Goal: Information Seeking & Learning: Find specific fact

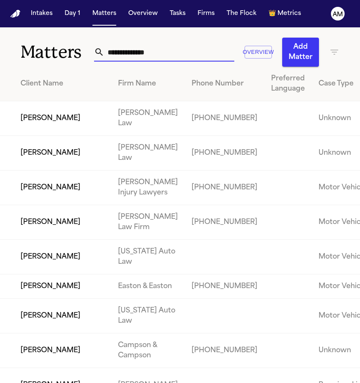
click at [165, 59] on input "text" at bounding box center [169, 52] width 130 height 19
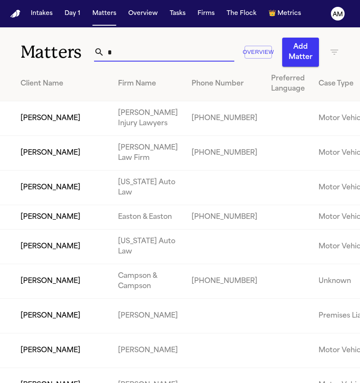
type input "**"
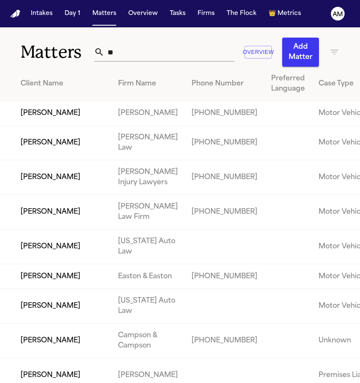
click at [111, 51] on input "**" at bounding box center [169, 52] width 130 height 19
type input "*"
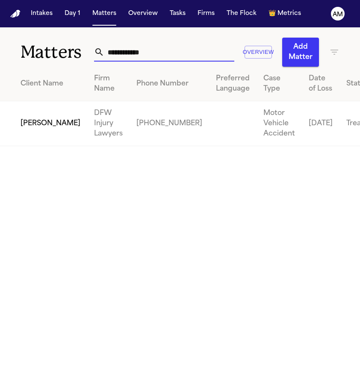
type input "**********"
click at [37, 192] on main "**********" at bounding box center [180, 205] width 360 height 356
click at [35, 135] on td "[PERSON_NAME]" at bounding box center [43, 123] width 87 height 45
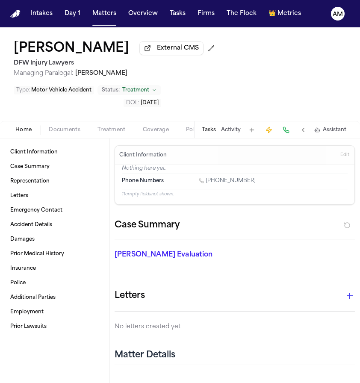
click at [77, 138] on div "Home Documents Treatment Coverage Police Mail Fax Demand Workspaces Artifacts T…" at bounding box center [180, 129] width 360 height 17
click at [70, 130] on span "Documents" at bounding box center [65, 130] width 32 height 7
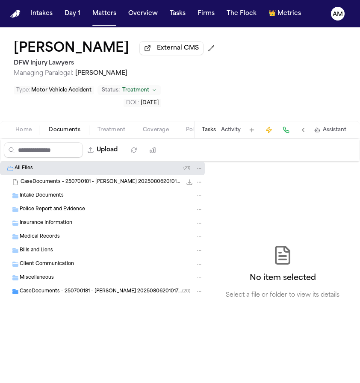
click at [118, 293] on span "CaseDocuments - 250700181 - [PERSON_NAME] 20250806201017 (unzipped)" at bounding box center [101, 291] width 162 height 7
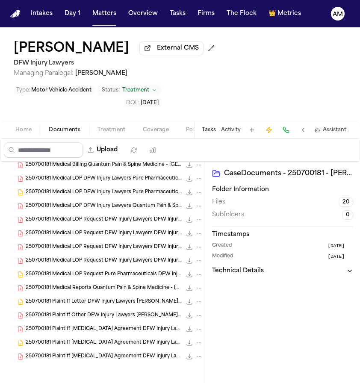
scroll to position [211, 0]
click at [121, 281] on div "250700181 Medical Reports Quantum Pain & Spine Medicine - [GEOGRAPHIC_DATA] DFW…" at bounding box center [102, 288] width 205 height 14
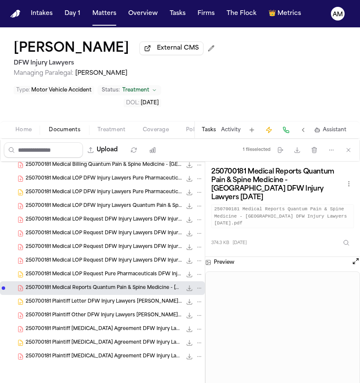
click at [122, 261] on span "250700181 Medical LOP Request DFW Injury Lawyers DFW Injury Lawyers [DATE] (1)" at bounding box center [104, 260] width 156 height 7
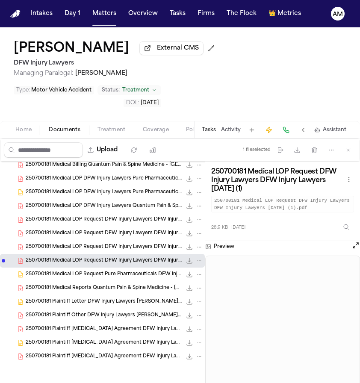
click at [122, 248] on span "250700181 Medical LOP Request DFW Injury Lawyers DFW Injury Lawyers [DATE]" at bounding box center [104, 247] width 156 height 7
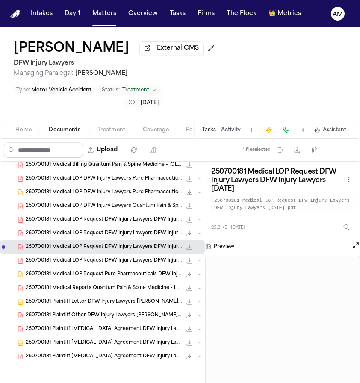
click at [122, 232] on span "250700181 Medical LOP Request DFW Injury Lawyers DFW Injury Lawyers [DATE]" at bounding box center [104, 233] width 156 height 7
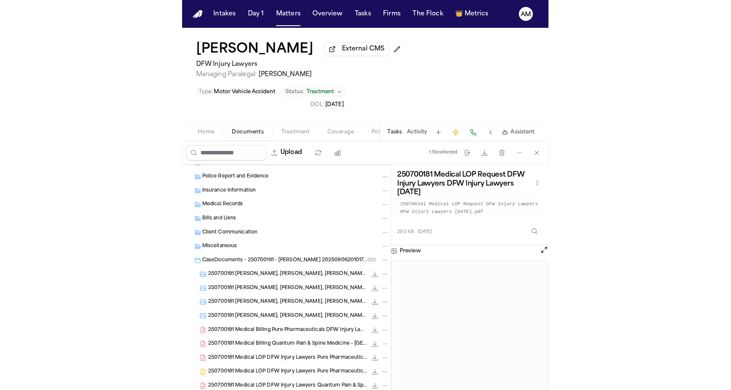
scroll to position [35, 0]
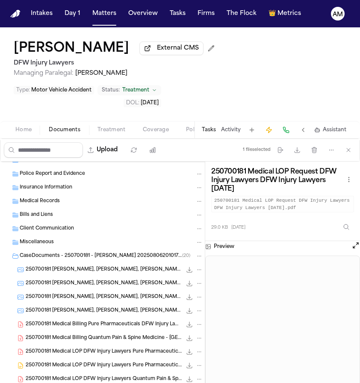
click at [185, 87] on div "[PERSON_NAME] External CMS DFW Injury Lawyers Managing Paralegal: [PERSON_NAME]…" at bounding box center [180, 74] width 360 height 94
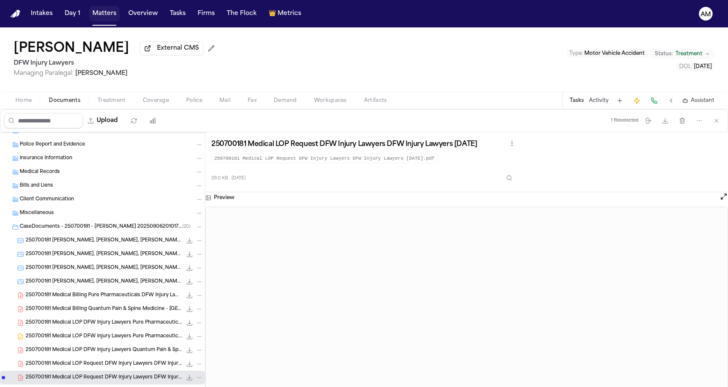
click at [98, 18] on button "Matters" at bounding box center [104, 13] width 31 height 15
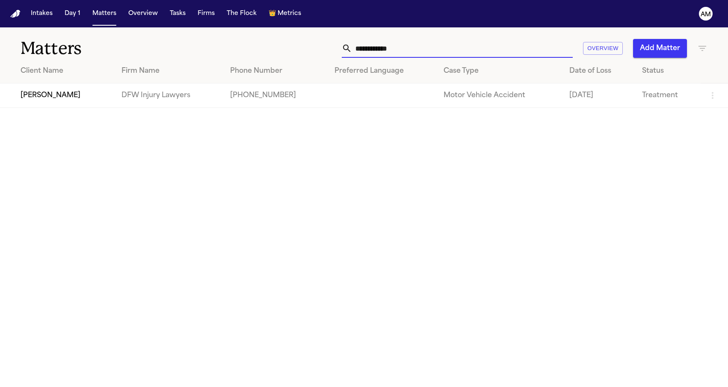
drag, startPoint x: 418, startPoint y: 47, endPoint x: 278, endPoint y: 32, distance: 141.0
click at [278, 32] on div "**********" at bounding box center [364, 43] width 728 height 32
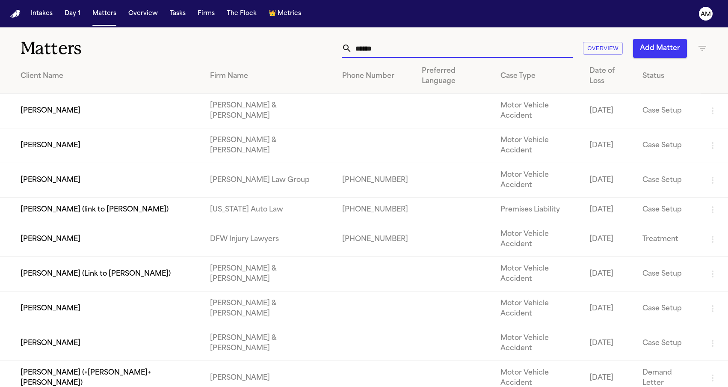
type input "*****"
click at [168, 71] on div "Client Name" at bounding box center [109, 76] width 176 height 10
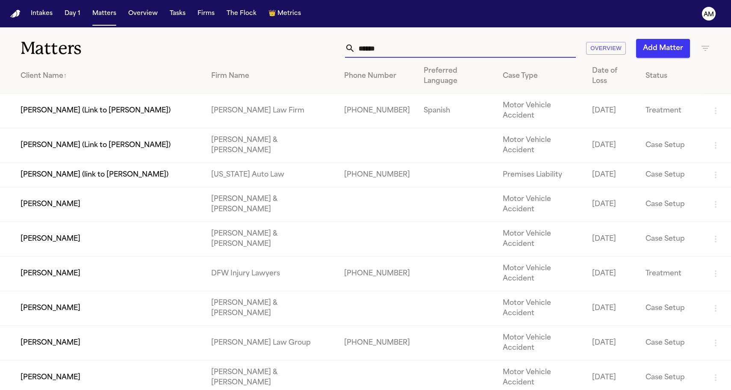
drag, startPoint x: 388, startPoint y: 53, endPoint x: 333, endPoint y: 53, distance: 55.2
click at [334, 53] on div "***** Overview Add Matter" at bounding box center [464, 48] width 493 height 19
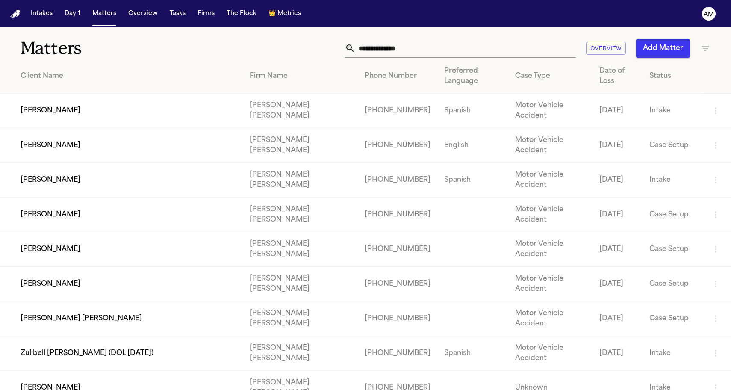
click at [410, 46] on input "text" at bounding box center [465, 48] width 221 height 19
click at [664, 47] on div "Matters Overview Add Matter" at bounding box center [365, 43] width 731 height 32
click at [664, 47] on icon "button" at bounding box center [705, 48] width 10 height 10
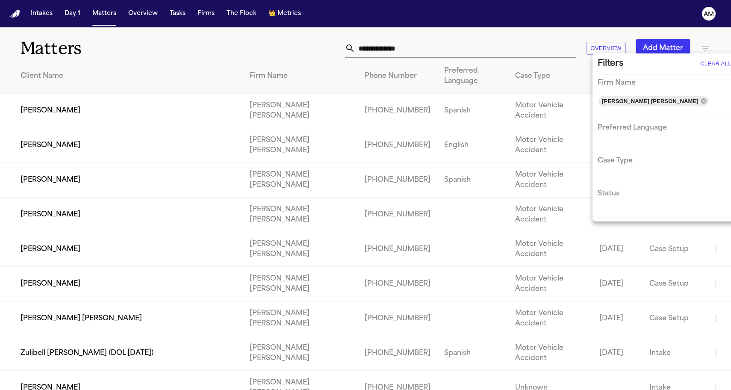
click at [239, 34] on div at bounding box center [365, 195] width 731 height 390
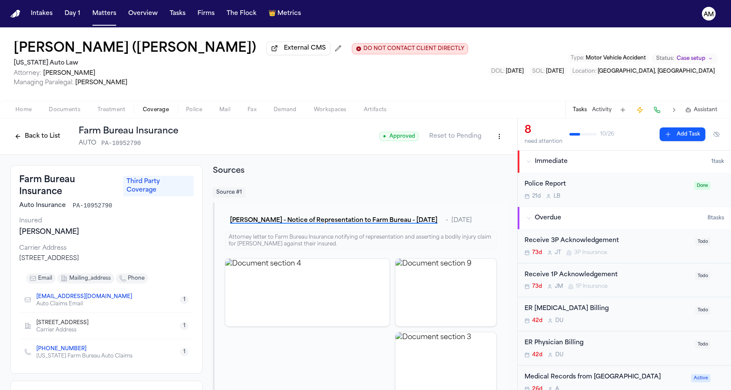
scroll to position [272, 0]
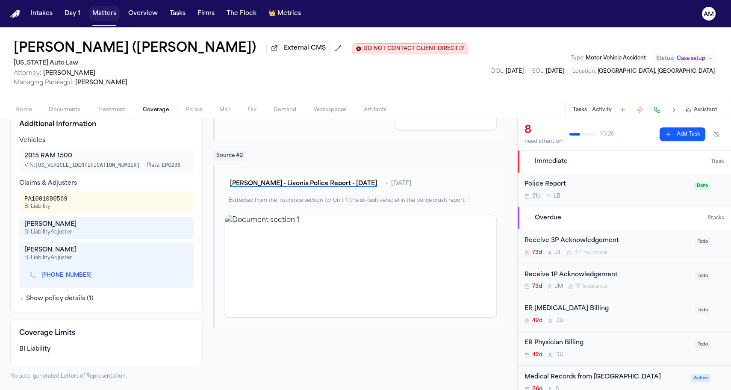
click at [92, 11] on button "Matters" at bounding box center [104, 13] width 31 height 15
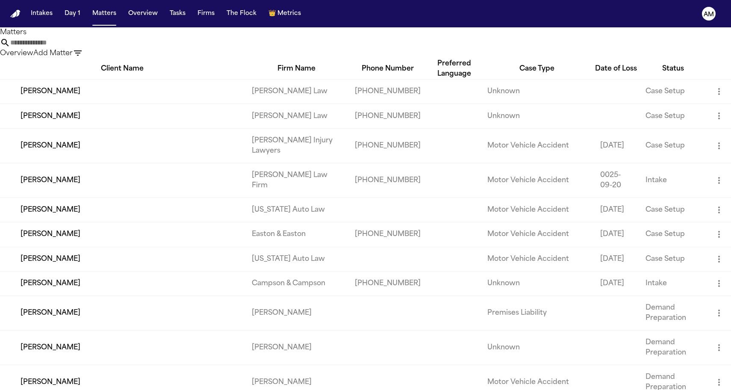
drag, startPoint x: 440, startPoint y: 54, endPoint x: 413, endPoint y: 51, distance: 27.1
click at [79, 48] on input "text" at bounding box center [44, 43] width 68 height 10
type input "*"
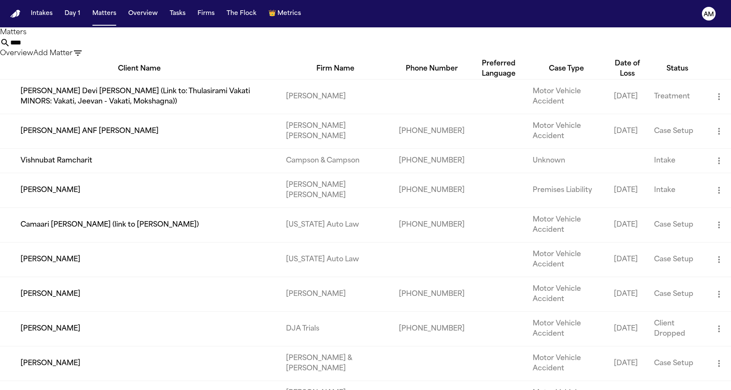
type input "****"
click at [190, 277] on td "[PERSON_NAME]" at bounding box center [139, 259] width 279 height 35
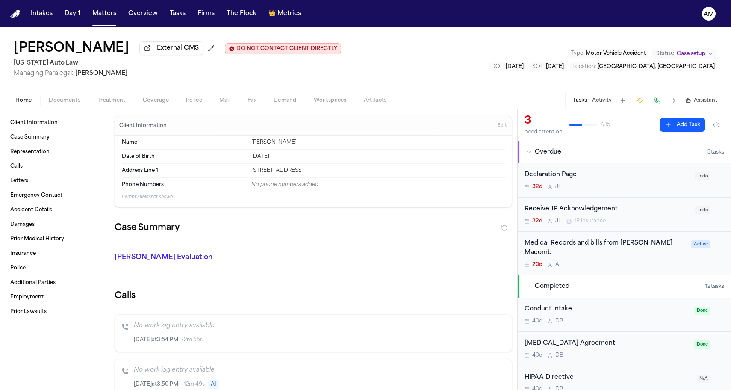
click at [71, 104] on span "Documents" at bounding box center [65, 100] width 32 height 7
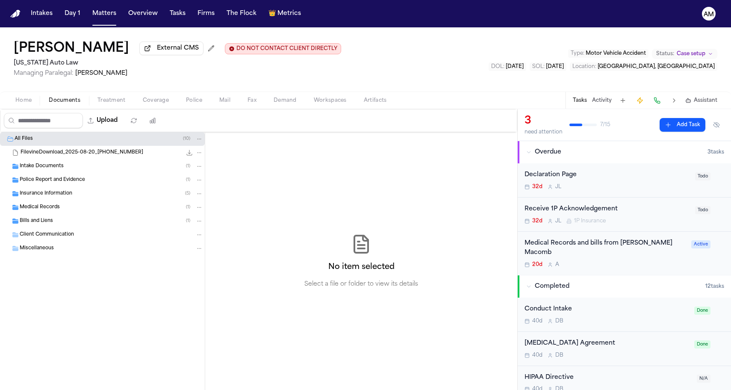
click at [70, 195] on span "Insurance Information" at bounding box center [46, 193] width 53 height 7
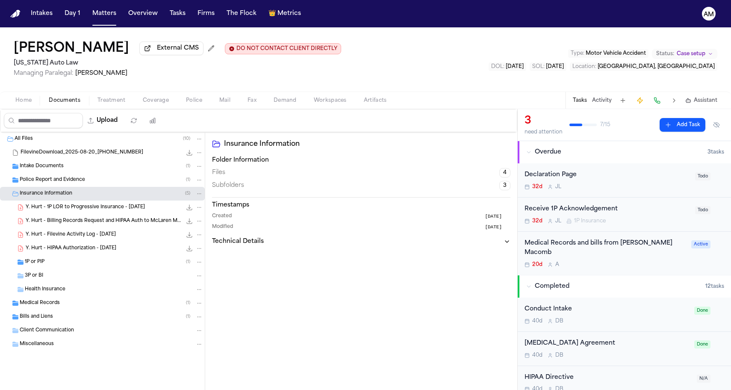
click at [79, 259] on div "1P or PIP ( 1 )" at bounding box center [102, 262] width 205 height 14
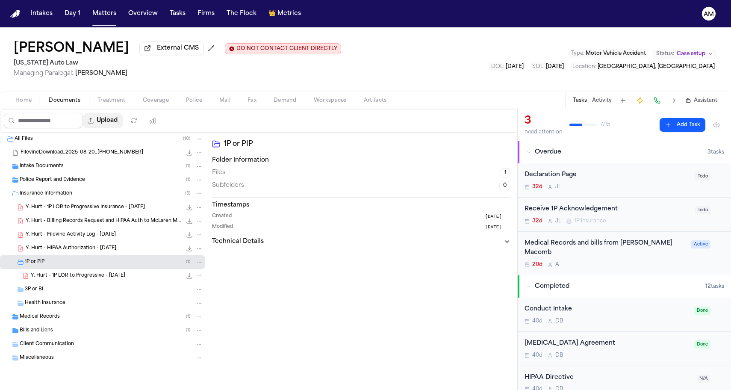
click at [123, 124] on button "Upload" at bounding box center [103, 120] width 40 height 15
select select "**********"
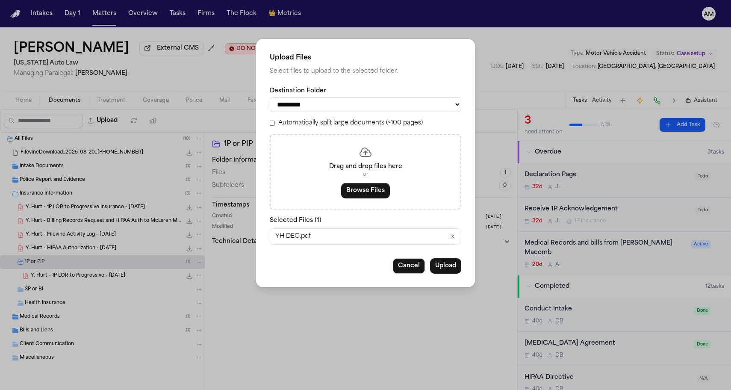
click at [449, 236] on icon "Remove YH DEC.pdf" at bounding box center [452, 236] width 7 height 7
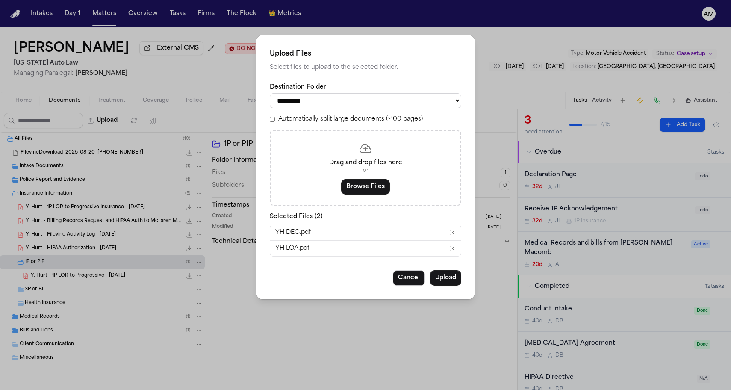
click at [348, 271] on div "Cancel Upload" at bounding box center [366, 277] width 192 height 15
click at [441, 273] on button "Upload" at bounding box center [445, 277] width 31 height 15
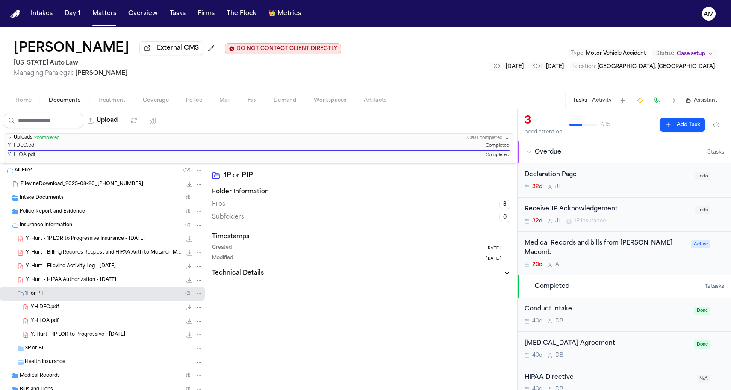
click at [280, 314] on div "1P or PIP Folder Information Files 3 Subfolders 0 Timestamps Created 1 month ag…" at bounding box center [361, 304] width 312 height 281
click at [68, 304] on div "YH DEC.pdf 61.7 KB • PDF" at bounding box center [117, 307] width 172 height 9
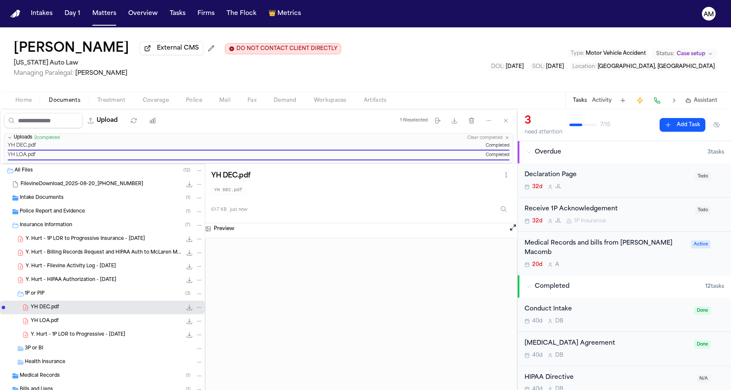
click at [61, 317] on div "YH LOA.pdf 127.3 KB • PDF" at bounding box center [102, 321] width 205 height 14
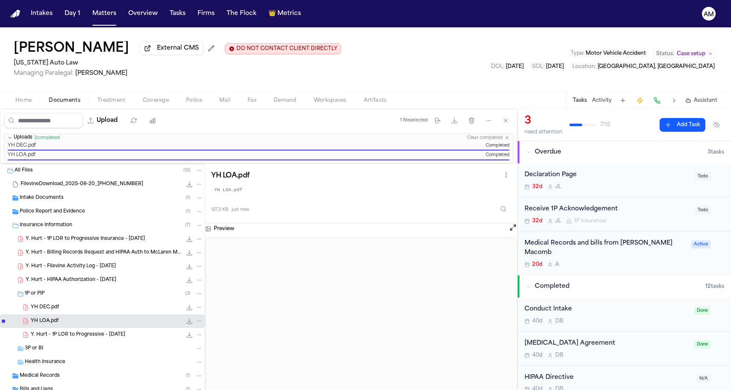
click at [288, 230] on div "Preview" at bounding box center [361, 228] width 312 height 11
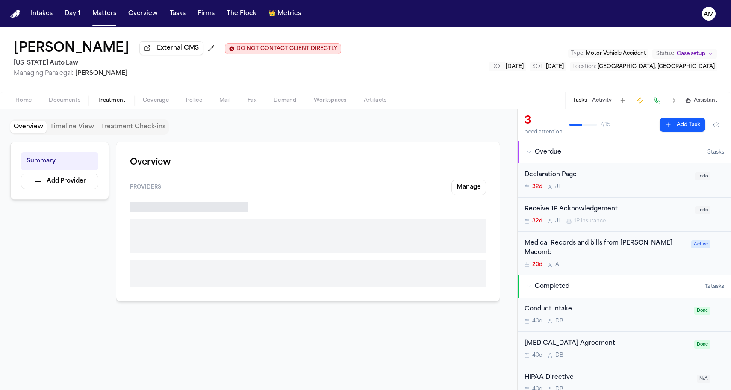
click at [97, 104] on span "Treatment" at bounding box center [111, 100] width 28 height 7
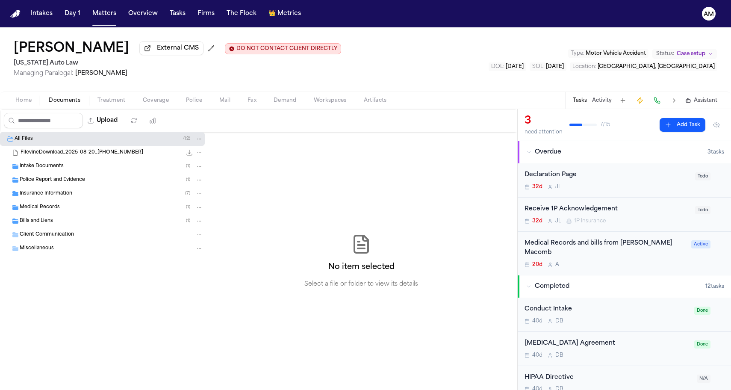
click at [72, 104] on span "Documents" at bounding box center [65, 100] width 32 height 7
click at [43, 195] on span "Insurance Information" at bounding box center [46, 193] width 53 height 7
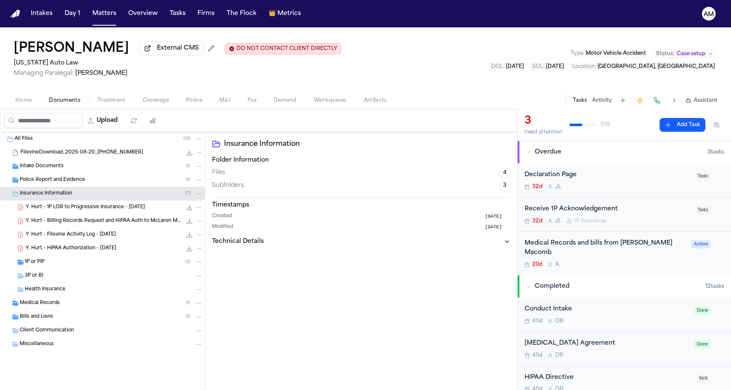
click at [36, 266] on div "1P or PIP ( 3 )" at bounding box center [114, 262] width 178 height 8
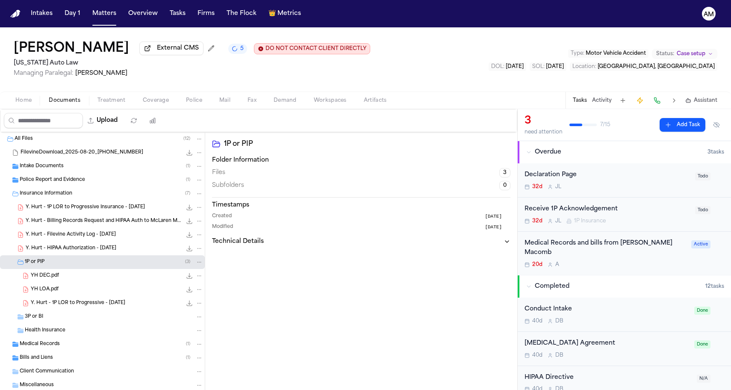
click at [180, 81] on div "Yolanda Hurt External CMS 5 DO NOT CONTACT CLIENT DIRECTLY DO NOT CONTACT Michi…" at bounding box center [365, 59] width 731 height 64
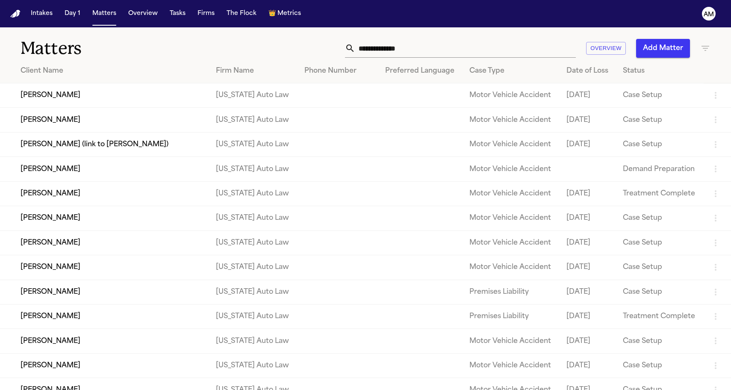
click at [303, 48] on div "Overview Add Matter" at bounding box center [464, 48] width 493 height 19
click at [710, 52] on icon "button" at bounding box center [705, 48] width 10 height 10
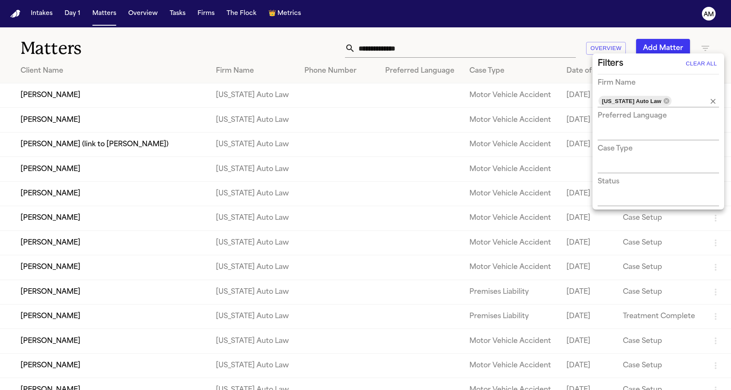
click at [663, 101] on div "[US_STATE] Auto Law" at bounding box center [635, 101] width 73 height 10
click at [664, 101] on icon at bounding box center [667, 101] width 6 height 6
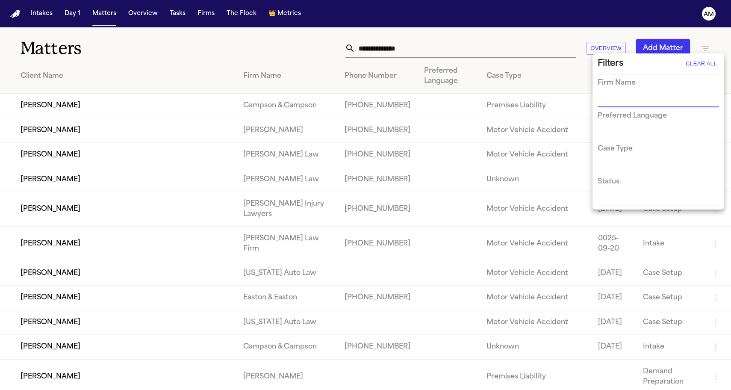
click at [646, 100] on input "text" at bounding box center [652, 101] width 109 height 12
type input "********"
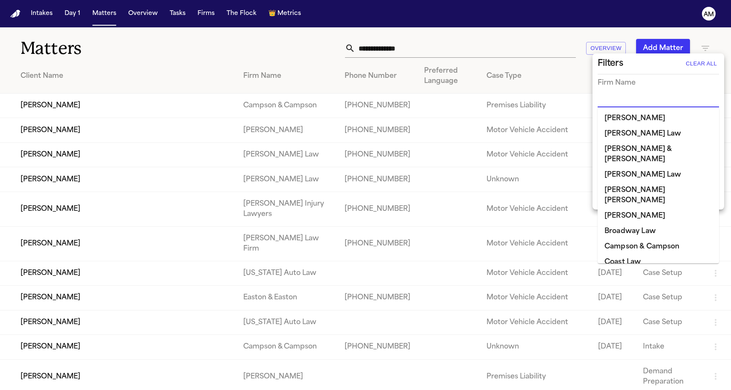
type input "*"
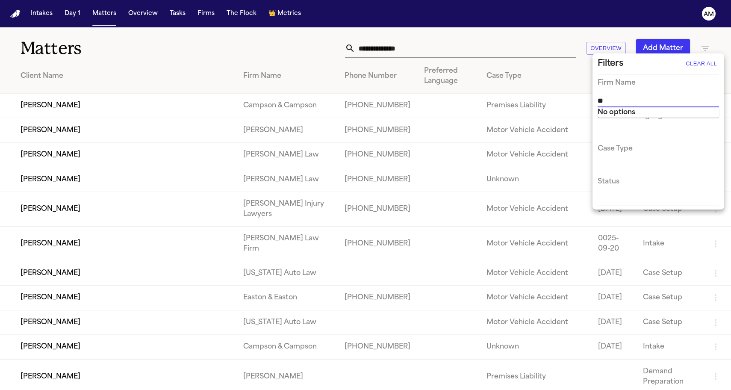
type input "*"
type input "******"
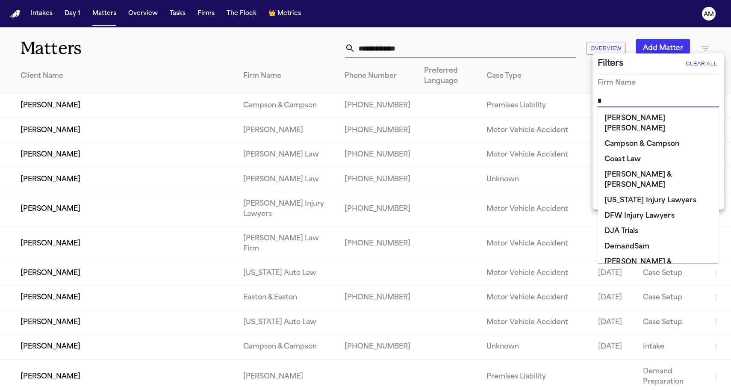
type input "**"
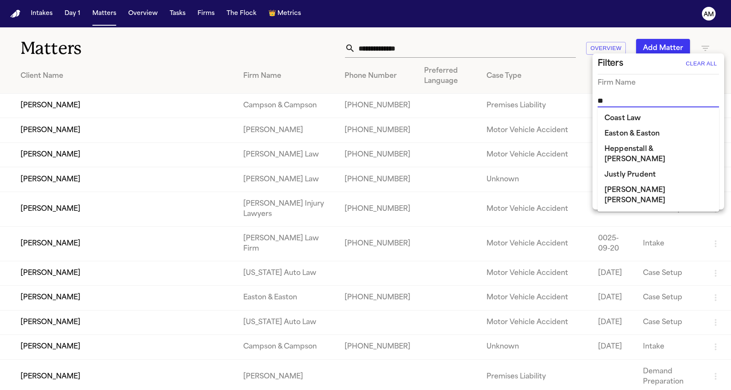
click at [623, 186] on li "[PERSON_NAME] [PERSON_NAME]" at bounding box center [658, 196] width 121 height 26
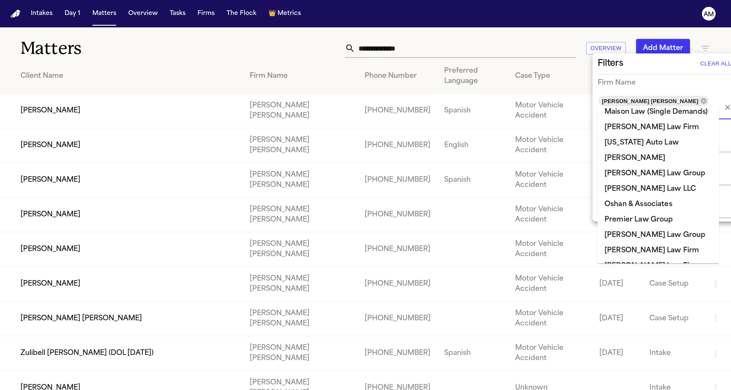
click at [634, 64] on div "Filters Clear All" at bounding box center [666, 64] width 136 height 14
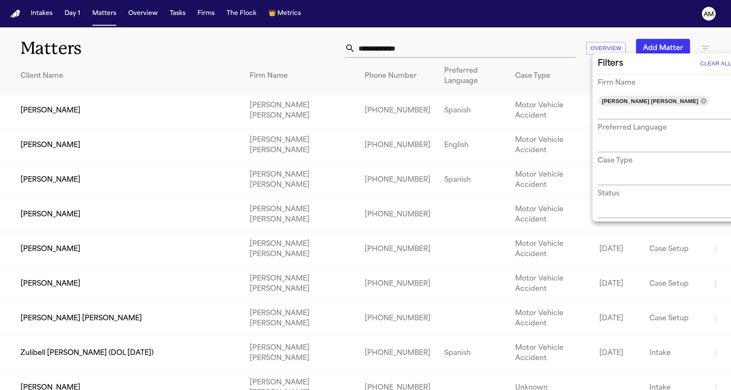
click at [439, 43] on div at bounding box center [365, 195] width 731 height 390
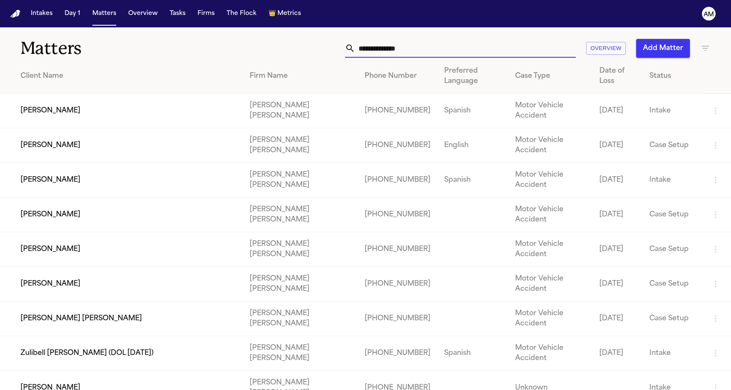
click at [405, 45] on input "text" at bounding box center [465, 48] width 221 height 19
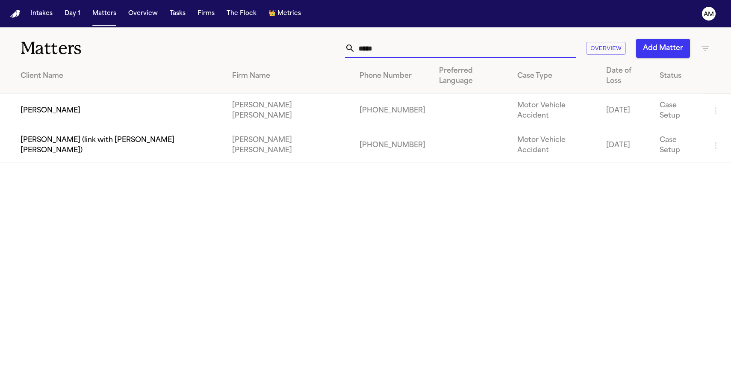
type input "*****"
click at [225, 204] on main "Matters ***** Overview Add Matter Client Name Firm Name Phone Number Preferred …" at bounding box center [365, 208] width 731 height 363
click at [86, 94] on td "[PERSON_NAME]" at bounding box center [112, 111] width 225 height 35
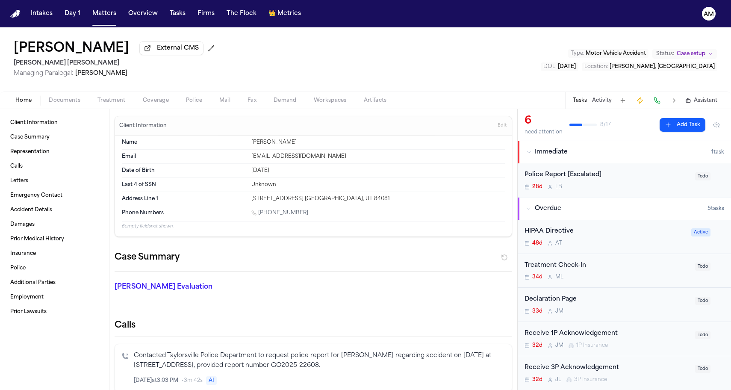
drag, startPoint x: 109, startPoint y: 74, endPoint x: 171, endPoint y: 75, distance: 61.6
click at [171, 75] on span "Managing Paralegal: Jacqueline Maldonado" at bounding box center [116, 73] width 204 height 9
click at [154, 99] on span "Coverage" at bounding box center [156, 100] width 26 height 7
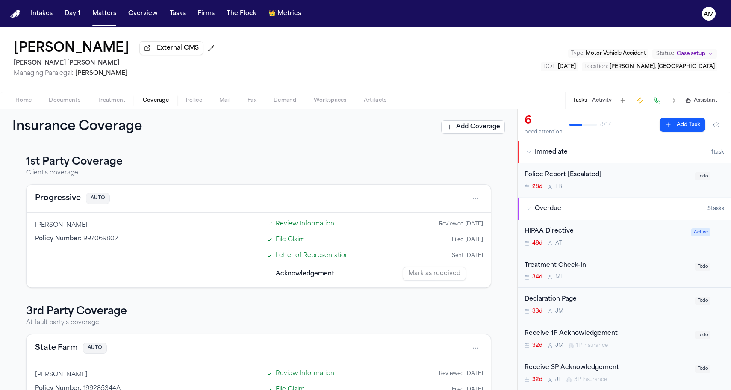
scroll to position [0, 0]
click at [62, 201] on button "Progressive" at bounding box center [58, 198] width 46 height 12
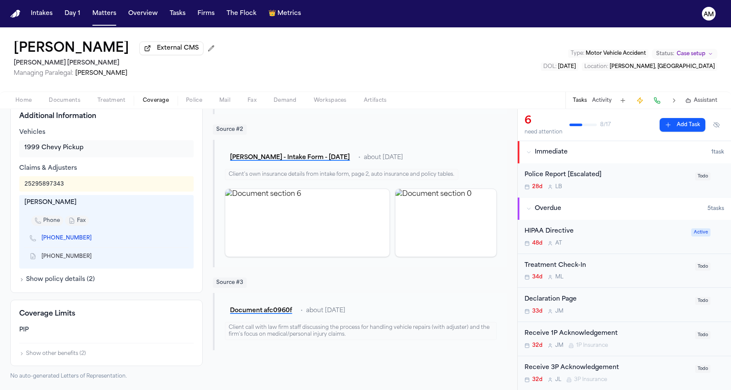
scroll to position [138, 0]
click at [57, 238] on link "(719) 900-6062" at bounding box center [66, 238] width 50 height 7
click at [322, 59] on div "Jhonnathan Patino External CMS Steele Adams Hosman Managing Paralegal: Jacqueli…" at bounding box center [365, 59] width 731 height 64
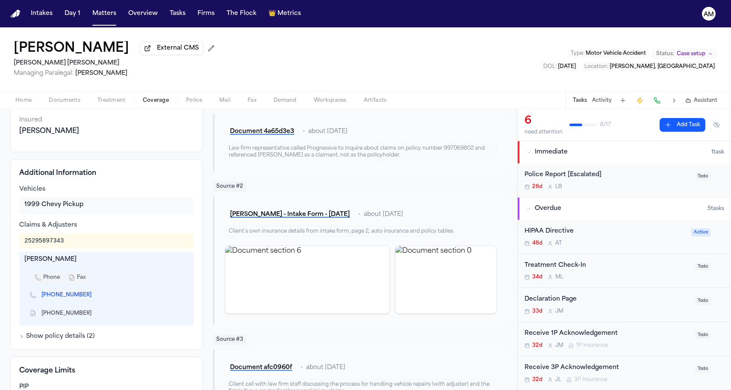
scroll to position [82, 0]
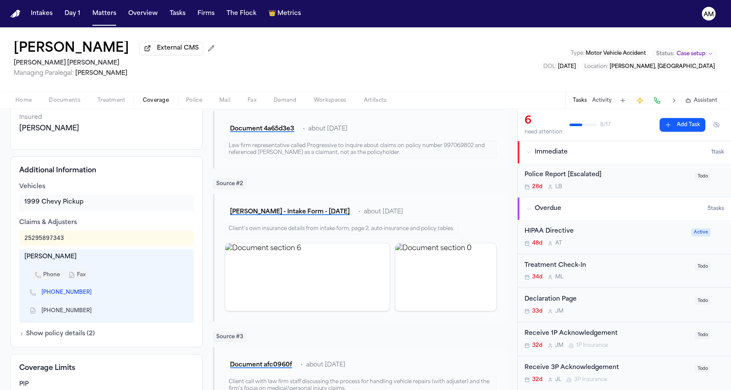
click at [33, 240] on div "25295897343" at bounding box center [43, 238] width 39 height 9
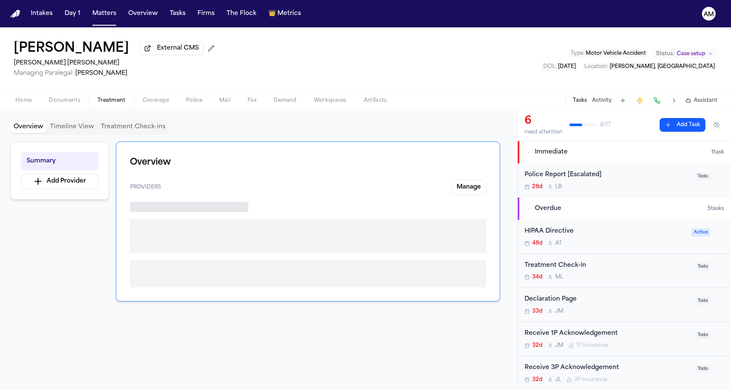
click at [112, 104] on span "Treatment" at bounding box center [111, 100] width 28 height 7
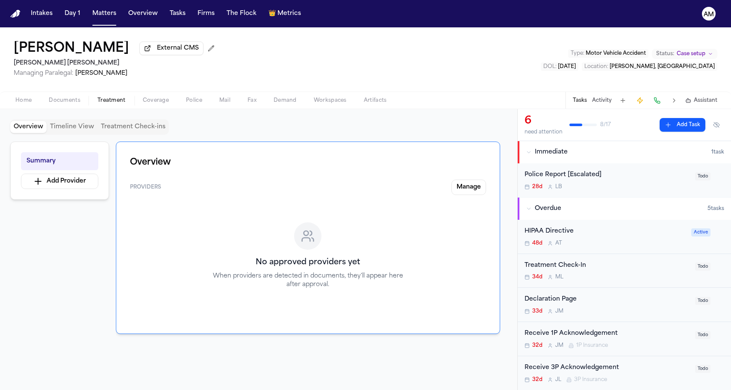
click at [162, 104] on span "Coverage" at bounding box center [156, 100] width 26 height 7
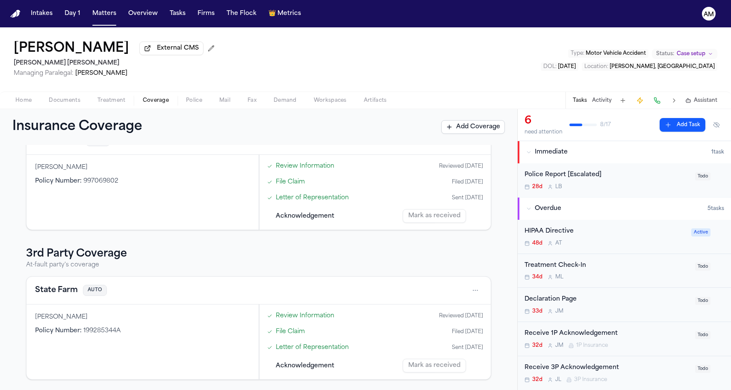
scroll to position [59, 0]
click at [37, 299] on div "State Farm AUTO" at bounding box center [259, 291] width 464 height 28
click at [40, 294] on button "State Farm" at bounding box center [56, 290] width 43 height 12
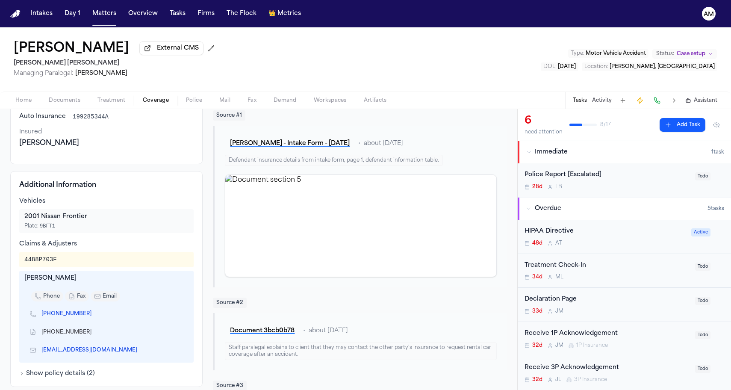
scroll to position [70, 0]
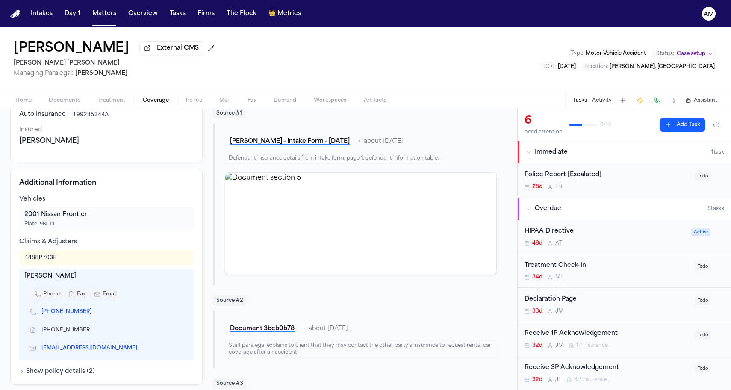
click at [60, 315] on link "(945) 219-9757" at bounding box center [66, 311] width 50 height 7
click at [98, 16] on button "Matters" at bounding box center [104, 13] width 31 height 15
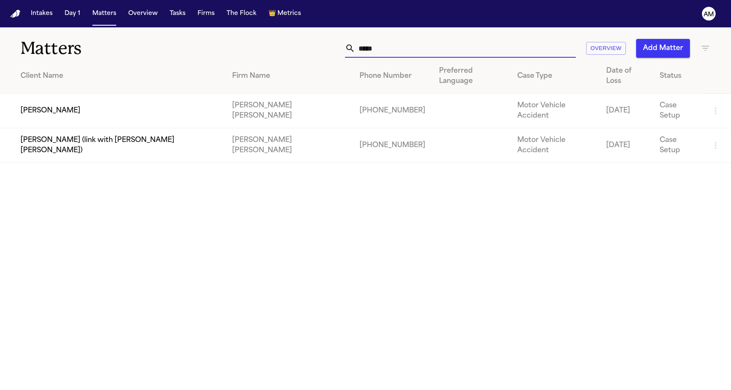
drag, startPoint x: 395, startPoint y: 48, endPoint x: 337, endPoint y: 48, distance: 58.2
click at [337, 48] on div "***** Overview Add Matter" at bounding box center [464, 48] width 493 height 19
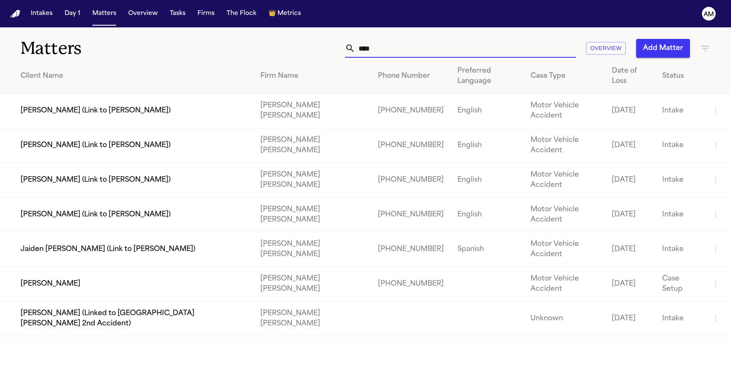
drag, startPoint x: 337, startPoint y: 48, endPoint x: 376, endPoint y: 42, distance: 39.8
click at [376, 42] on input "****" at bounding box center [465, 48] width 221 height 19
type input "****"
click at [69, 267] on td "[PERSON_NAME]" at bounding box center [127, 284] width 254 height 35
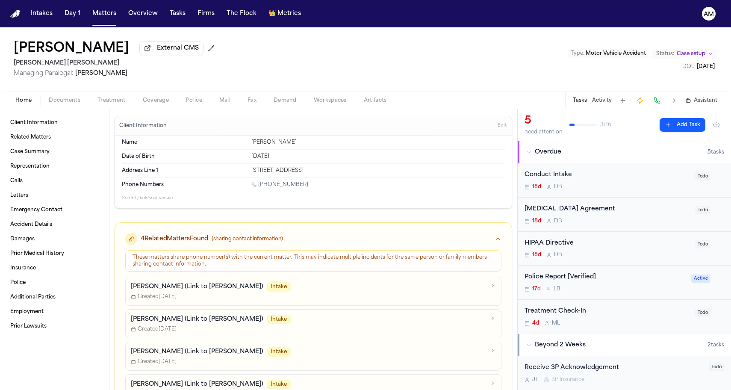
click at [159, 109] on div "Home Documents Treatment Coverage Police Mail Fax Demand Workspaces Artifacts T…" at bounding box center [365, 100] width 731 height 17
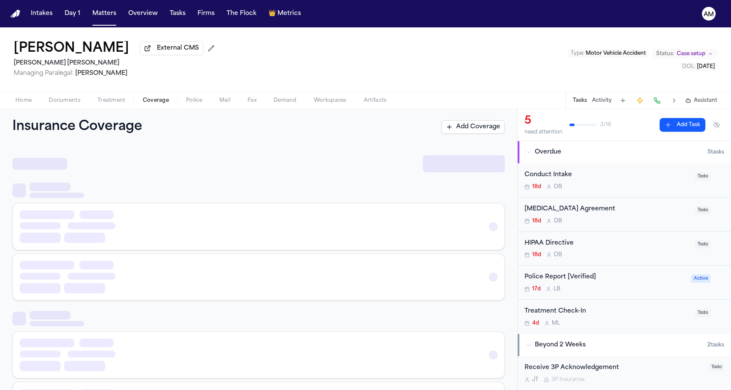
click at [155, 102] on span "Coverage" at bounding box center [156, 100] width 26 height 7
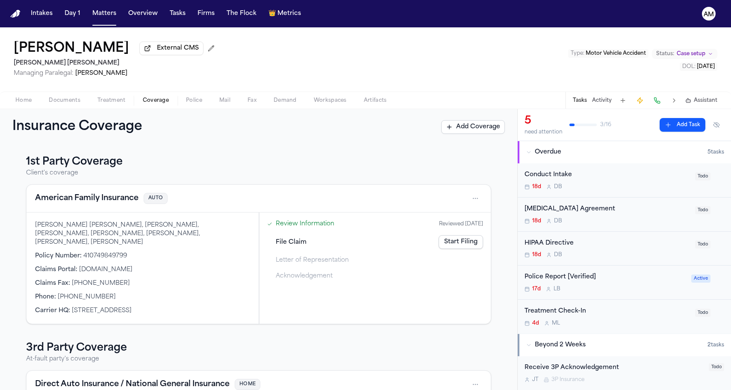
click at [101, 199] on button "American Family Insurance" at bounding box center [86, 198] width 103 height 12
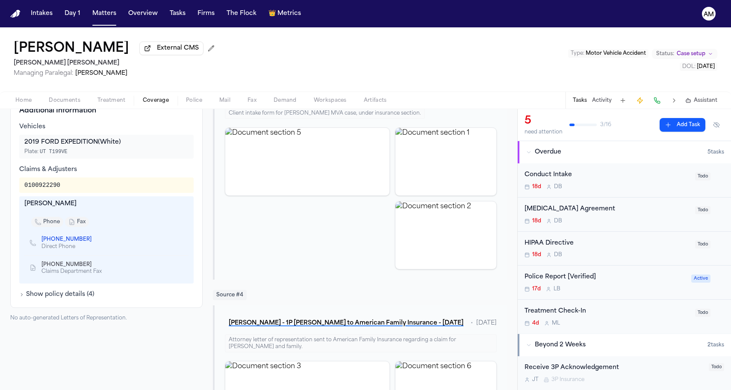
scroll to position [391, 0]
click at [62, 237] on link "+1 (608) 722-2722" at bounding box center [66, 240] width 50 height 7
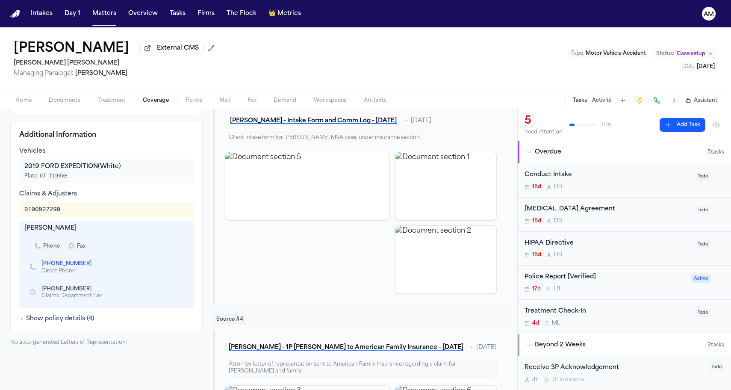
scroll to position [364, 0]
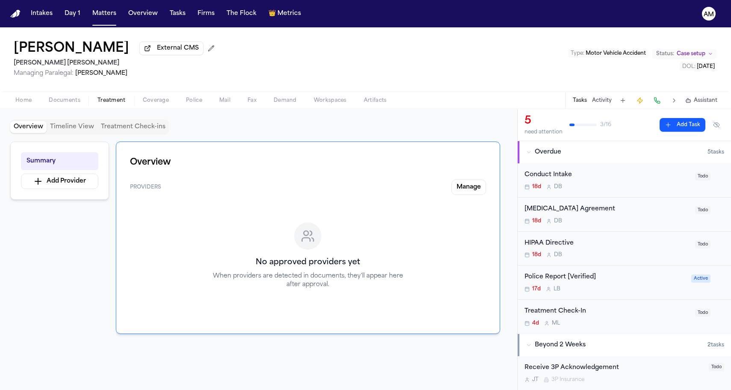
click at [117, 102] on span "Treatment" at bounding box center [111, 100] width 28 height 7
click at [148, 102] on span "Coverage" at bounding box center [156, 100] width 26 height 7
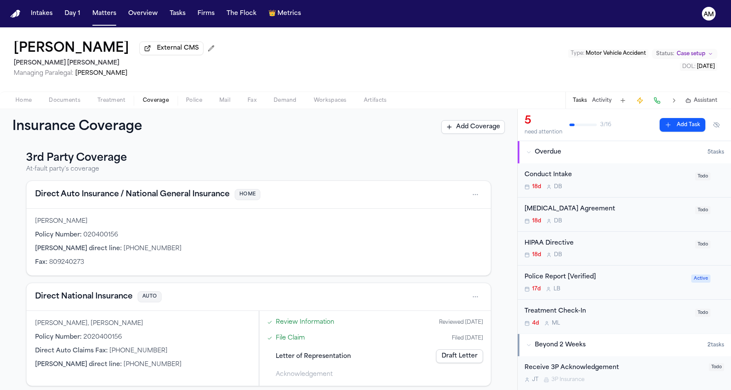
scroll to position [189, 0]
click at [94, 189] on button "Direct Auto Insurance / National General Insurance" at bounding box center [132, 195] width 195 height 12
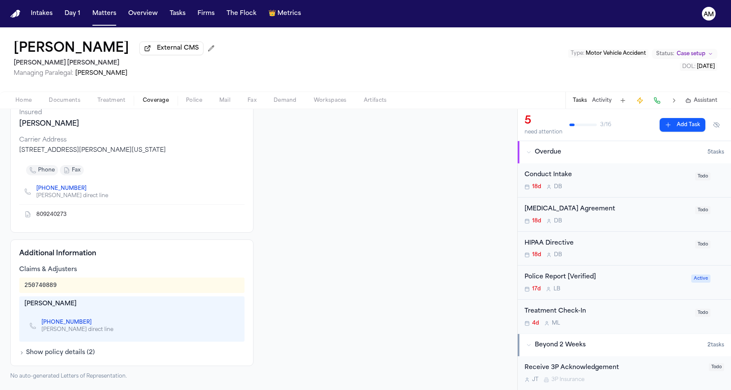
scroll to position [100, 0]
click at [123, 99] on span "Treatment" at bounding box center [111, 100] width 28 height 7
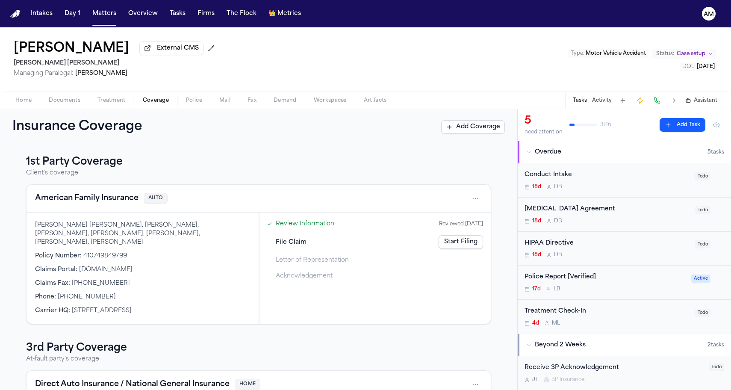
click at [143, 99] on span "Coverage" at bounding box center [156, 100] width 26 height 7
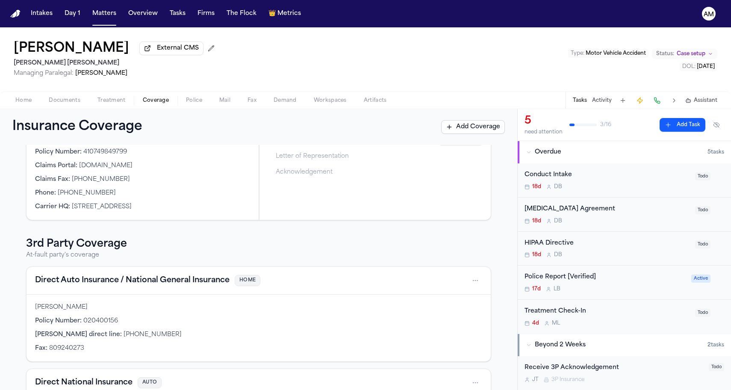
click at [70, 377] on button "Direct National Insurance" at bounding box center [83, 383] width 97 height 12
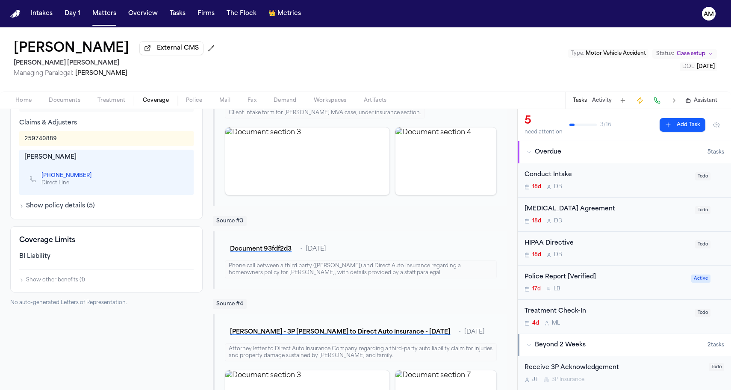
scroll to position [311, 0]
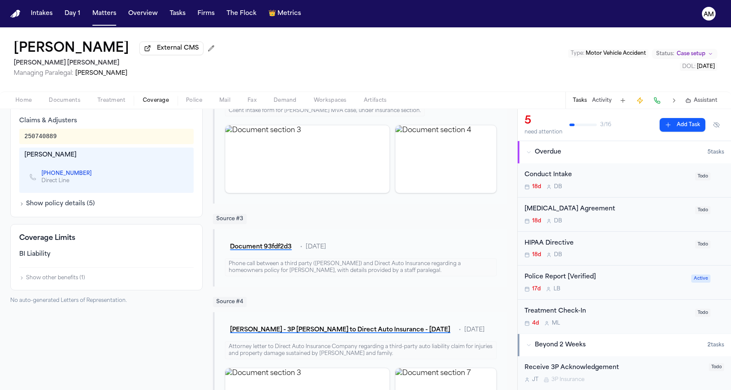
click at [118, 94] on div "Home Documents Treatment Coverage Police Mail Fax Demand Workspaces Artifacts T…" at bounding box center [365, 100] width 731 height 17
click at [118, 96] on div "Home Documents Treatment Coverage Police Mail Fax Demand Workspaces Artifacts T…" at bounding box center [365, 100] width 731 height 17
click at [143, 100] on span "Coverage" at bounding box center [156, 100] width 26 height 7
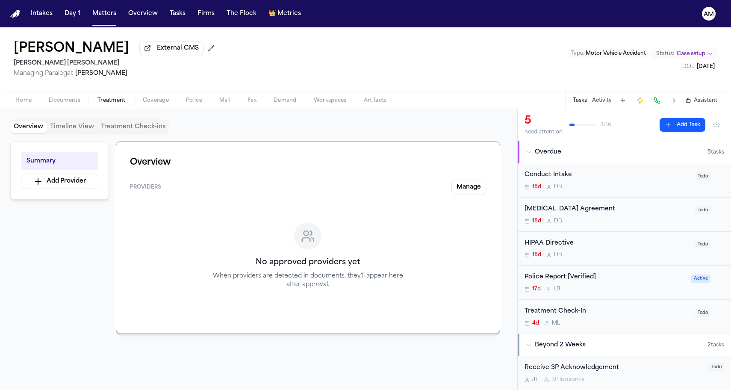
click at [113, 101] on span "Treatment" at bounding box center [111, 100] width 28 height 7
click at [146, 101] on span "Coverage" at bounding box center [156, 100] width 26 height 7
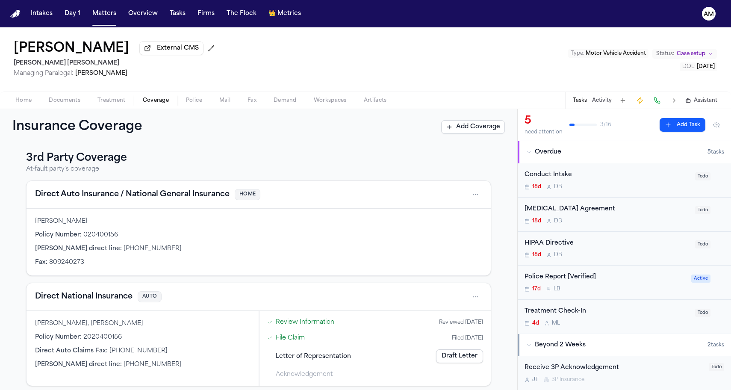
scroll to position [189, 0]
click at [91, 194] on div "Direct Auto Insurance / National General Insurance HOME" at bounding box center [258, 195] width 447 height 14
click at [90, 190] on button "Direct Auto Insurance / National General Insurance" at bounding box center [132, 195] width 195 height 12
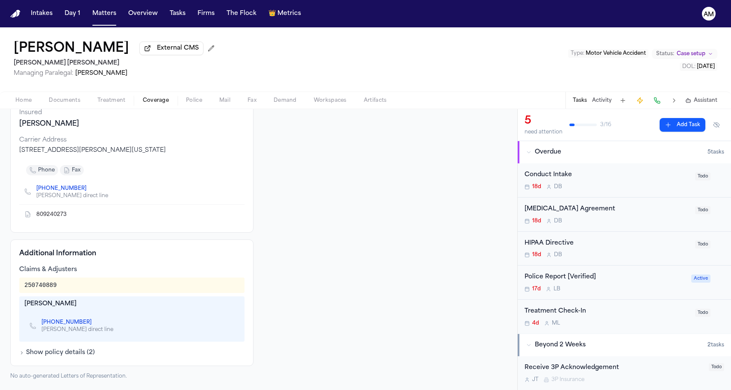
scroll to position [100, 0]
click at [67, 319] on link "(614) 817-0504" at bounding box center [66, 322] width 50 height 7
click at [112, 96] on div "Home Documents Treatment Coverage Police Mail Fax Demand Workspaces Artifacts T…" at bounding box center [365, 100] width 731 height 17
click at [158, 101] on span "Coverage" at bounding box center [156, 100] width 26 height 7
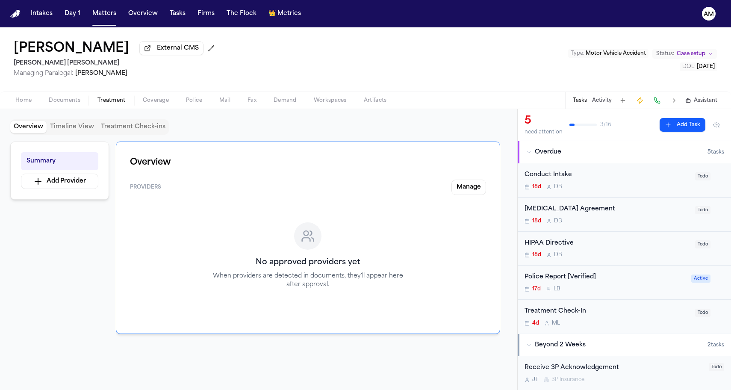
click at [118, 101] on span "Treatment" at bounding box center [111, 100] width 28 height 7
click at [149, 101] on span "Coverage" at bounding box center [156, 100] width 26 height 7
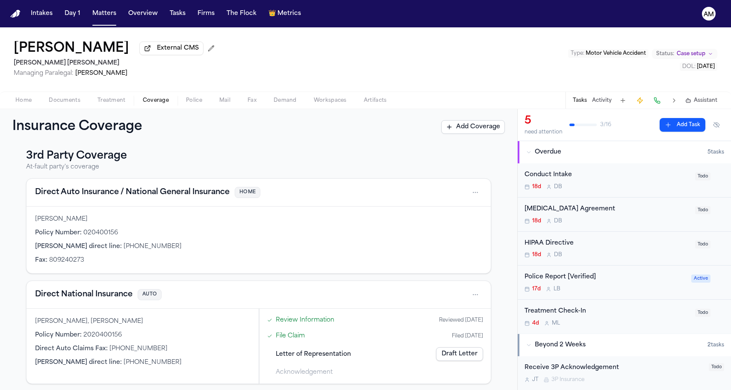
scroll to position [190, 0]
click at [97, 292] on button "Direct National Insurance" at bounding box center [83, 296] width 97 height 12
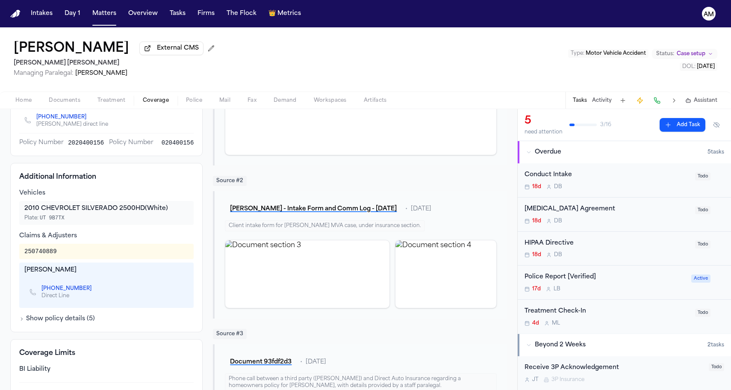
scroll to position [196, 0]
click at [169, 271] on div "Joshua Cole" at bounding box center [106, 270] width 164 height 9
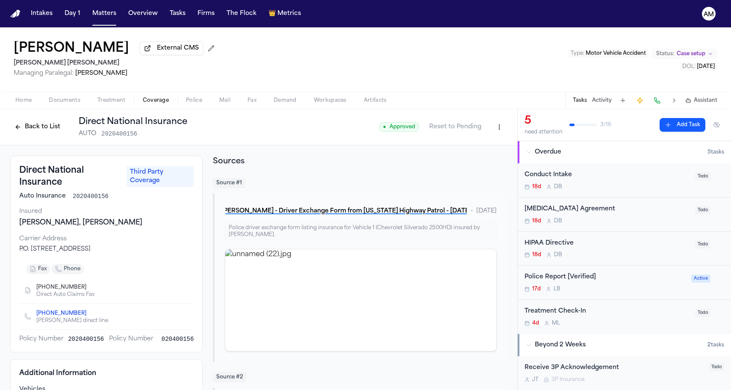
scroll to position [0, 0]
click at [27, 131] on button "Back to List" at bounding box center [37, 127] width 54 height 14
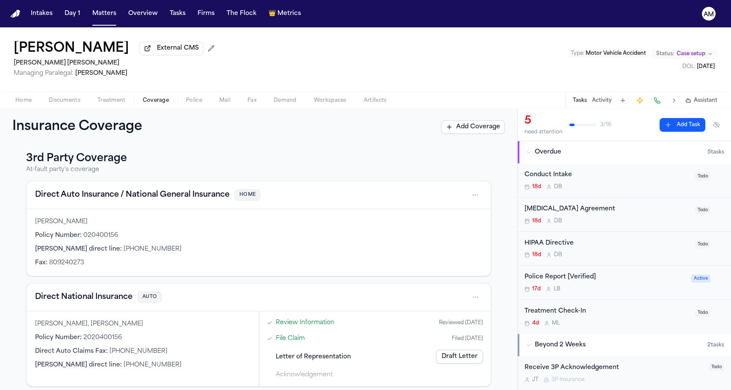
click at [99, 294] on button "Direct National Insurance" at bounding box center [83, 297] width 97 height 12
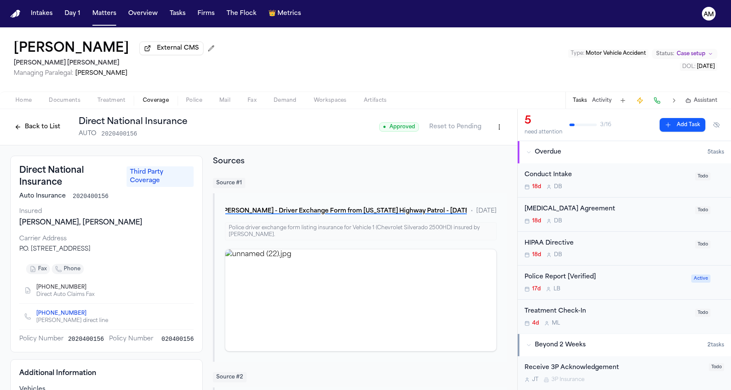
scroll to position [0, 0]
click at [29, 133] on button "Back to List" at bounding box center [37, 127] width 54 height 14
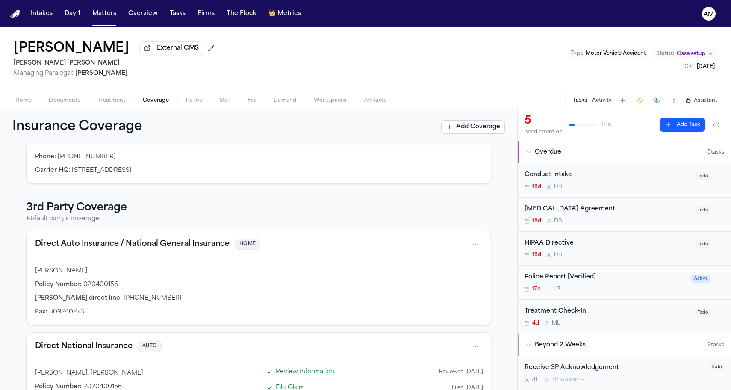
scroll to position [151, 0]
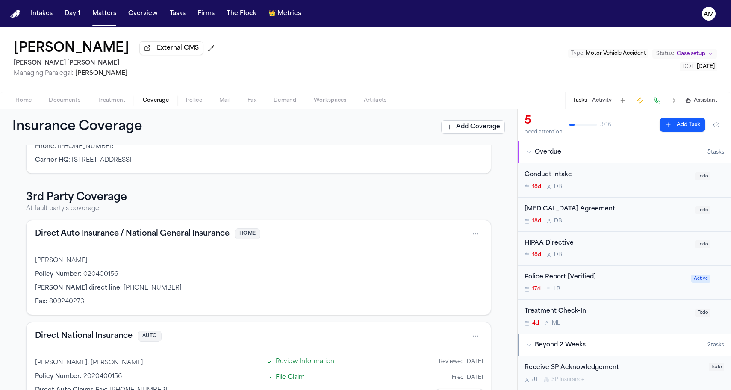
click at [136, 233] on div "Direct Auto Insurance / National General Insurance HOME" at bounding box center [258, 234] width 447 height 14
click at [140, 228] on button "Direct Auto Insurance / National General Insurance" at bounding box center [132, 234] width 195 height 12
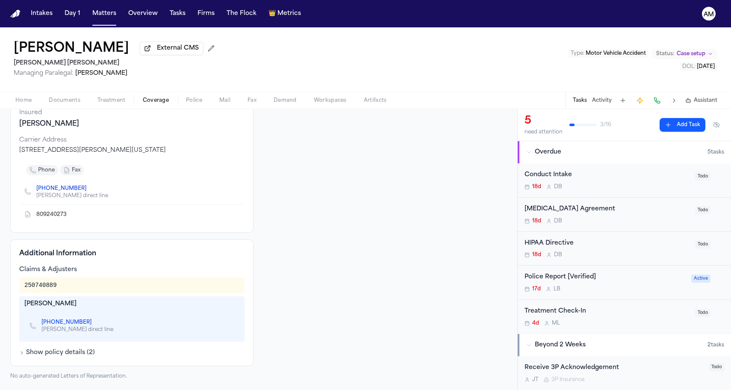
scroll to position [100, 0]
drag, startPoint x: 45, startPoint y: 286, endPoint x: 38, endPoint y: 286, distance: 7.7
click at [38, 286] on div "250740889" at bounding box center [40, 285] width 32 height 9
drag, startPoint x: 36, startPoint y: 285, endPoint x: 47, endPoint y: 287, distance: 10.8
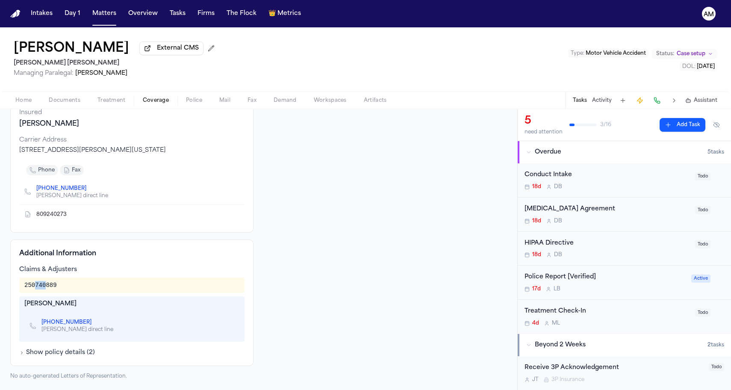
click at [47, 287] on div "250740889" at bounding box center [40, 285] width 32 height 9
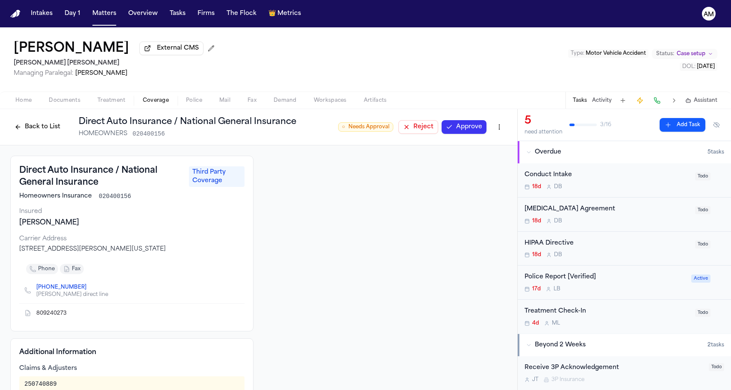
scroll to position [0, 0]
click at [503, 126] on html "Intakes Day 1 Matters Overview Tasks Firms The Flock 👑 Metrics AM Jake Serdar E…" at bounding box center [365, 195] width 731 height 390
click at [465, 146] on div "Edit Coverage" at bounding box center [470, 147] width 72 height 14
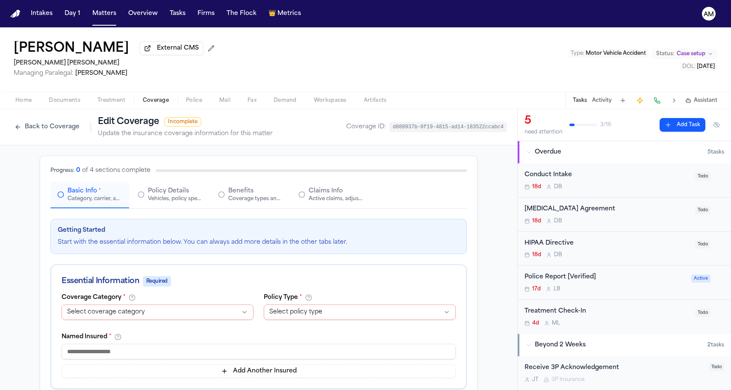
select select "**********"
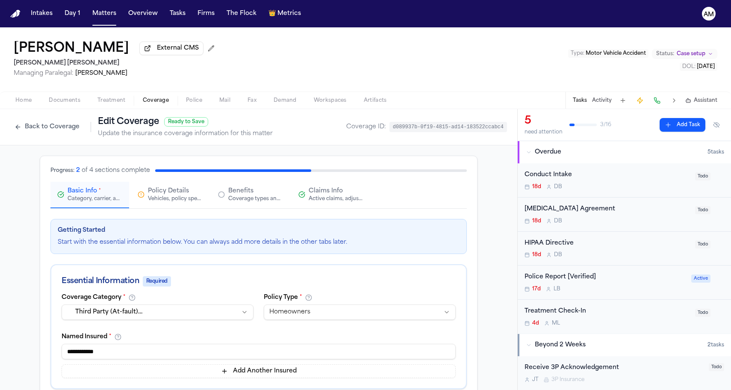
click at [315, 192] on span "Claims Info" at bounding box center [326, 191] width 34 height 9
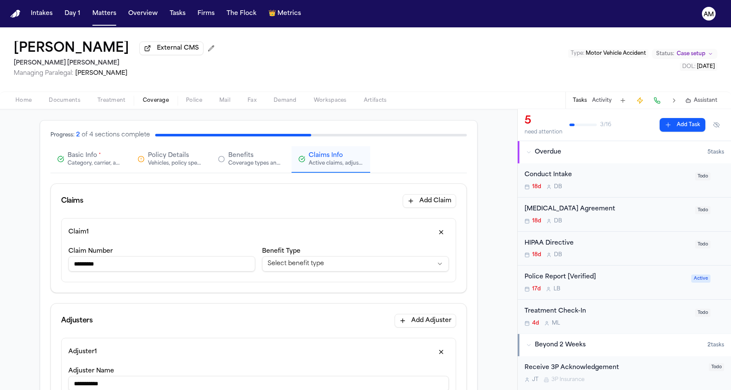
scroll to position [96, 0]
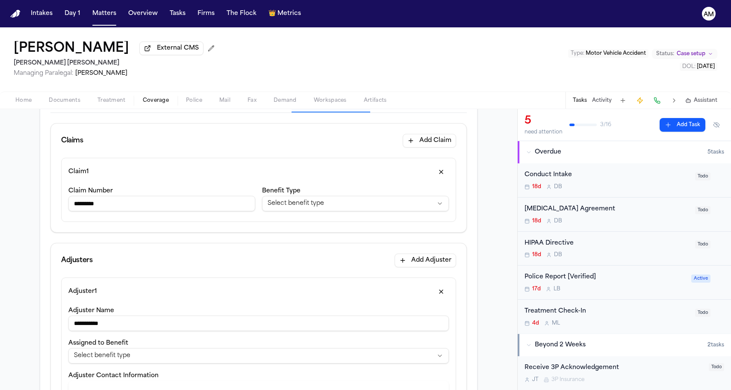
click at [15, 106] on span "button" at bounding box center [23, 105] width 27 height 1
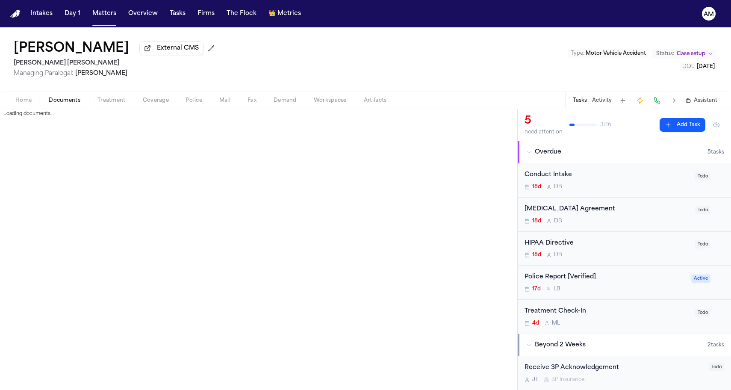
click at [68, 100] on span "Documents" at bounding box center [65, 100] width 32 height 7
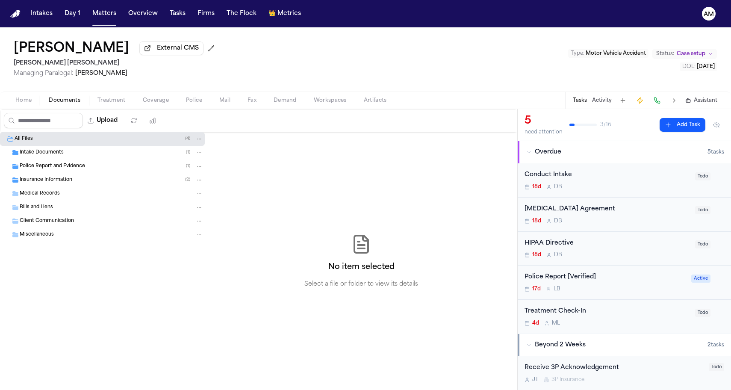
click at [73, 186] on div "Insurance Information ( 2 )" at bounding box center [102, 180] width 205 height 14
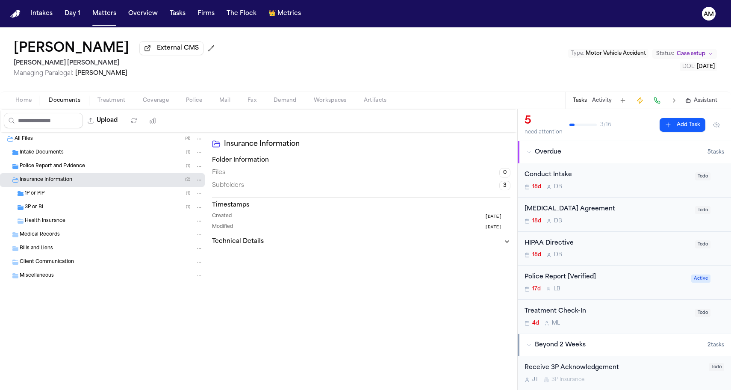
click at [65, 196] on div "1P or PIP ( 1 )" at bounding box center [114, 194] width 178 height 8
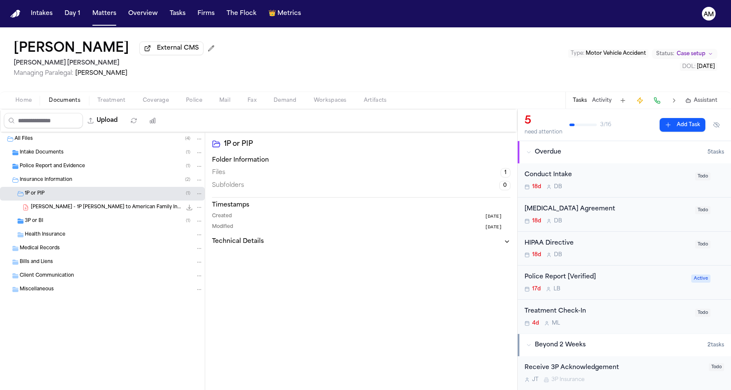
click at [62, 224] on div "3P or BI ( 1 )" at bounding box center [114, 221] width 178 height 8
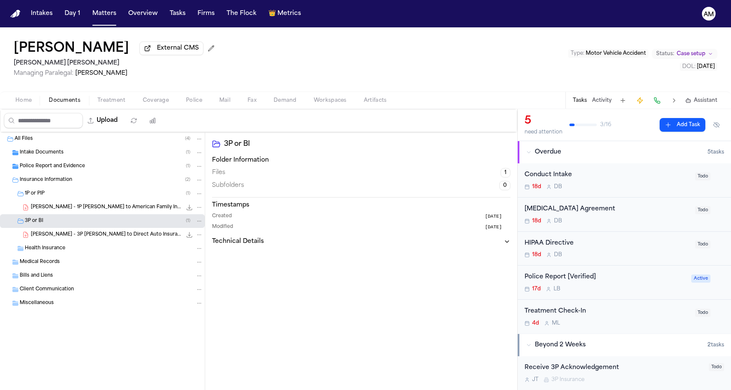
click at [60, 232] on div "J. Serdar - 3P LOR to Direct Auto Insurance - 9.12.25 381.5 KB • PDF" at bounding box center [102, 235] width 205 height 14
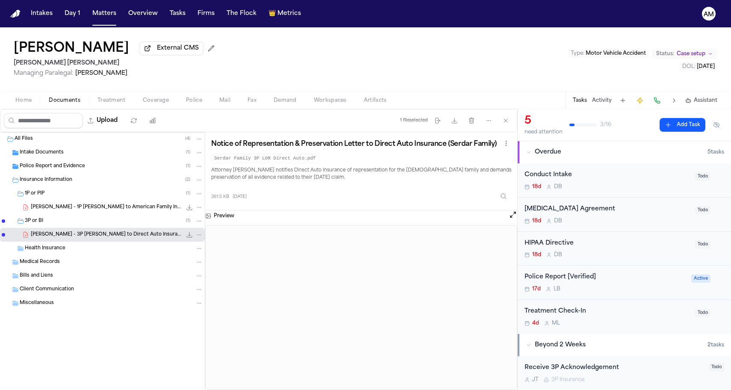
click at [341, 207] on div "Notice of Representation & Preservation Letter to Direct Auto Insurance (Serdar…" at bounding box center [361, 171] width 312 height 78
click at [155, 98] on span "Coverage" at bounding box center [156, 100] width 26 height 7
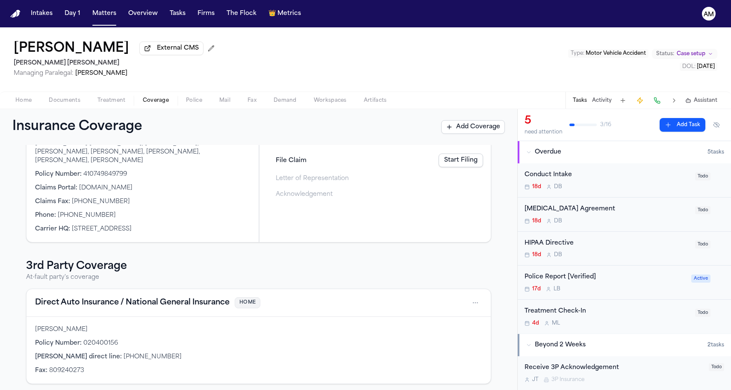
scroll to position [113, 0]
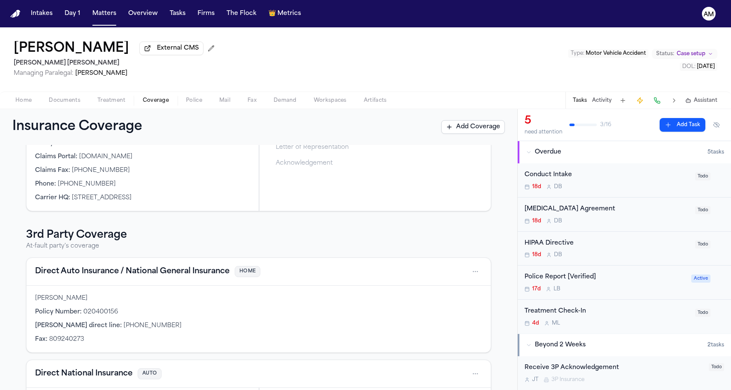
click at [112, 269] on button "Direct Auto Insurance / National General Insurance" at bounding box center [132, 272] width 195 height 12
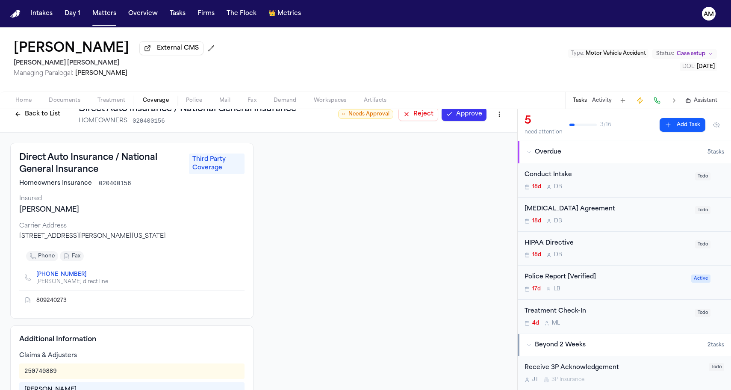
scroll to position [3, 0]
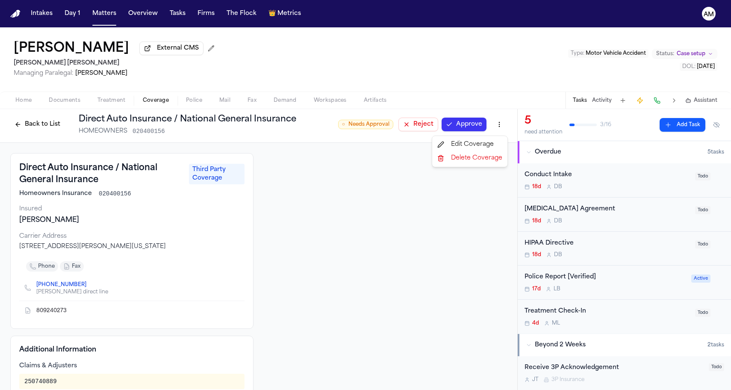
click at [501, 127] on html "Intakes Day 1 Matters Overview Tasks Firms The Flock 👑 Metrics AM Jake Serdar E…" at bounding box center [365, 195] width 731 height 390
click at [477, 145] on div "Edit Coverage" at bounding box center [470, 145] width 72 height 14
select select "**********"
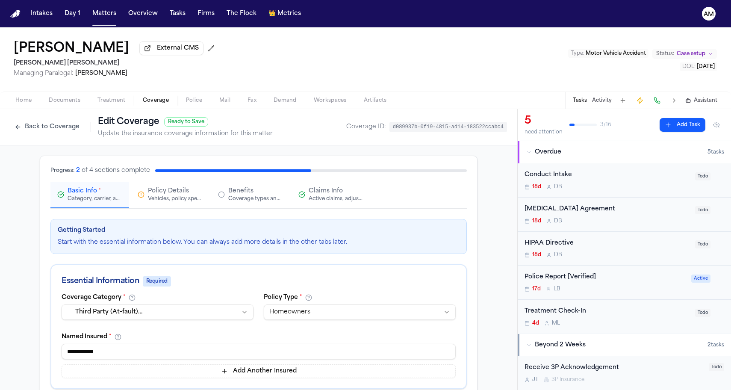
click at [337, 202] on div "Active claims, adjusters, and subrogation details" at bounding box center [336, 198] width 55 height 7
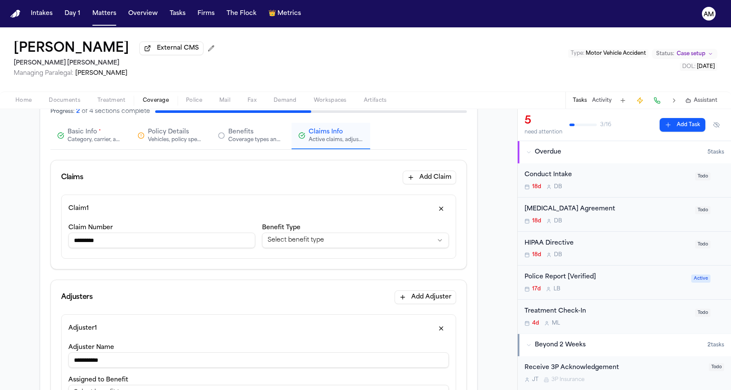
scroll to position [12, 0]
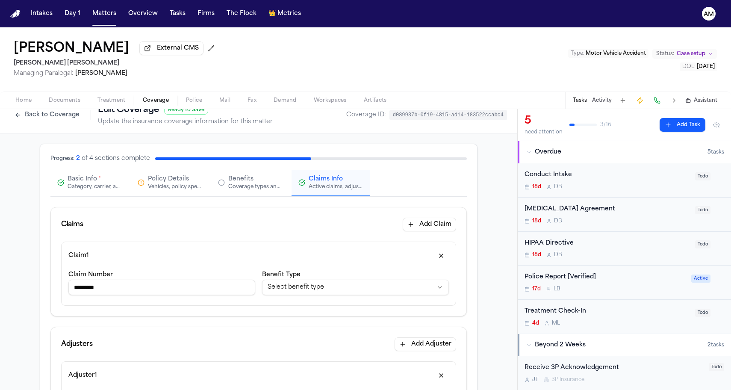
click at [115, 268] on div "**********" at bounding box center [258, 274] width 395 height 64
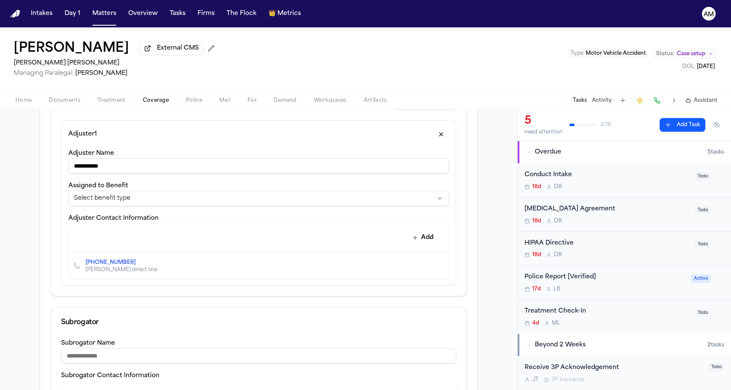
scroll to position [249, 0]
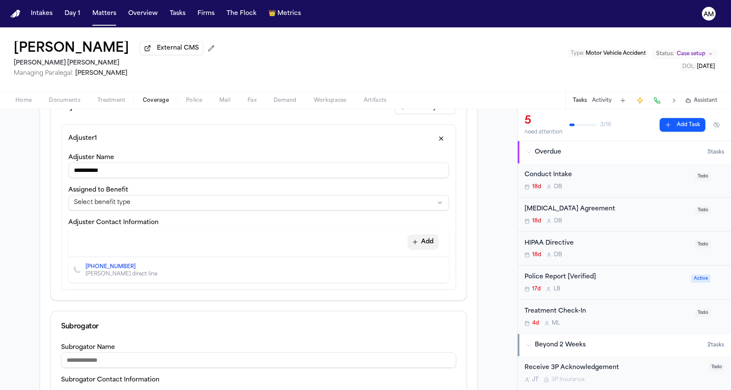
click at [418, 240] on button "Add" at bounding box center [423, 241] width 31 height 15
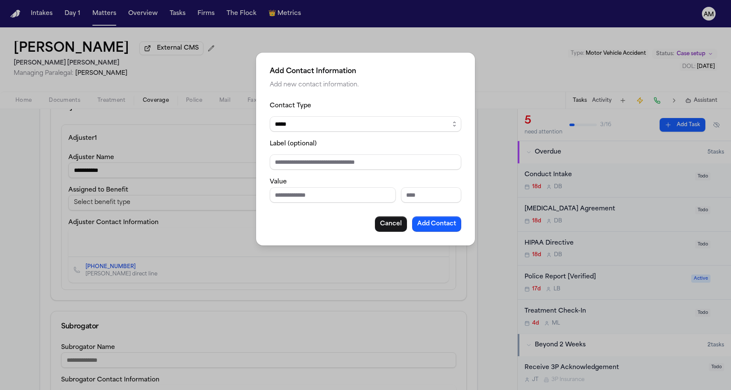
click at [335, 138] on fieldset "Contact Type ***** ***** ******* *** ***** Label (optional) Value" at bounding box center [366, 151] width 192 height 102
select select "*****"
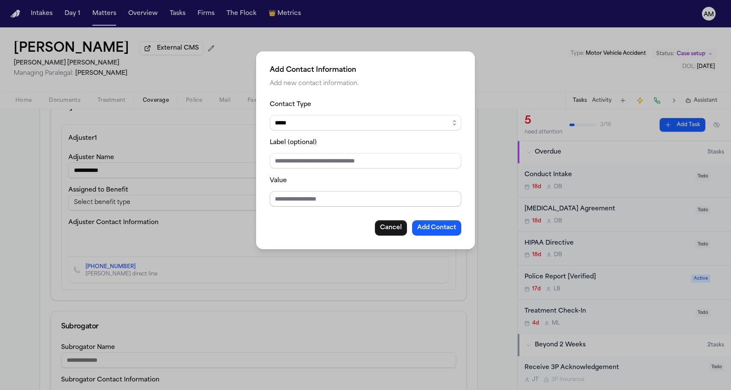
click at [303, 202] on input "Value" at bounding box center [366, 198] width 192 height 15
type input "**********"
click at [329, 219] on div "**********" at bounding box center [366, 167] width 192 height 136
click at [438, 228] on button "Add Contact" at bounding box center [436, 227] width 49 height 15
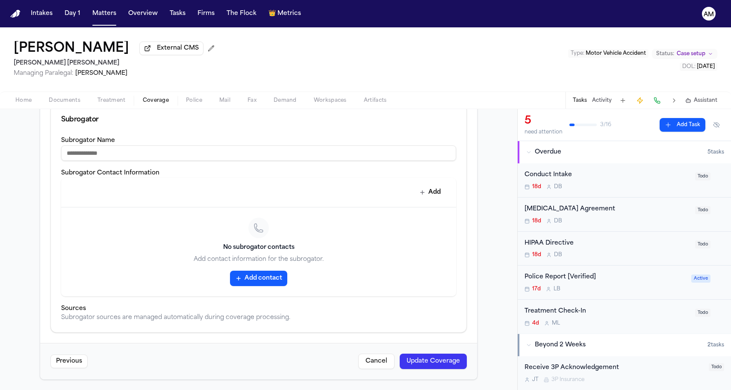
scroll to position [498, 0]
click at [429, 359] on button "Update Coverage" at bounding box center [433, 361] width 67 height 15
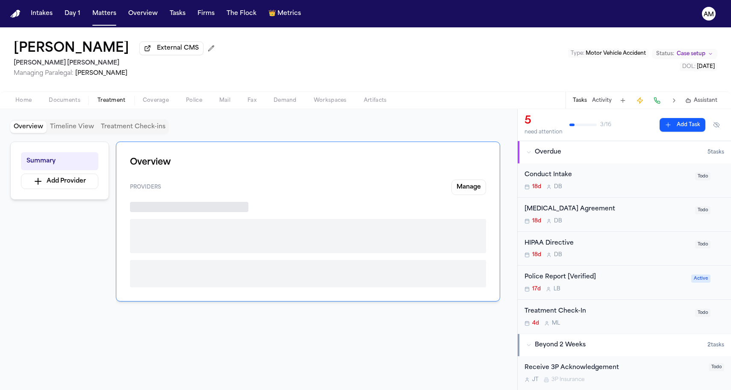
click at [109, 103] on span "Treatment" at bounding box center [111, 100] width 28 height 7
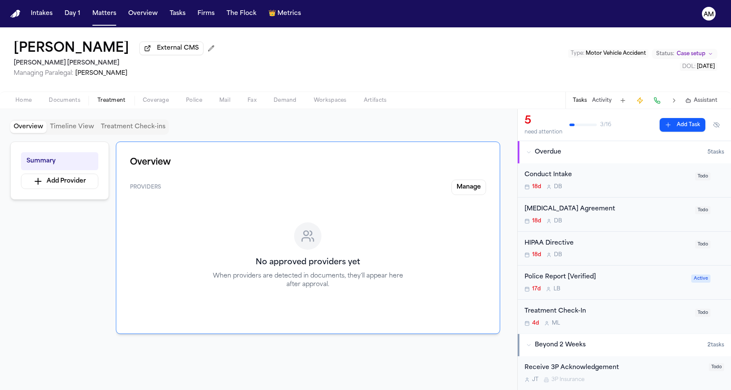
click at [154, 102] on span "Coverage" at bounding box center [156, 100] width 26 height 7
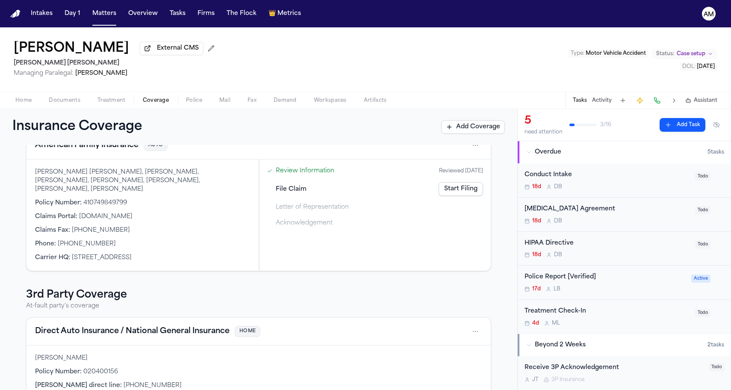
scroll to position [11, 0]
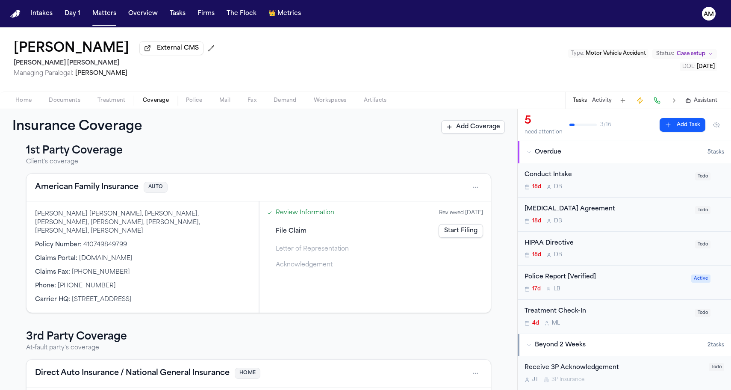
click at [103, 188] on button "American Family Insurance" at bounding box center [86, 187] width 103 height 12
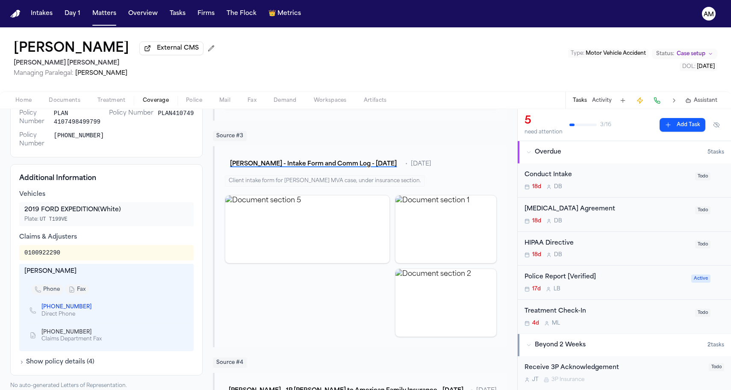
scroll to position [325, 0]
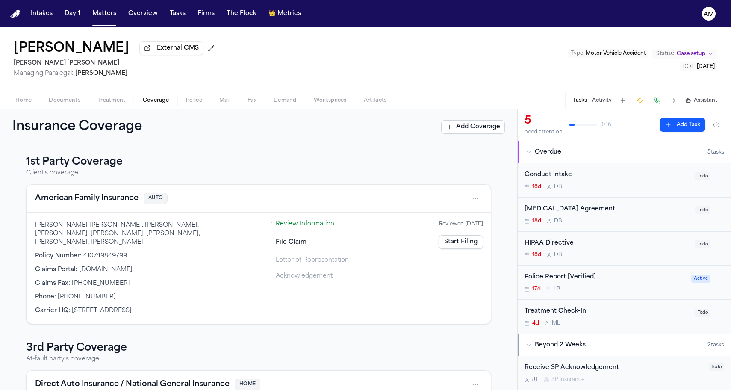
scroll to position [120, 0]
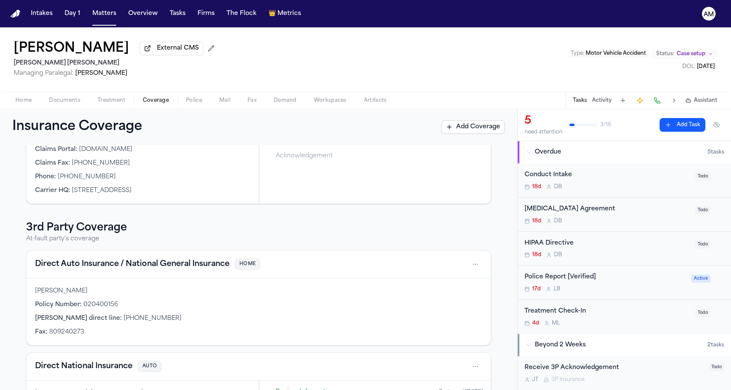
click at [76, 269] on div "Direct Auto Insurance / National General Insurance HOME" at bounding box center [259, 265] width 464 height 28
click at [77, 258] on button "Direct Auto Insurance / National General Insurance" at bounding box center [132, 264] width 195 height 12
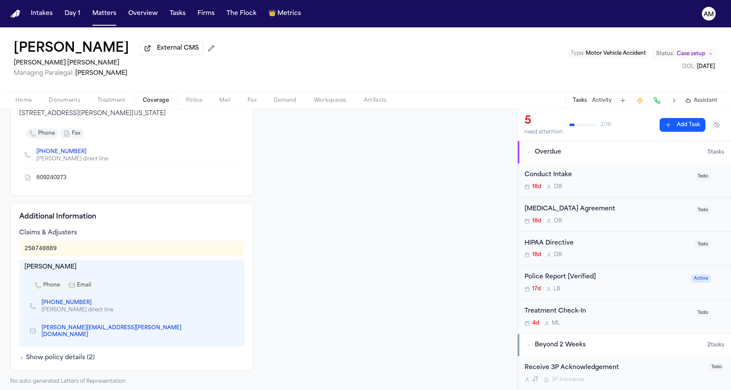
scroll to position [135, 0]
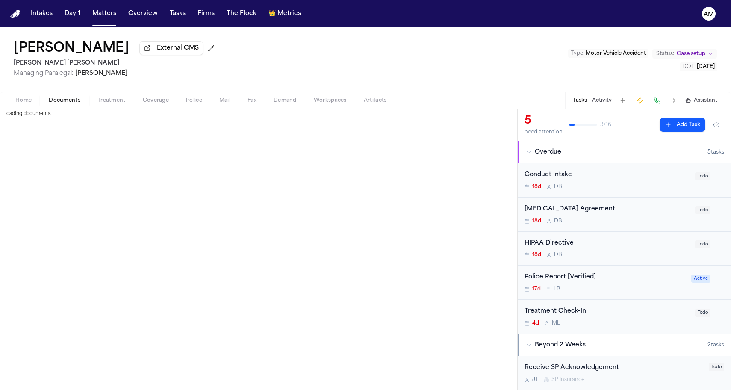
click at [73, 106] on span "button" at bounding box center [65, 105] width 42 height 1
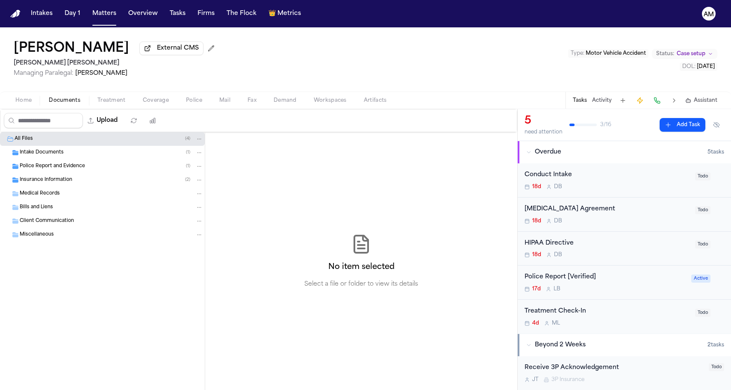
click at [56, 180] on span "Insurance Information" at bounding box center [46, 180] width 53 height 7
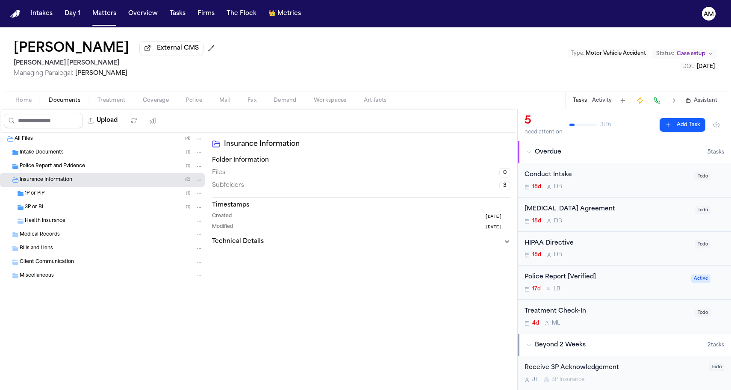
click at [53, 199] on div "1P or PIP ( 1 )" at bounding box center [102, 194] width 205 height 14
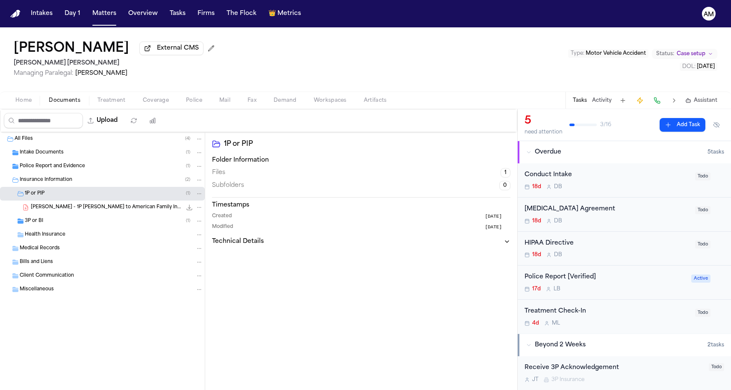
click at [47, 228] on div "3P or BI ( 1 )" at bounding box center [102, 221] width 205 height 14
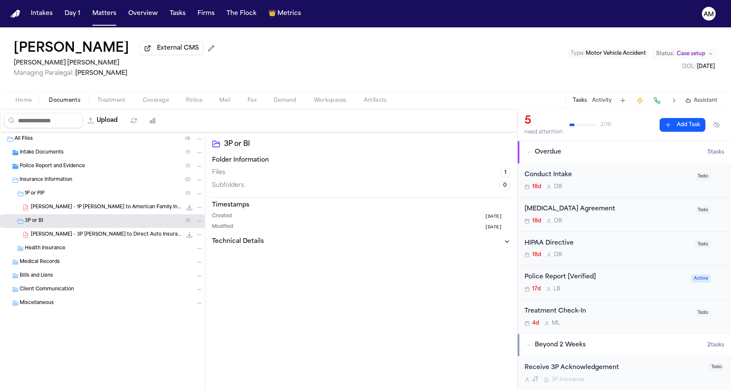
click at [45, 236] on span "J. Serdar - 3P LOR to Direct Auto Insurance - 9.12.25" at bounding box center [106, 234] width 151 height 7
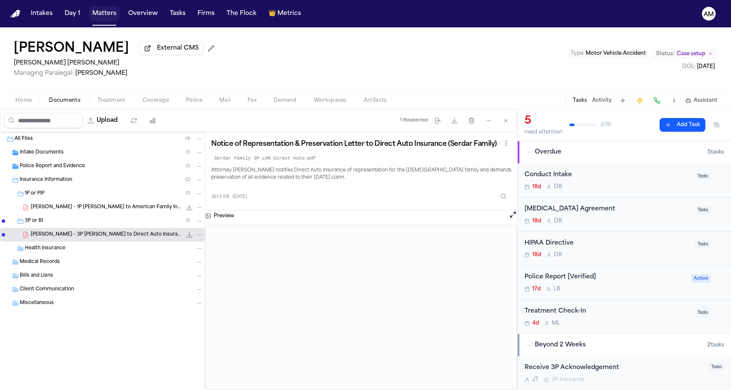
click at [103, 13] on button "Matters" at bounding box center [104, 13] width 31 height 15
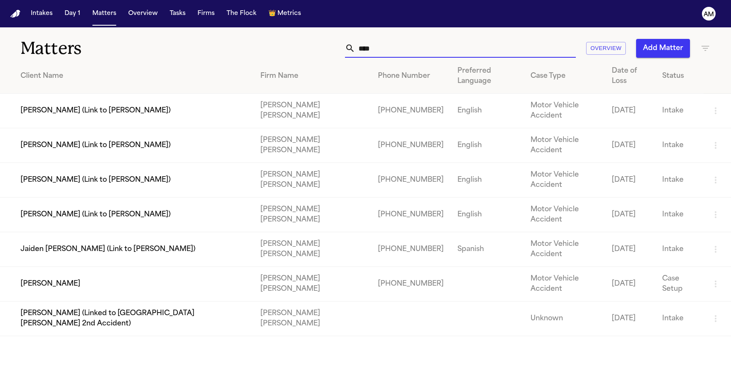
drag, startPoint x: 386, startPoint y: 53, endPoint x: 298, endPoint y: 52, distance: 88.5
click at [298, 52] on div "**** Overview Add Matter" at bounding box center [464, 48] width 493 height 19
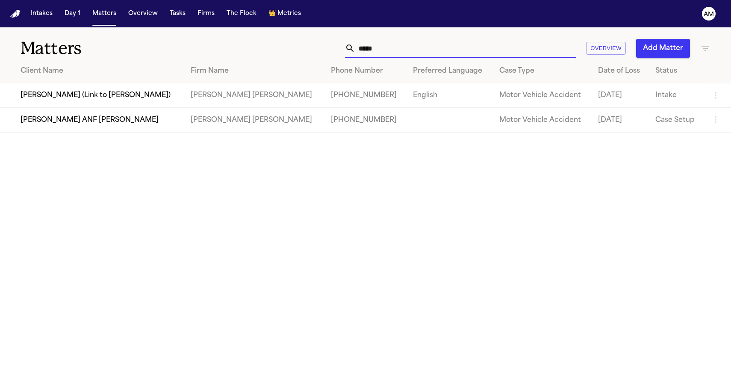
type input "*****"
click at [148, 198] on main "Matters ***** Overview Add Matter Client Name Firm Name Phone Number Preferred …" at bounding box center [365, 208] width 731 height 363
click at [100, 122] on td "[PERSON_NAME] ANF [PERSON_NAME]" at bounding box center [92, 120] width 184 height 24
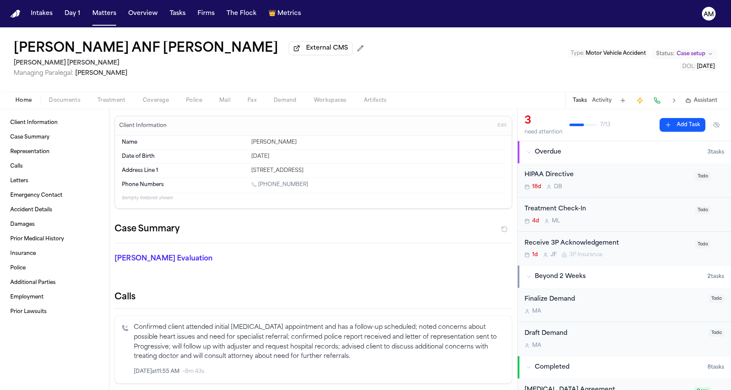
click at [73, 103] on span "Documents" at bounding box center [65, 100] width 32 height 7
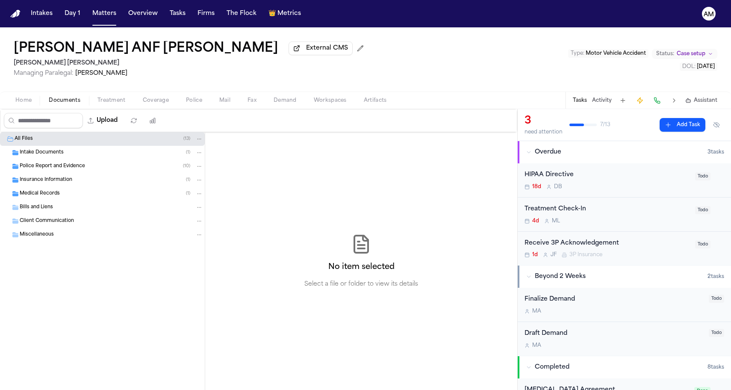
click at [145, 107] on div "Home Documents Treatment Coverage Police Mail Fax Demand Workspaces Artifacts T…" at bounding box center [365, 100] width 731 height 17
click at [145, 104] on span "Coverage" at bounding box center [156, 100] width 26 height 7
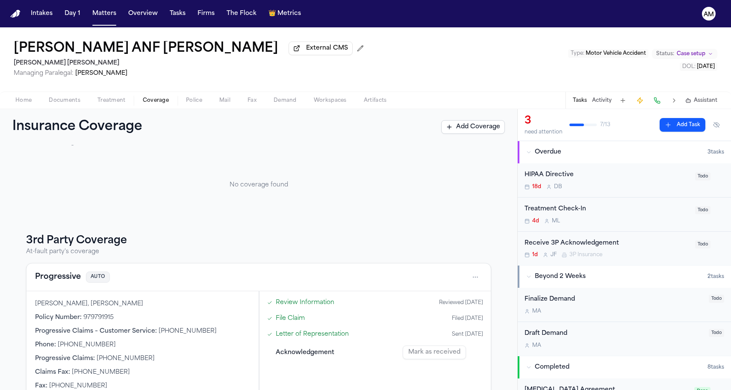
scroll to position [37, 0]
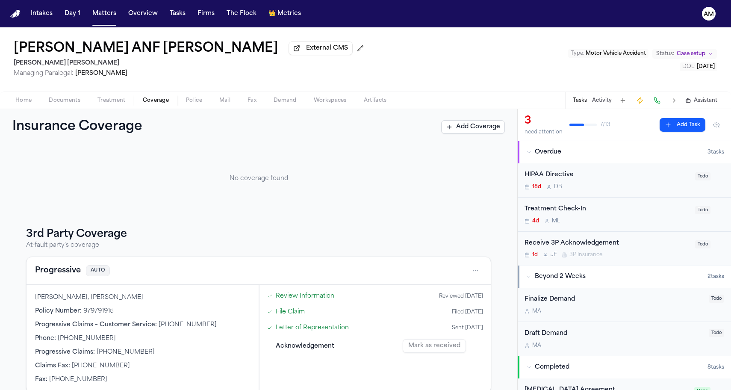
click at [66, 270] on button "Progressive" at bounding box center [58, 271] width 46 height 12
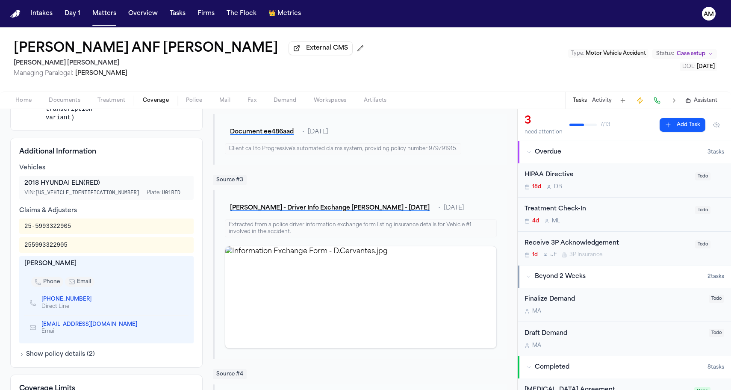
scroll to position [355, 0]
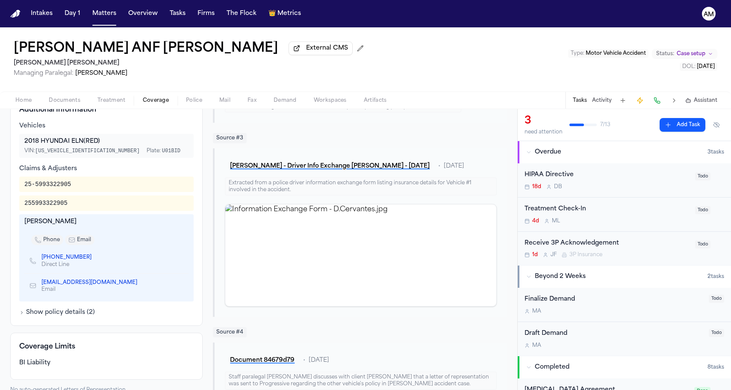
click at [66, 261] on link "+1 (719) 424-3174" at bounding box center [66, 257] width 50 height 7
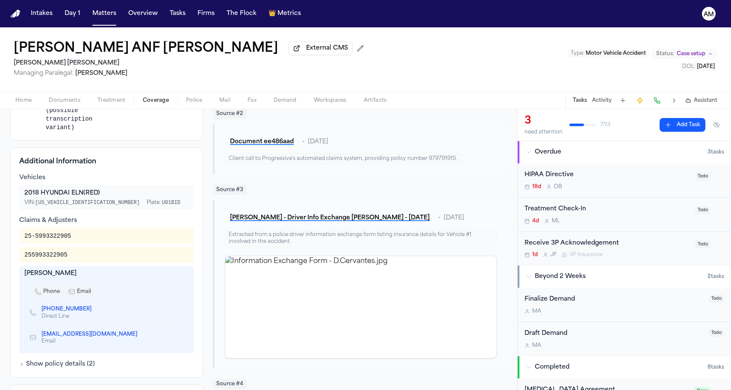
scroll to position [304, 0]
click at [93, 14] on button "Matters" at bounding box center [104, 13] width 31 height 15
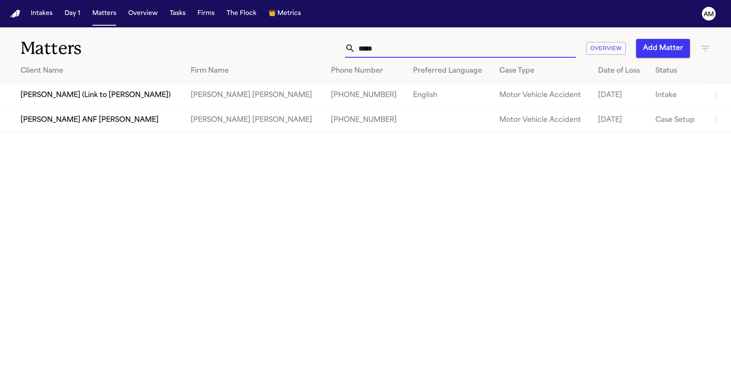
drag, startPoint x: 395, startPoint y: 53, endPoint x: 331, endPoint y: 49, distance: 64.2
click at [331, 49] on div "***** Overview Add Matter" at bounding box center [464, 48] width 493 height 19
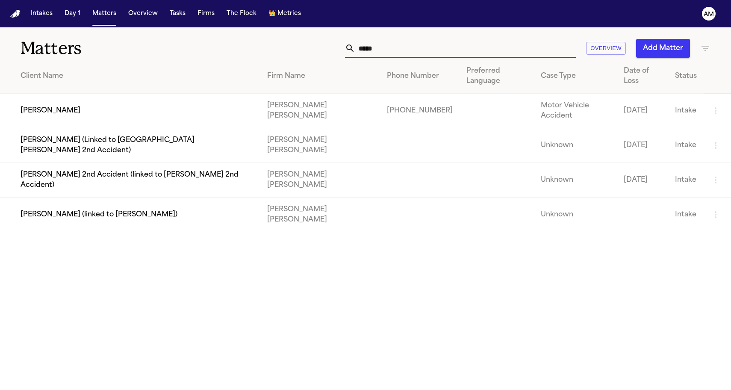
type input "****"
click at [39, 97] on td "[PERSON_NAME]" at bounding box center [130, 111] width 260 height 35
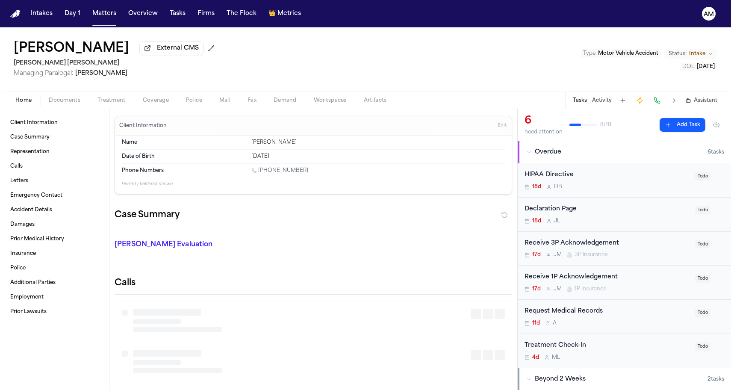
click at [140, 104] on button "Coverage" at bounding box center [155, 100] width 43 height 10
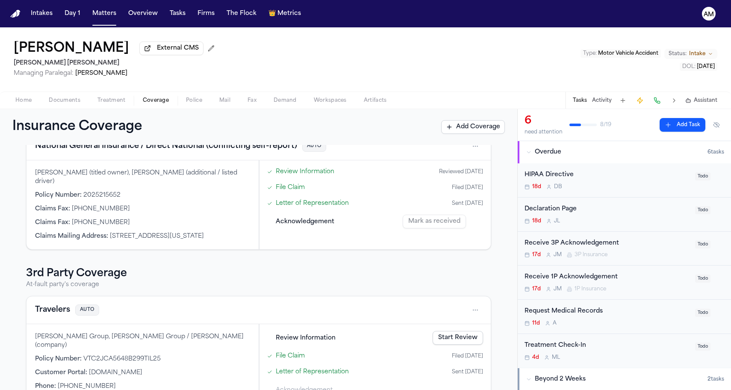
scroll to position [62, 0]
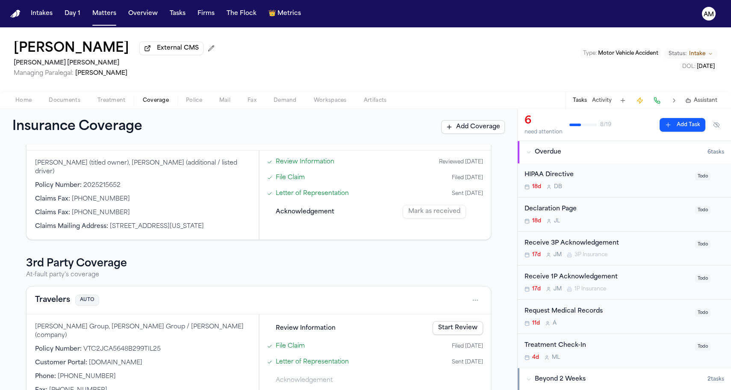
click at [53, 302] on button "Travelers" at bounding box center [52, 300] width 35 height 12
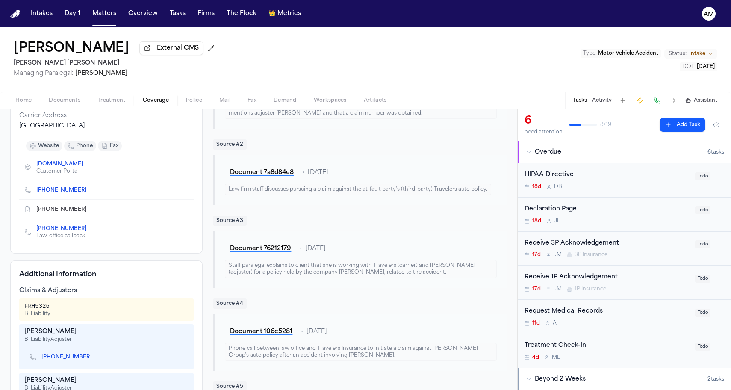
click at [57, 354] on div "+1 (214) 570-6589" at bounding box center [106, 357] width 164 height 18
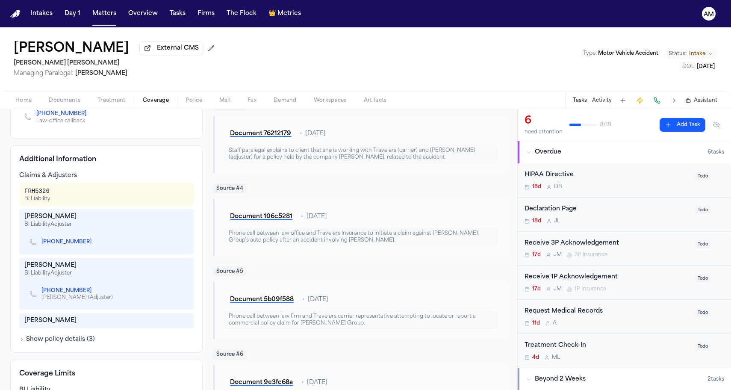
scroll to position [240, 0]
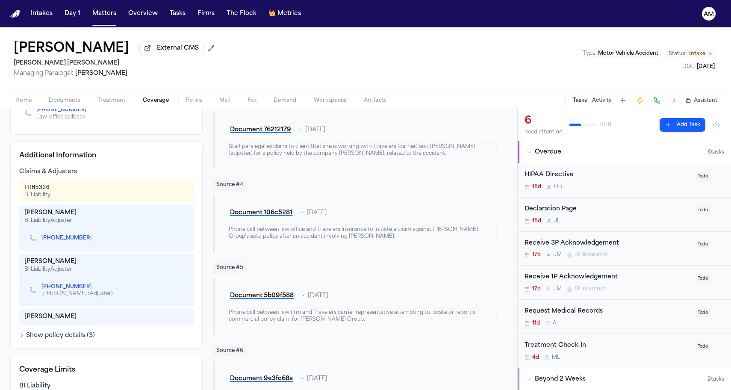
click at [70, 235] on link "+1 (214) 570-6589" at bounding box center [66, 238] width 50 height 7
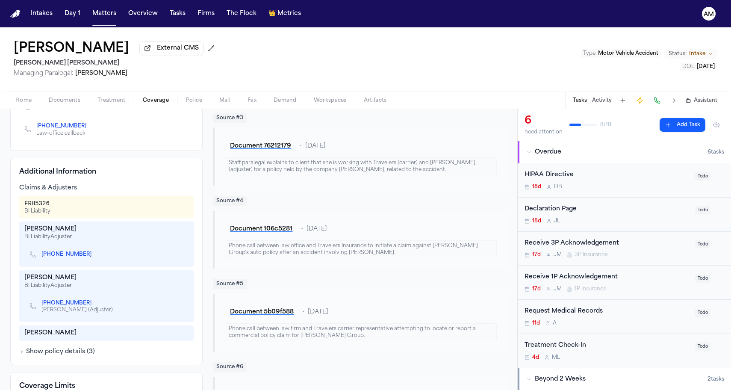
scroll to position [223, 0]
click at [178, 295] on div "+1 (214) 570-6589 Kayla Gresham (Adjuster)" at bounding box center [106, 307] width 164 height 25
click at [177, 297] on div "+1 (214) 570-6589 Kayla Gresham (Adjuster)" at bounding box center [106, 307] width 164 height 25
click at [143, 307] on div "+1 (214) 570-6589 Kayla Gresham (Adjuster)" at bounding box center [106, 307] width 164 height 25
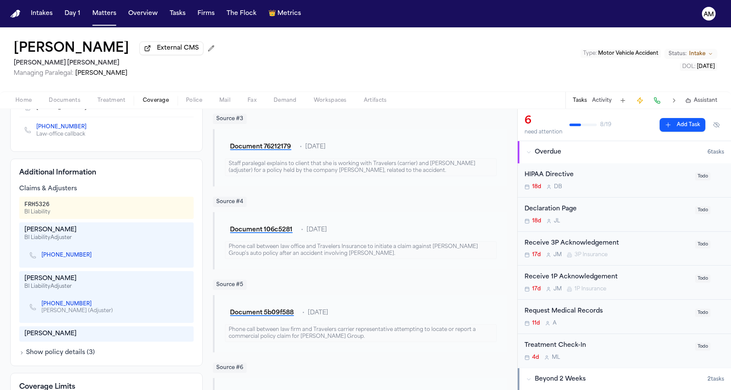
click at [143, 307] on div "+1 (214) 570-6589 Kayla Gresham (Adjuster)" at bounding box center [106, 307] width 164 height 25
click at [163, 124] on div "(862) 210-7584 Law-office callback" at bounding box center [106, 130] width 174 height 26
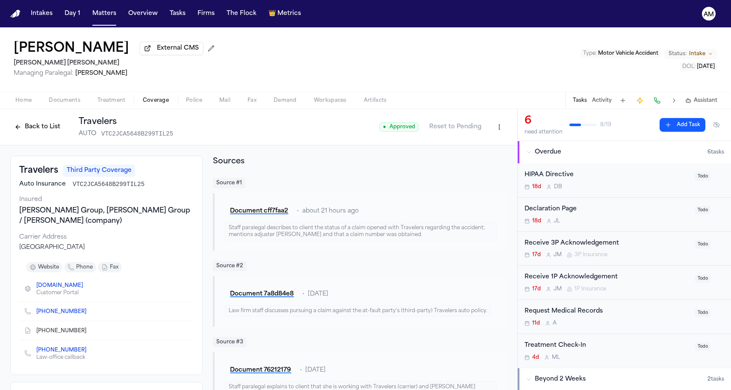
scroll to position [0, 0]
click at [142, 214] on div "Keller Group, Keller Group / Keller (company)" at bounding box center [106, 216] width 174 height 21
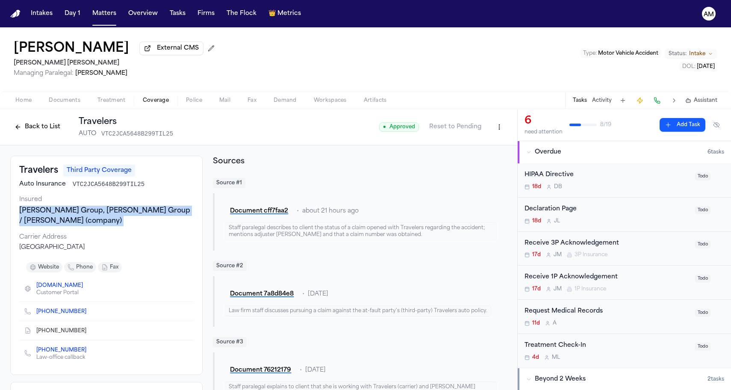
click at [142, 214] on div "Keller Group, Keller Group / Keller (company)" at bounding box center [106, 216] width 174 height 21
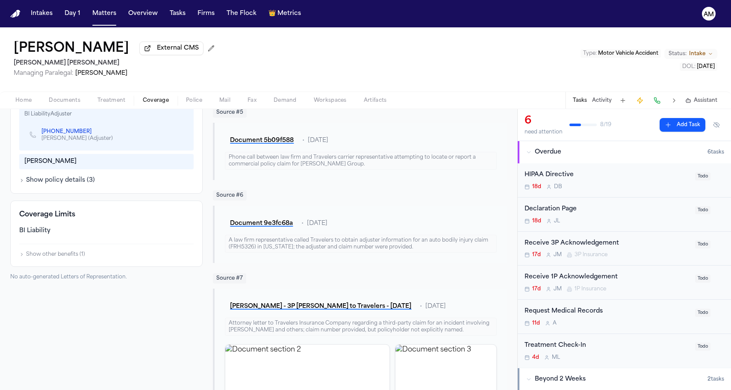
scroll to position [405, 0]
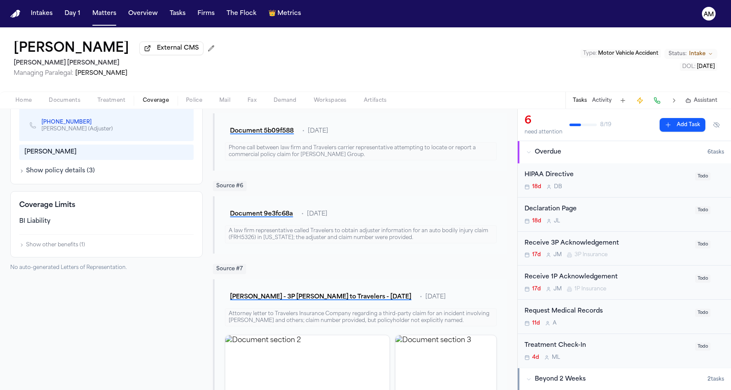
click at [4, 252] on div "Travelers Third Party Coverage Auto Insurance VTC2JCA5648B299TIL25 Insured Kell…" at bounding box center [258, 118] width 517 height 757
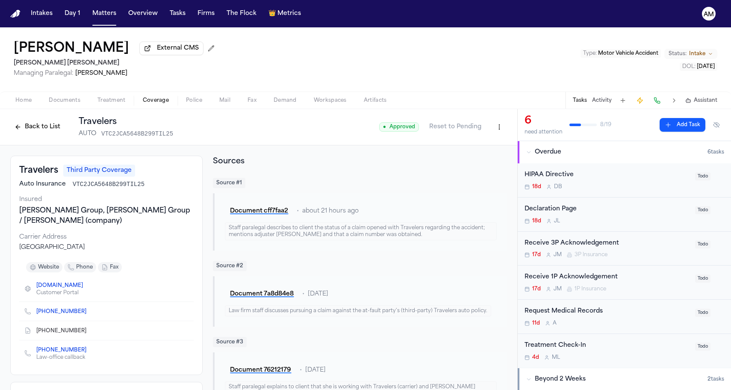
scroll to position [0, 0]
click at [378, 1] on nav "Intakes Day 1 Matters Overview Tasks Firms The Flock 👑 Metrics AM" at bounding box center [365, 13] width 731 height 27
click at [139, 209] on div "Keller Group, Keller Group / Keller (company)" at bounding box center [106, 216] width 174 height 21
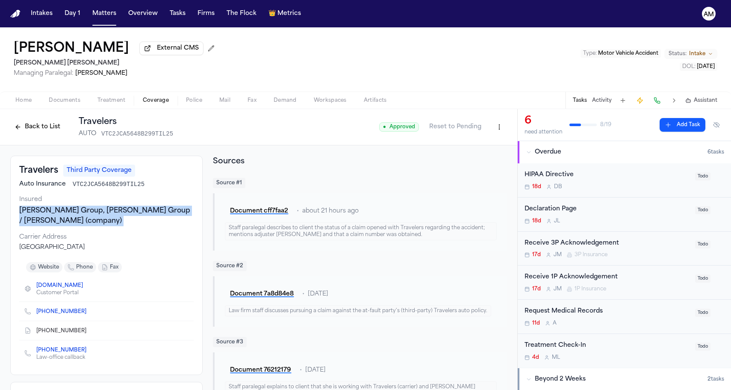
click at [139, 209] on div "Keller Group, Keller Group / Keller (company)" at bounding box center [106, 216] width 174 height 21
click at [138, 210] on div "Keller Group, Keller Group / Keller (company)" at bounding box center [106, 216] width 174 height 21
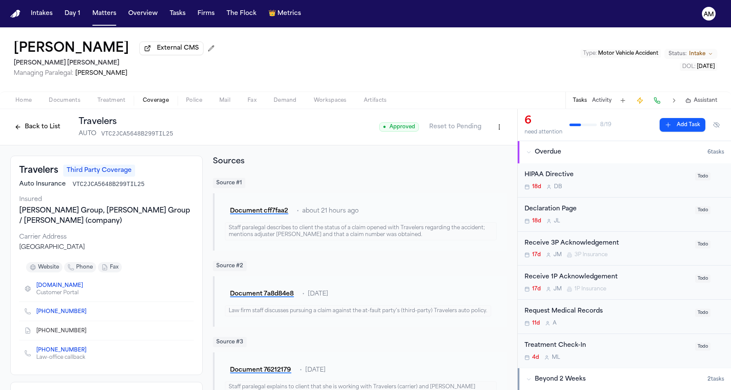
click at [120, 213] on div "Keller Group, Keller Group / Keller (company)" at bounding box center [106, 216] width 174 height 21
click at [89, 213] on div "Keller Group, Keller Group / Keller (company)" at bounding box center [106, 216] width 174 height 21
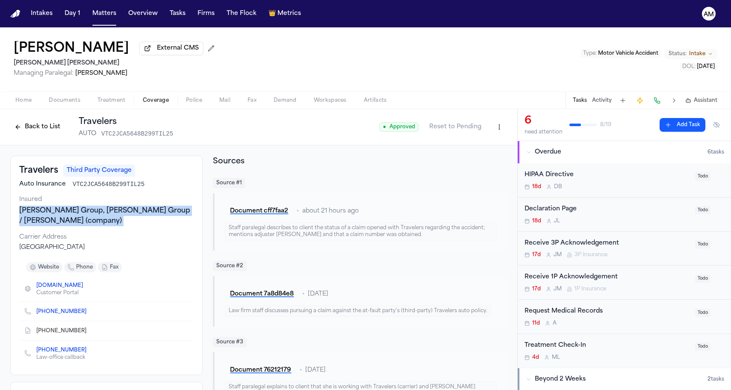
click at [89, 213] on div "Keller Group, Keller Group / Keller (company)" at bounding box center [106, 216] width 174 height 21
click at [89, 212] on div "Keller Group, Keller Group / Keller (company)" at bounding box center [106, 216] width 174 height 21
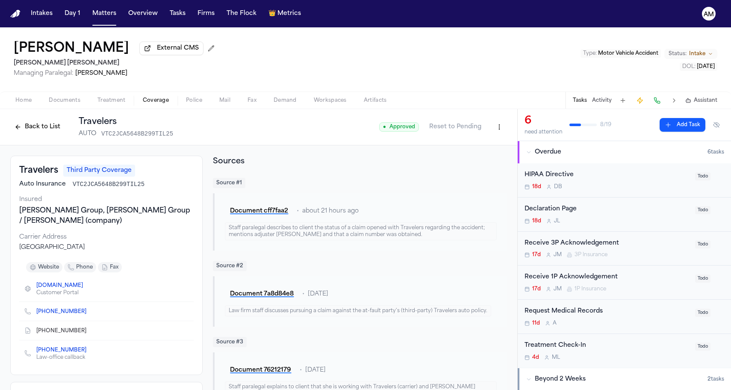
click at [39, 133] on button "Back to List" at bounding box center [37, 127] width 54 height 14
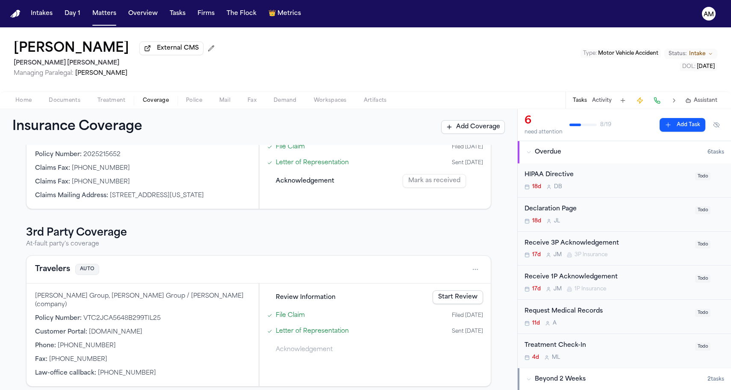
click at [46, 270] on button "Travelers" at bounding box center [52, 269] width 35 height 12
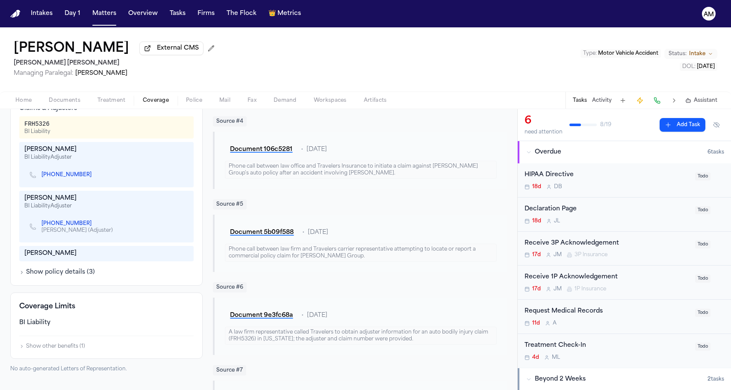
scroll to position [305, 0]
click at [34, 267] on button "Show policy details ( 3 )" at bounding box center [57, 271] width 76 height 9
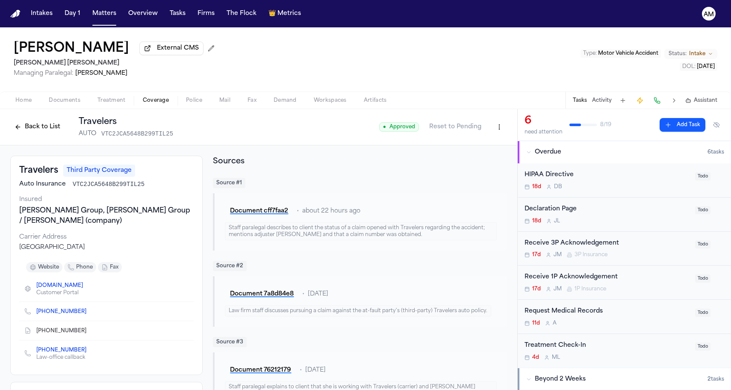
scroll to position [0, 0]
click at [20, 107] on div "Home Documents Treatment Coverage Police Mail Fax Demand Workspaces Artifacts T…" at bounding box center [365, 100] width 731 height 17
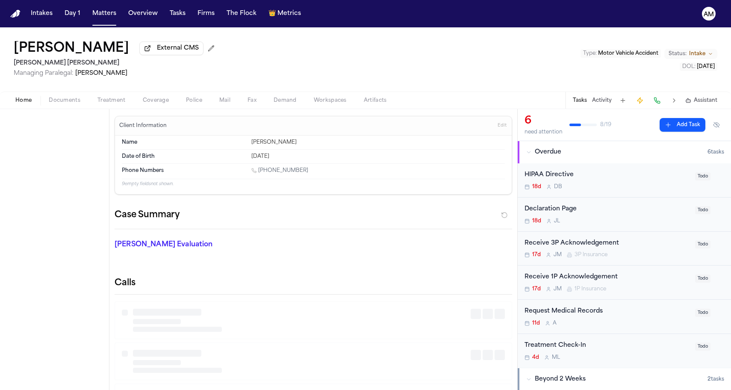
click at [23, 102] on span "Home" at bounding box center [23, 100] width 16 height 7
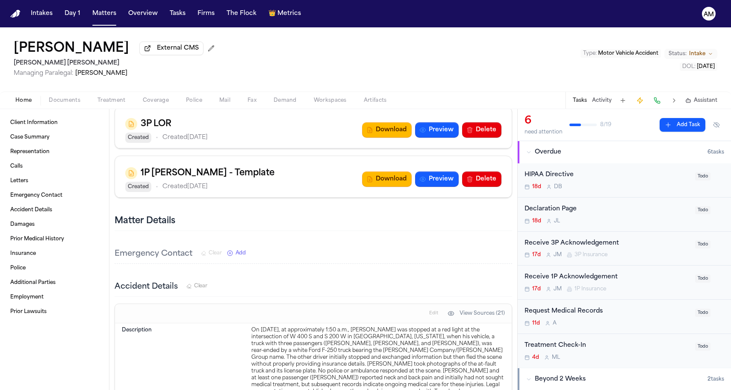
scroll to position [1271, 0]
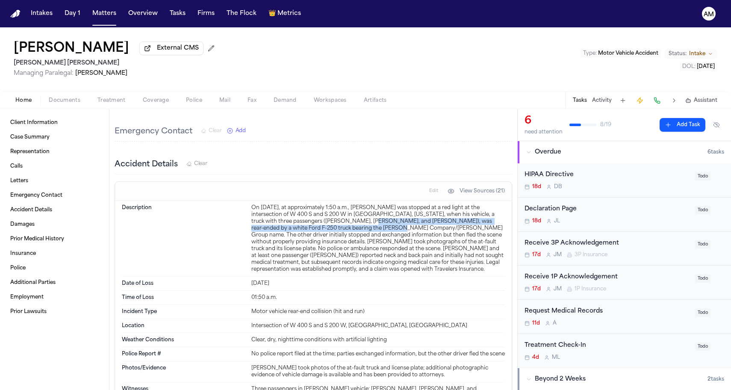
drag, startPoint x: 334, startPoint y: 208, endPoint x: 334, endPoint y: 219, distance: 10.7
click at [334, 219] on div "On September 1, 2025, at approximately 1:50 a.m., Luis Rivas was stopped at a r…" at bounding box center [378, 238] width 254 height 68
drag, startPoint x: 344, startPoint y: 219, endPoint x: 343, endPoint y: 213, distance: 6.0
click at [343, 213] on div "On September 1, 2025, at approximately 1:50 a.m., Luis Rivas was stopped at a r…" at bounding box center [378, 238] width 254 height 68
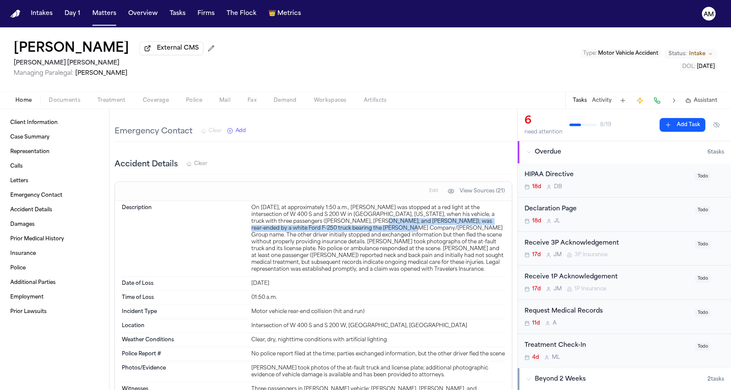
click at [343, 213] on div "On September 1, 2025, at approximately 1:50 a.m., Luis Rivas was stopped at a r…" at bounding box center [378, 238] width 254 height 68
click at [345, 213] on div "On September 1, 2025, at approximately 1:50 a.m., Luis Rivas was stopped at a r…" at bounding box center [378, 238] width 254 height 68
drag, startPoint x: 346, startPoint y: 213, endPoint x: 347, endPoint y: 220, distance: 7.1
click at [347, 220] on div "On September 1, 2025, at approximately 1:50 a.m., Luis Rivas was stopped at a r…" at bounding box center [378, 238] width 254 height 68
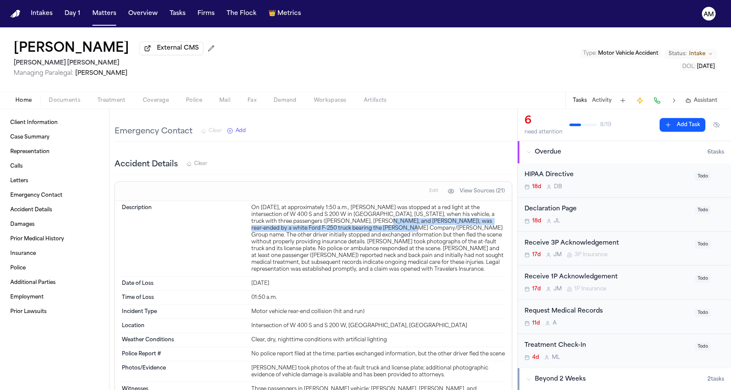
drag, startPoint x: 346, startPoint y: 213, endPoint x: 347, endPoint y: 220, distance: 7.0
click at [347, 220] on div "On September 1, 2025, at approximately 1:50 a.m., Luis Rivas was stopped at a r…" at bounding box center [378, 238] width 254 height 68
drag, startPoint x: 348, startPoint y: 220, endPoint x: 347, endPoint y: 214, distance: 6.0
click at [347, 214] on div "On September 1, 2025, at approximately 1:50 a.m., Luis Rivas was stopped at a r…" at bounding box center [378, 238] width 254 height 68
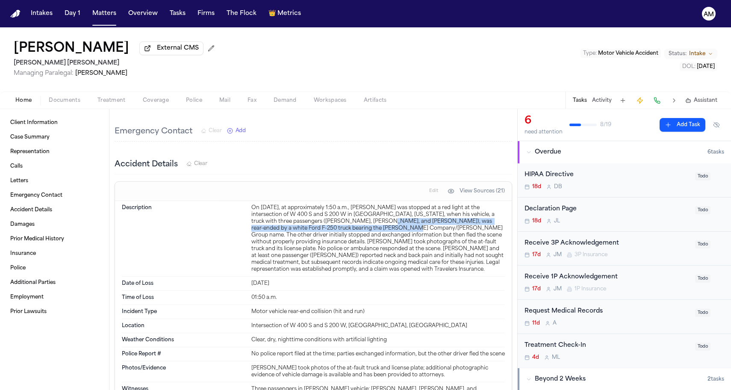
click at [347, 214] on div "On September 1, 2025, at approximately 1:50 a.m., Luis Rivas was stopped at a r…" at bounding box center [378, 238] width 254 height 68
drag, startPoint x: 343, startPoint y: 213, endPoint x: 346, endPoint y: 218, distance: 6.2
click at [346, 218] on div "On September 1, 2025, at approximately 1:50 a.m., Luis Rivas was stopped at a r…" at bounding box center [378, 238] width 254 height 68
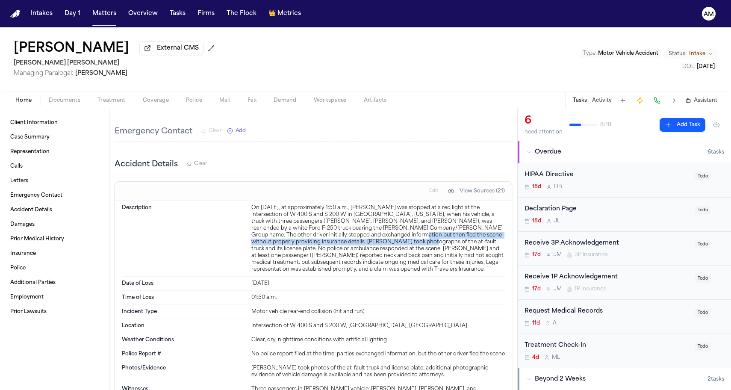
drag, startPoint x: 341, startPoint y: 235, endPoint x: 339, endPoint y: 227, distance: 8.3
click at [339, 227] on div "On September 1, 2025, at approximately 1:50 a.m., Luis Rivas was stopped at a r…" at bounding box center [378, 238] width 254 height 68
click at [369, 218] on div "On September 1, 2025, at approximately 1:50 a.m., Luis Rivas was stopped at a r…" at bounding box center [378, 238] width 254 height 68
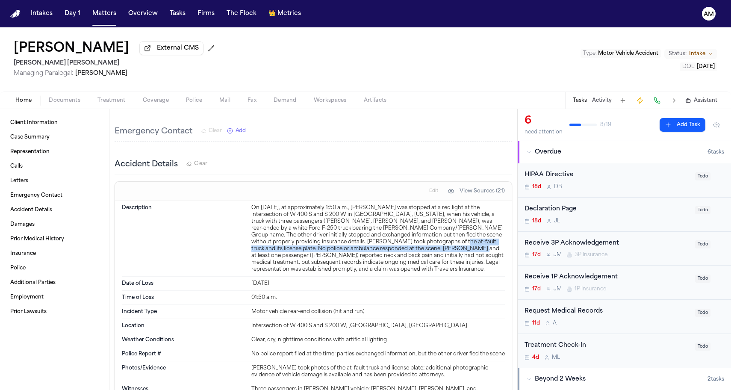
drag, startPoint x: 369, startPoint y: 233, endPoint x: 369, endPoint y: 241, distance: 7.7
click at [369, 241] on div "On September 1, 2025, at approximately 1:50 a.m., Luis Rivas was stopped at a r…" at bounding box center [378, 238] width 254 height 68
drag, startPoint x: 369, startPoint y: 241, endPoint x: 369, endPoint y: 234, distance: 7.3
click at [369, 234] on div "On September 1, 2025, at approximately 1:50 a.m., Luis Rivas was stopped at a r…" at bounding box center [378, 238] width 254 height 68
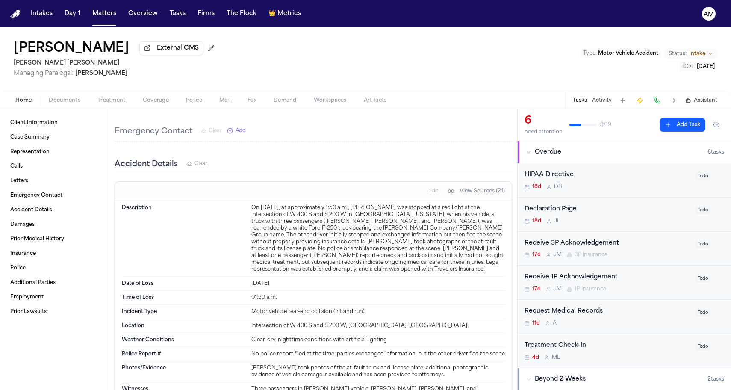
click at [367, 215] on div "On September 1, 2025, at approximately 1:50 a.m., Luis Rivas was stopped at a r…" at bounding box center [378, 238] width 254 height 68
click at [377, 224] on div "On September 1, 2025, at approximately 1:50 a.m., Luis Rivas was stopped at a r…" at bounding box center [378, 238] width 254 height 68
drag, startPoint x: 362, startPoint y: 233, endPoint x: 362, endPoint y: 239, distance: 6.4
click at [362, 239] on div "On September 1, 2025, at approximately 1:50 a.m., Luis Rivas was stopped at a r…" at bounding box center [378, 238] width 254 height 68
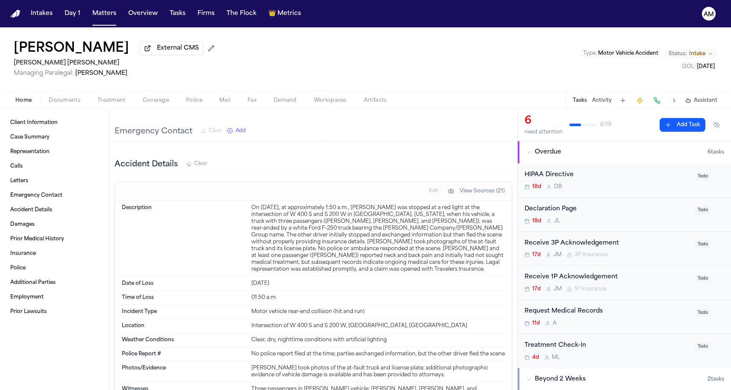
click at [80, 99] on button "Documents" at bounding box center [64, 100] width 49 height 10
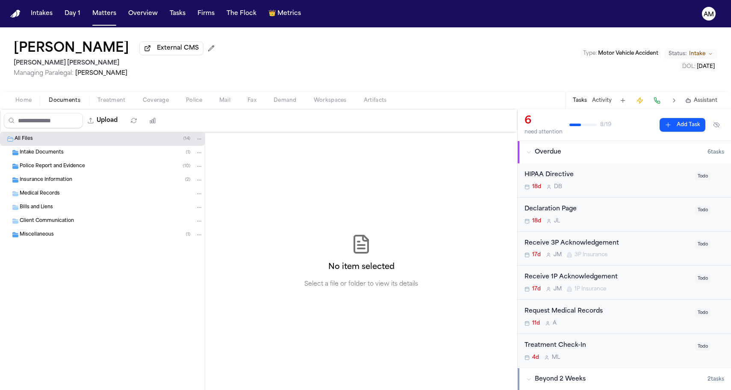
click at [148, 96] on div "Home Documents Treatment Coverage Police Mail Fax Demand Workspaces Artifacts T…" at bounding box center [365, 100] width 731 height 17
click at [148, 107] on div "Home Documents Treatment Coverage Police Mail Fax Demand Workspaces Artifacts T…" at bounding box center [365, 100] width 731 height 17
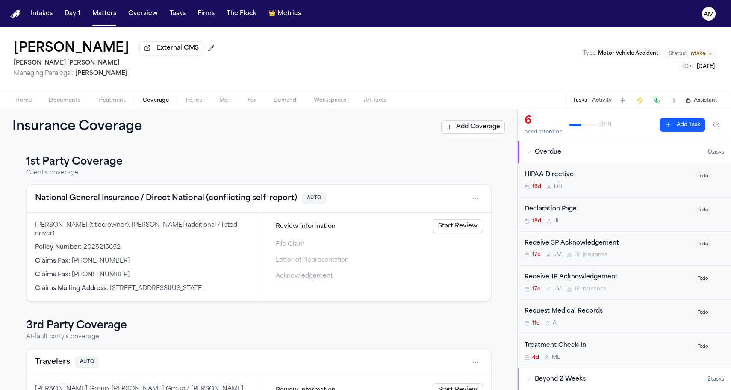
click at [148, 104] on span "Coverage" at bounding box center [156, 100] width 26 height 7
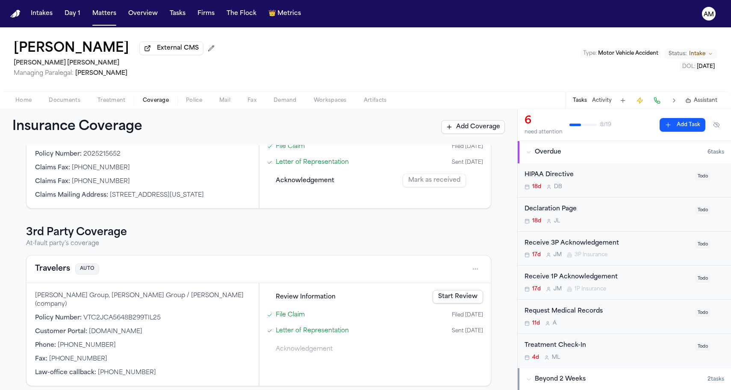
scroll to position [93, 0]
click at [56, 266] on button "Travelers" at bounding box center [52, 269] width 35 height 12
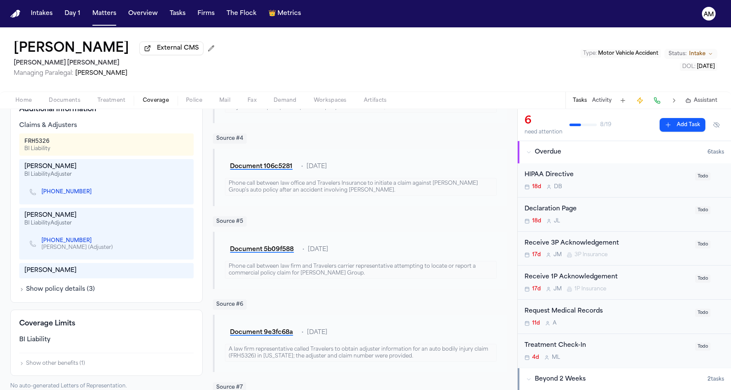
scroll to position [284, 0]
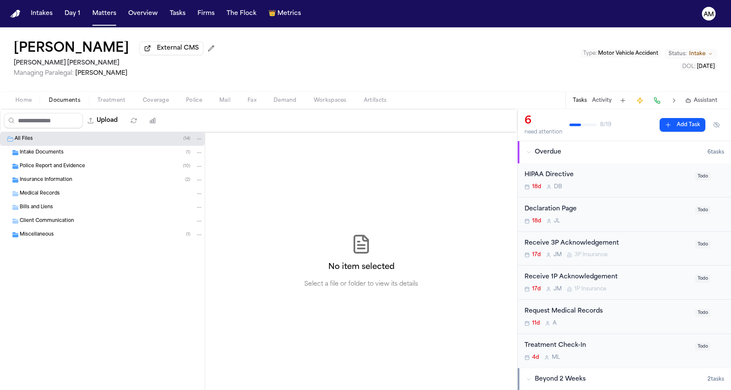
click at [69, 101] on span "Documents" at bounding box center [65, 100] width 32 height 7
click at [73, 184] on div "Insurance Information ( 2 )" at bounding box center [111, 180] width 183 height 8
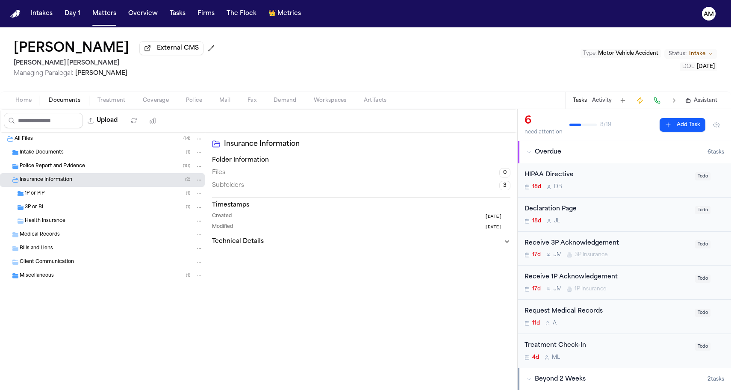
click at [62, 198] on div "1P or PIP ( 1 )" at bounding box center [114, 194] width 178 height 8
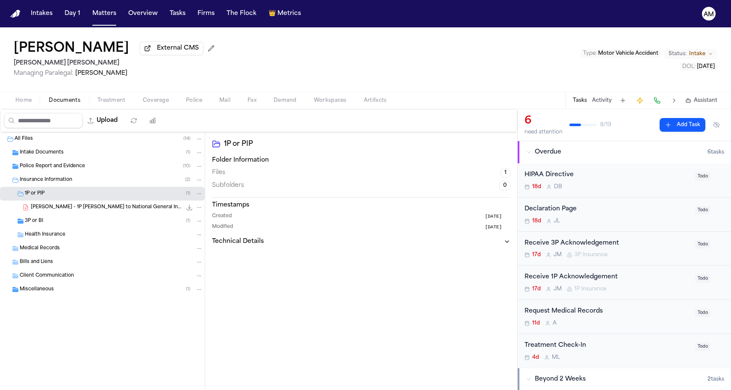
click at [62, 198] on div "1P or PIP ( 1 )" at bounding box center [114, 194] width 178 height 8
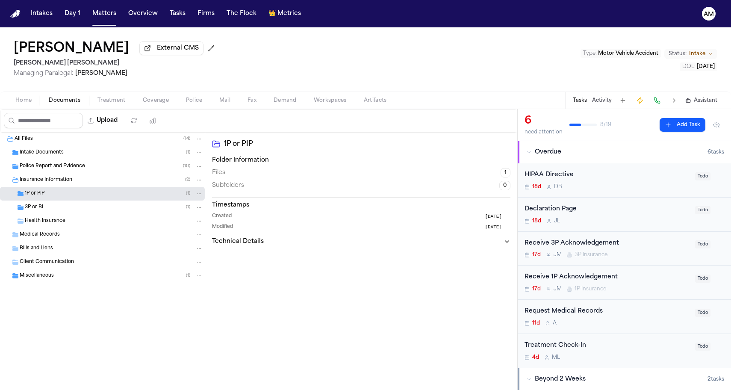
click at [53, 207] on div "3P or BI ( 1 )" at bounding box center [114, 208] width 178 height 8
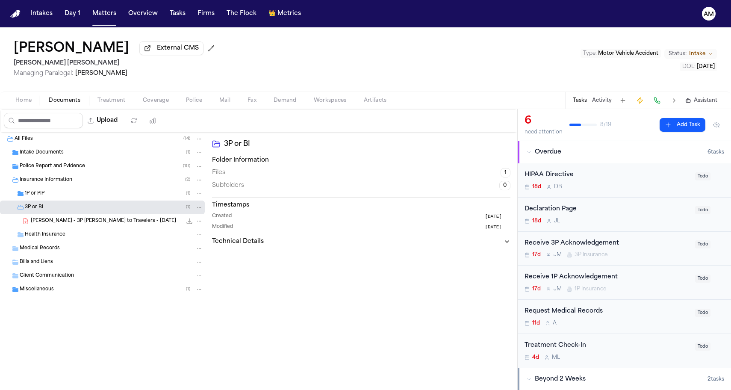
click at [53, 221] on span "L. Rivas - 3P LOR to Travelers - 9.19.25" at bounding box center [103, 221] width 145 height 7
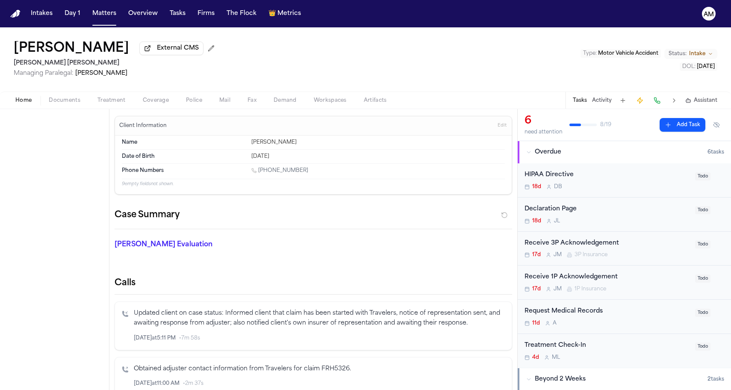
click at [21, 106] on span "button" at bounding box center [23, 105] width 27 height 1
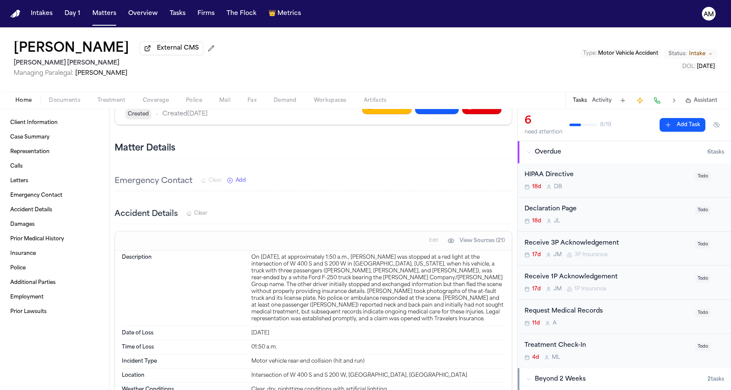
scroll to position [1242, 0]
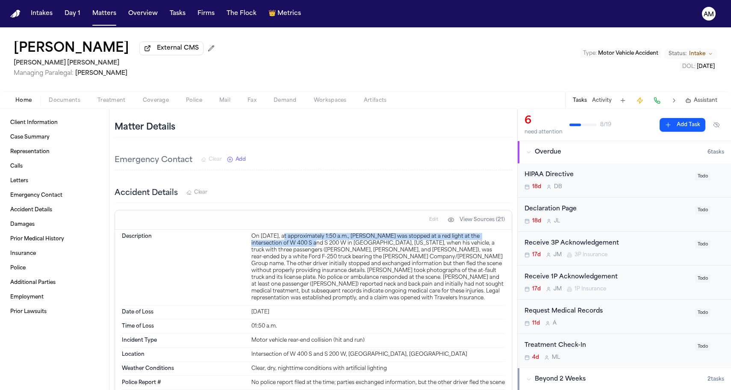
drag, startPoint x: 290, startPoint y: 227, endPoint x: 292, endPoint y: 236, distance: 9.1
click at [292, 236] on div "On September 1, 2025, at approximately 1:50 a.m., Luis Rivas was stopped at a r…" at bounding box center [378, 267] width 254 height 68
drag, startPoint x: 296, startPoint y: 227, endPoint x: 296, endPoint y: 234, distance: 6.8
click at [296, 234] on div "On September 1, 2025, at approximately 1:50 a.m., Luis Rivas was stopped at a r…" at bounding box center [378, 267] width 254 height 68
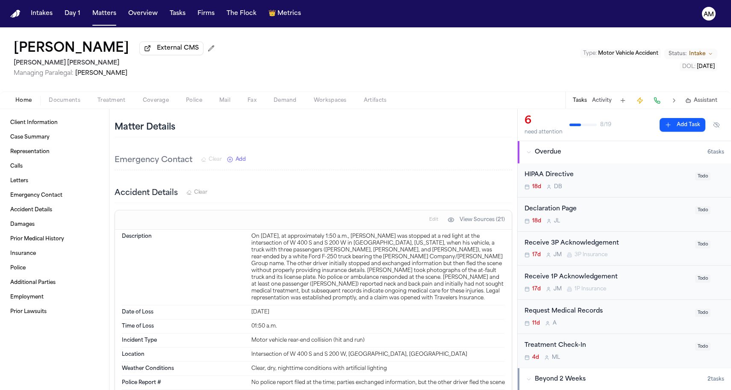
click at [219, 240] on dt "Description" at bounding box center [184, 267] width 124 height 68
click at [94, 105] on button "Treatment" at bounding box center [111, 100] width 45 height 10
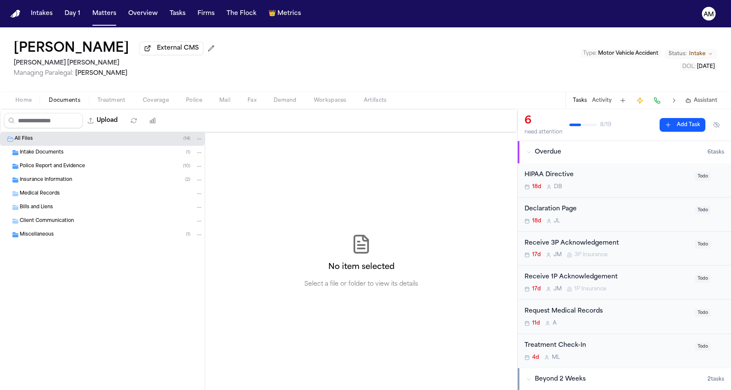
click at [66, 102] on span "Documents" at bounding box center [65, 100] width 32 height 7
click at [48, 180] on span "Insurance Information" at bounding box center [46, 180] width 53 height 7
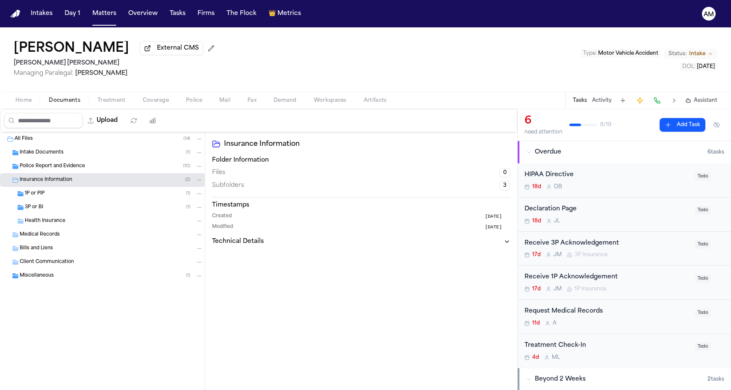
click at [41, 211] on span "3P or BI" at bounding box center [34, 207] width 18 height 7
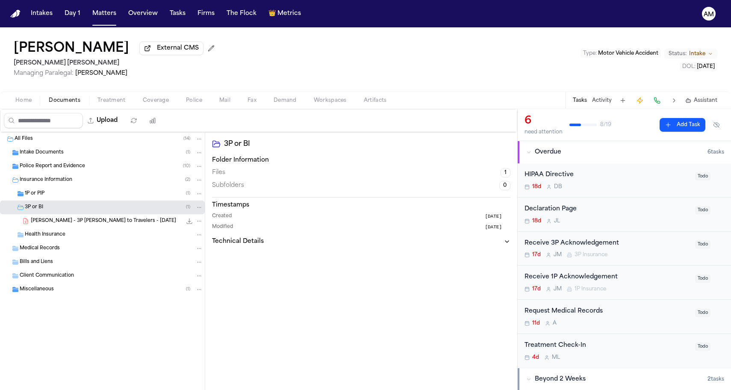
click at [39, 223] on span "L. Rivas - 3P LOR to Travelers - 9.19.25" at bounding box center [103, 221] width 145 height 7
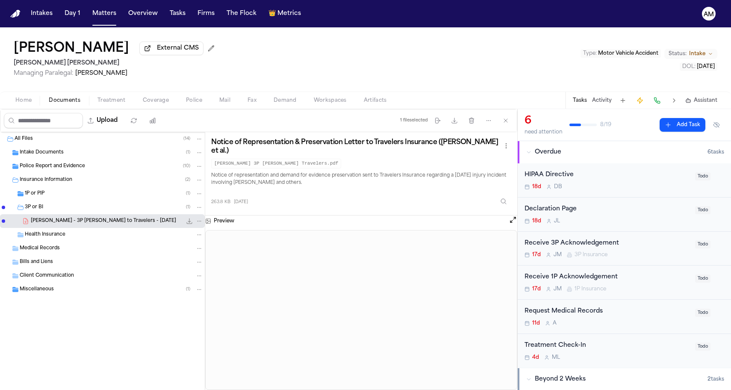
click at [344, 210] on div "Notice of Representation & Preservation Letter to Travelers Insurance (Luis Riv…" at bounding box center [361, 173] width 312 height 83
click at [284, 180] on p "Notice of representation and demand for evidence preservation sent to Travelers…" at bounding box center [361, 179] width 300 height 15
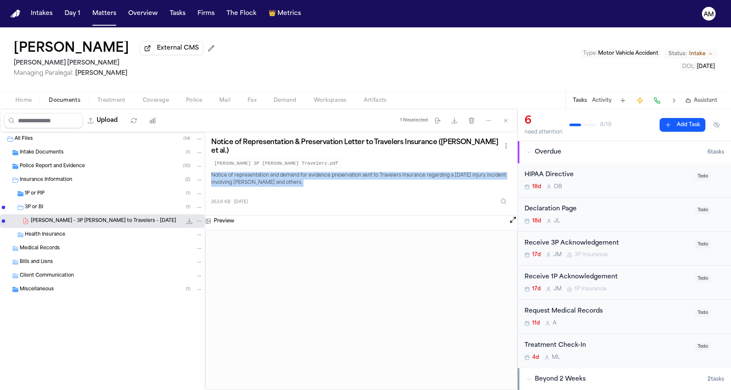
click at [284, 180] on p "Notice of representation and demand for evidence preservation sent to Travelers…" at bounding box center [361, 179] width 300 height 15
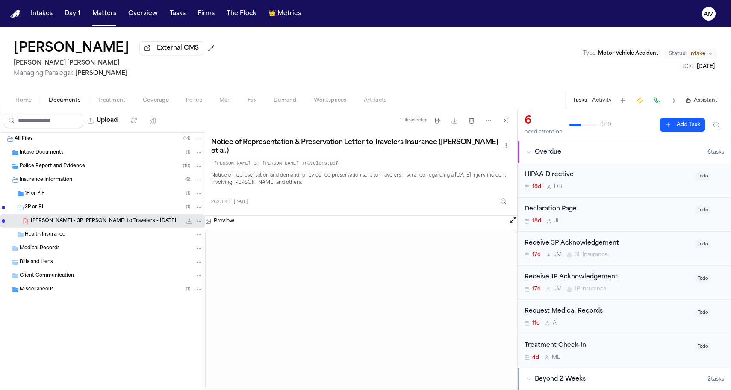
click at [287, 178] on p "Notice of representation and demand for evidence preservation sent to Travelers…" at bounding box center [361, 179] width 300 height 15
click at [229, 50] on div "Luis Rivas External CMS Steele Adams Hosman Managing Paralegal: Jacqueline Mald…" at bounding box center [365, 59] width 731 height 64
click at [96, 9] on button "Matters" at bounding box center [104, 13] width 31 height 15
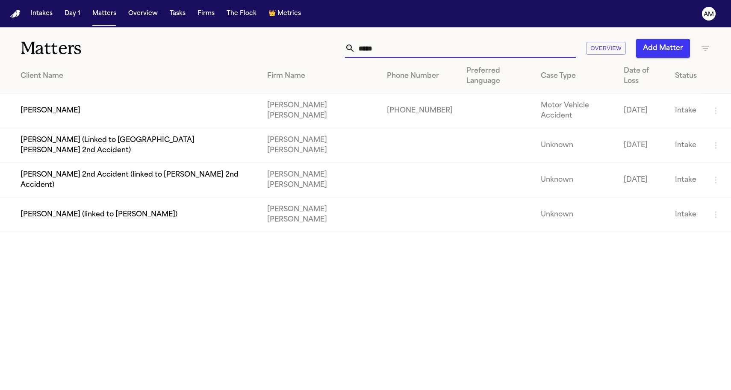
drag, startPoint x: 376, startPoint y: 54, endPoint x: 349, endPoint y: 54, distance: 26.9
click at [349, 54] on div "****" at bounding box center [460, 48] width 231 height 19
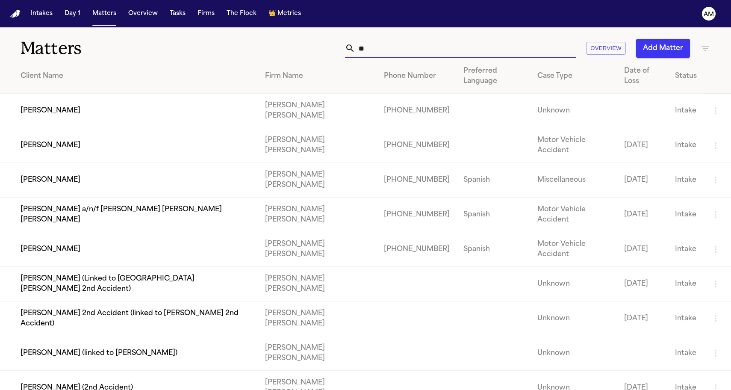
type input "*"
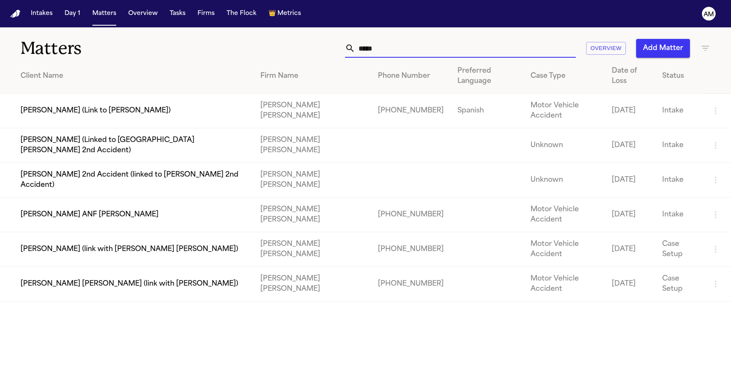
type input "*****"
click at [178, 35] on div "Matters ***** Overview Add Matter" at bounding box center [365, 43] width 731 height 32
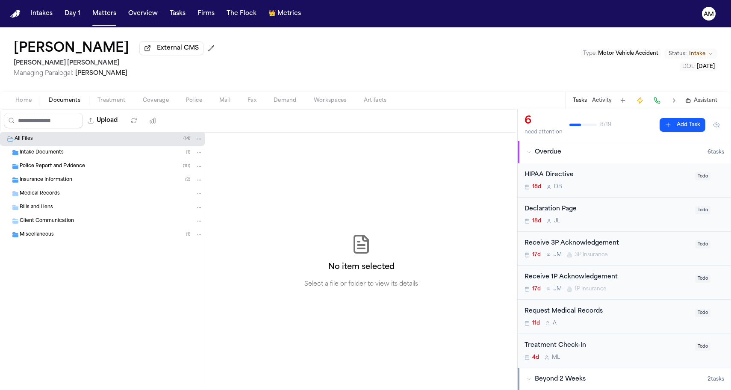
click at [23, 102] on span "Home" at bounding box center [23, 100] width 16 height 7
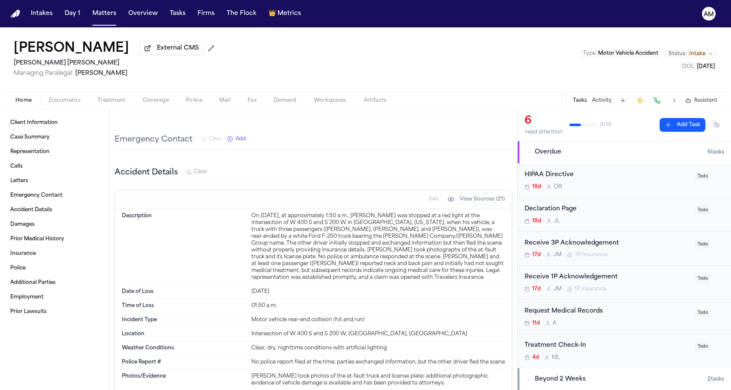
scroll to position [1276, 0]
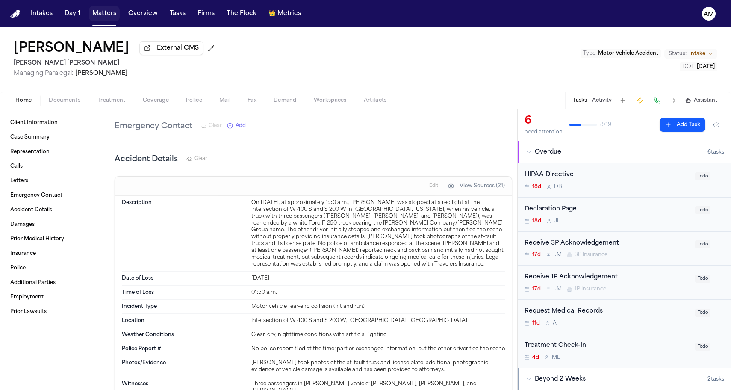
click at [107, 17] on button "Matters" at bounding box center [104, 13] width 31 height 15
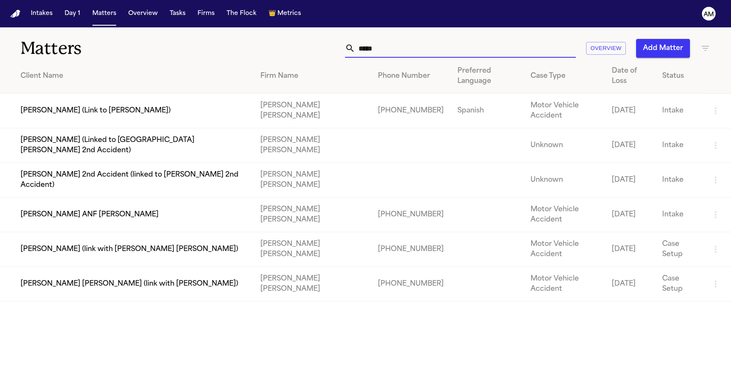
drag, startPoint x: 389, startPoint y: 46, endPoint x: 315, endPoint y: 39, distance: 74.7
click at [315, 39] on div "***** Overview Add Matter" at bounding box center [464, 48] width 493 height 19
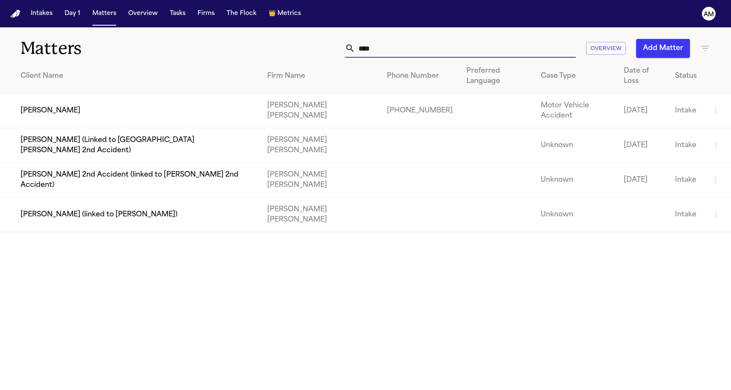
type input "****"
drag, startPoint x: 307, startPoint y: 39, endPoint x: 218, endPoint y: 49, distance: 90.3
click at [218, 49] on div "**** Overview Add Matter" at bounding box center [464, 48] width 493 height 19
click at [100, 103] on td "[PERSON_NAME]" at bounding box center [130, 111] width 260 height 35
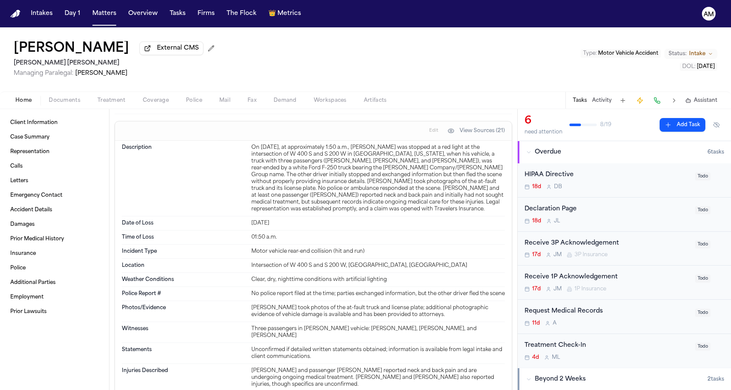
scroll to position [1329, 0]
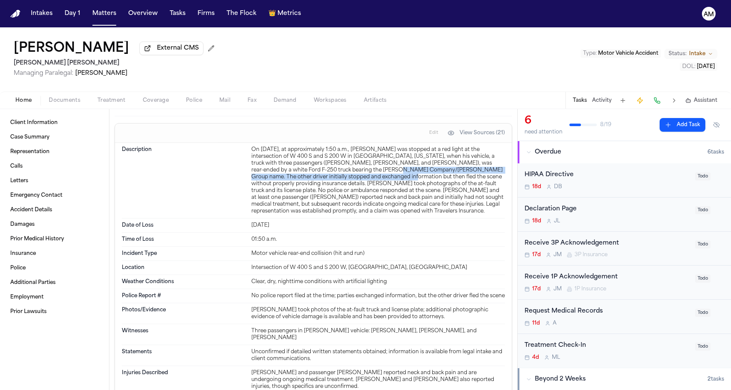
drag, startPoint x: 332, startPoint y: 165, endPoint x: 331, endPoint y: 158, distance: 6.9
click at [331, 158] on div "On September 1, 2025, at approximately 1:50 a.m., Luis Rivas was stopped at a r…" at bounding box center [378, 180] width 254 height 68
drag, startPoint x: 331, startPoint y: 160, endPoint x: 332, endPoint y: 167, distance: 6.9
click at [332, 167] on div "On September 1, 2025, at approximately 1:50 a.m., Luis Rivas was stopped at a r…" at bounding box center [378, 180] width 254 height 68
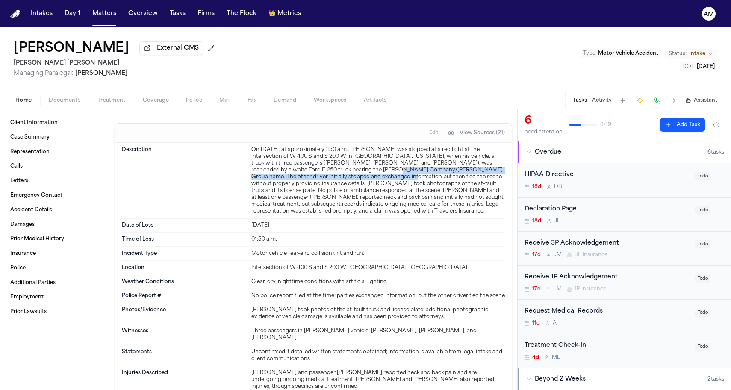
click at [332, 167] on div "On September 1, 2025, at approximately 1:50 a.m., Luis Rivas was stopped at a r…" at bounding box center [378, 180] width 254 height 68
click at [337, 184] on div "On September 1, 2025, at approximately 1:50 a.m., Luis Rivas was stopped at a r…" at bounding box center [378, 180] width 254 height 68
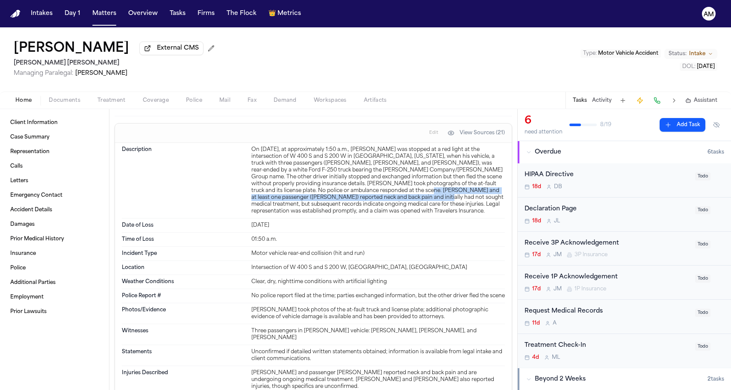
drag, startPoint x: 324, startPoint y: 183, endPoint x: 324, endPoint y: 189, distance: 6.0
click at [324, 189] on div "On September 1, 2025, at approximately 1:50 a.m., Luis Rivas was stopped at a r…" at bounding box center [378, 180] width 254 height 68
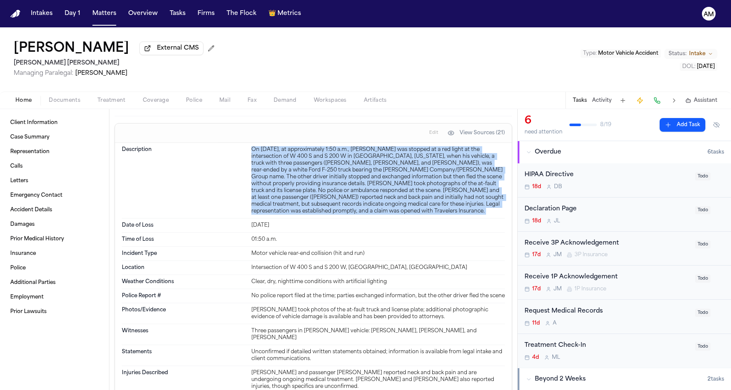
click at [324, 189] on div "On September 1, 2025, at approximately 1:50 a.m., Luis Rivas was stopped at a r…" at bounding box center [378, 180] width 254 height 68
click at [325, 187] on div "On September 1, 2025, at approximately 1:50 a.m., Luis Rivas was stopped at a r…" at bounding box center [378, 180] width 254 height 68
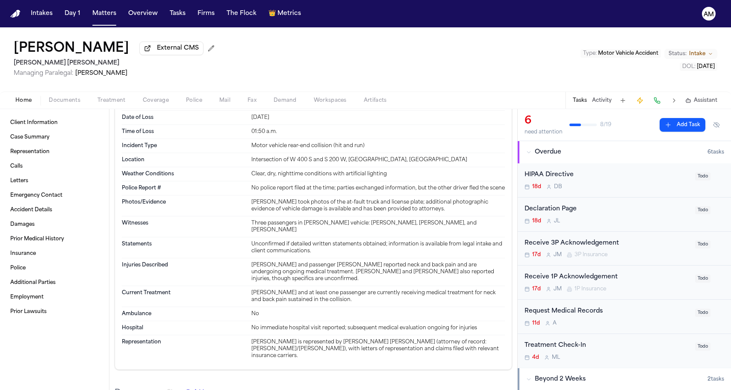
scroll to position [1445, 0]
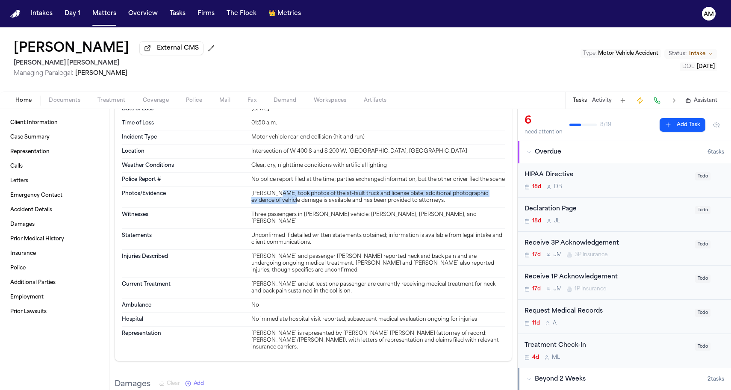
click at [273, 190] on div "Luis Rivas took photos of the at-fault truck and license plate; additional phot…" at bounding box center [378, 197] width 254 height 14
click at [333, 190] on div "Luis Rivas took photos of the at-fault truck and license plate; additional phot…" at bounding box center [378, 197] width 254 height 14
drag, startPoint x: 335, startPoint y: 183, endPoint x: 335, endPoint y: 191, distance: 7.7
click at [335, 191] on div "Luis Rivas took photos of the at-fault truck and license plate; additional phot…" at bounding box center [378, 197] width 254 height 14
click at [262, 190] on div "Luis Rivas took photos of the at-fault truck and license plate; additional phot…" at bounding box center [378, 197] width 254 height 14
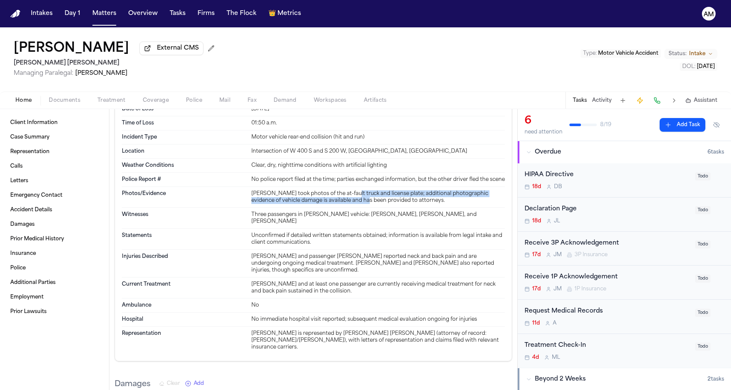
drag, startPoint x: 344, startPoint y: 186, endPoint x: 346, endPoint y: 195, distance: 9.2
click at [346, 195] on div "Luis Rivas took photos of the at-fault truck and license plate; additional phot…" at bounding box center [378, 197] width 254 height 14
drag, startPoint x: 344, startPoint y: 183, endPoint x: 346, endPoint y: 192, distance: 9.3
click at [346, 192] on div "Luis Rivas took photos of the at-fault truck and license plate; additional phot…" at bounding box center [378, 197] width 254 height 14
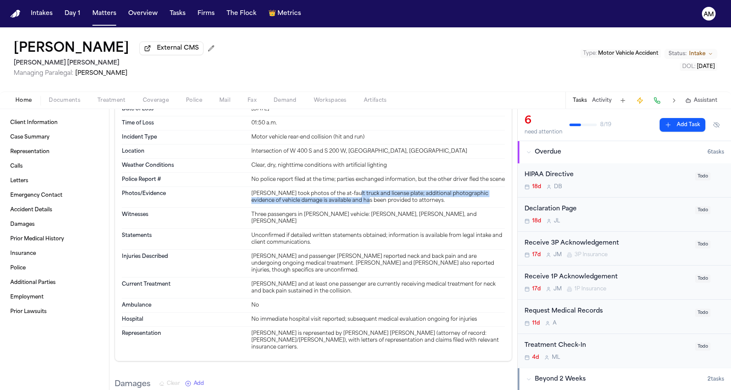
click at [346, 192] on div "Luis Rivas took photos of the at-fault truck and license plate; additional phot…" at bounding box center [378, 197] width 254 height 14
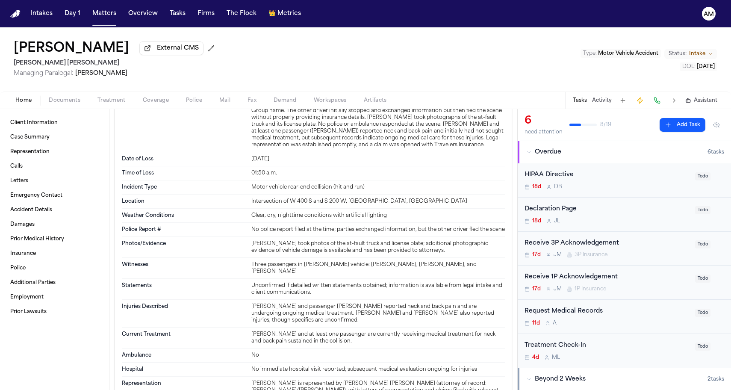
scroll to position [1400, 0]
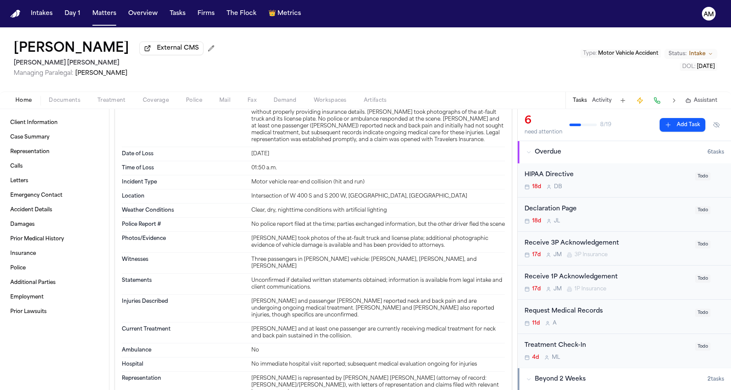
click at [307, 301] on div "Luis Rivas and passenger Emmanuel Gil reported neck and back pain and are under…" at bounding box center [378, 308] width 254 height 21
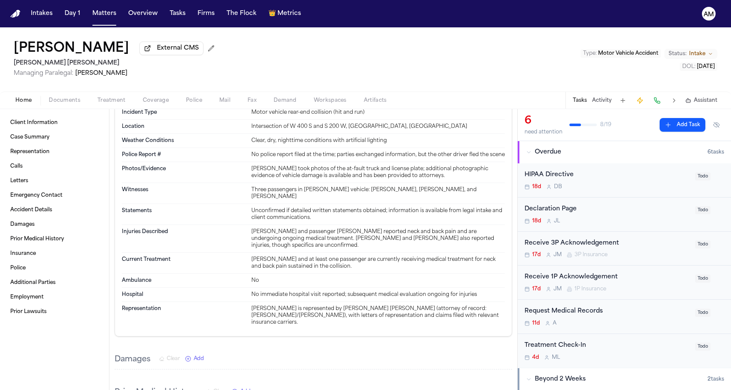
scroll to position [1471, 0]
drag, startPoint x: 317, startPoint y: 247, endPoint x: 317, endPoint y: 240, distance: 6.4
click at [317, 255] on div "Luis Rivas and at least one passenger are currently receiving medical treatment…" at bounding box center [378, 262] width 254 height 14
click at [94, 13] on button "Matters" at bounding box center [104, 13] width 31 height 15
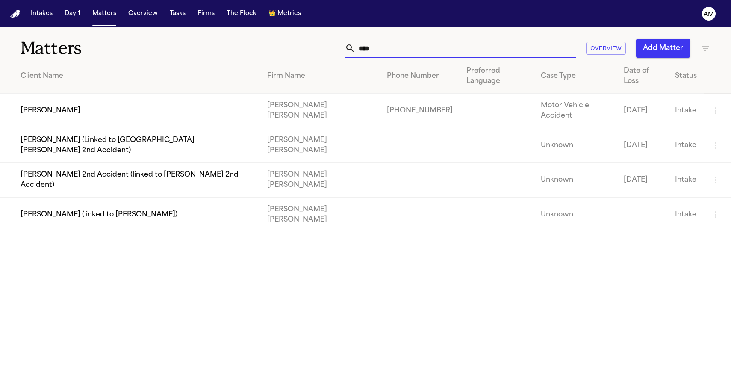
drag, startPoint x: 408, startPoint y: 51, endPoint x: 308, endPoint y: 50, distance: 100.5
click at [310, 51] on div "**** Overview Add Matter" at bounding box center [464, 48] width 493 height 19
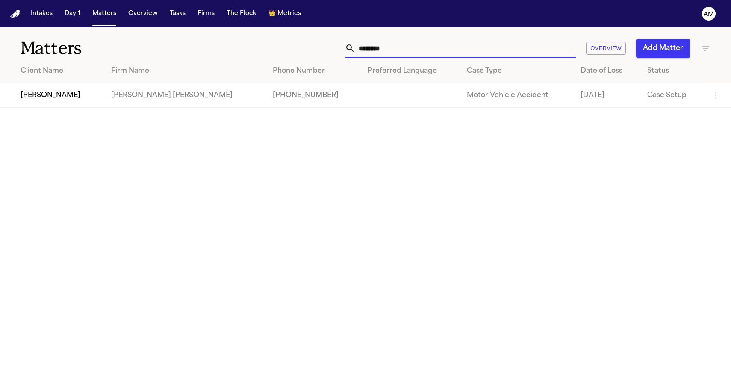
type input "********"
click at [133, 160] on main "Matters ******** Overview Add Matter Client Name Firm Name Phone Number Preferr…" at bounding box center [365, 208] width 731 height 363
click at [54, 88] on td "[PERSON_NAME]" at bounding box center [52, 95] width 104 height 24
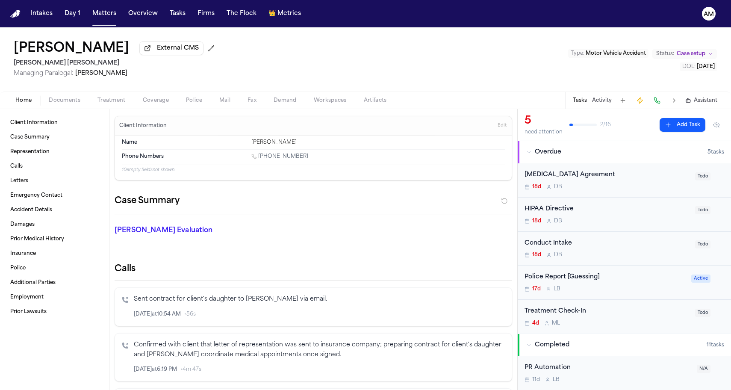
click at [110, 30] on div "Lina Cardoso External CMS Steele Adams Hosman Managing Paralegal: Jacqueline Ma…" at bounding box center [365, 59] width 731 height 64
click at [110, 31] on div "Lina Cardoso External CMS Steele Adams Hosman Managing Paralegal: Jacqueline Ma…" at bounding box center [365, 59] width 731 height 64
click at [148, 96] on div "Home Documents Treatment Coverage Police Mail Fax Demand Workspaces Artifacts T…" at bounding box center [365, 100] width 731 height 17
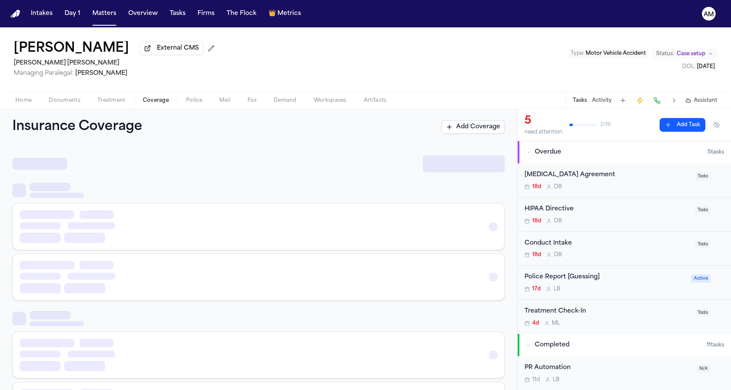
click at [146, 103] on span "Coverage" at bounding box center [156, 100] width 26 height 7
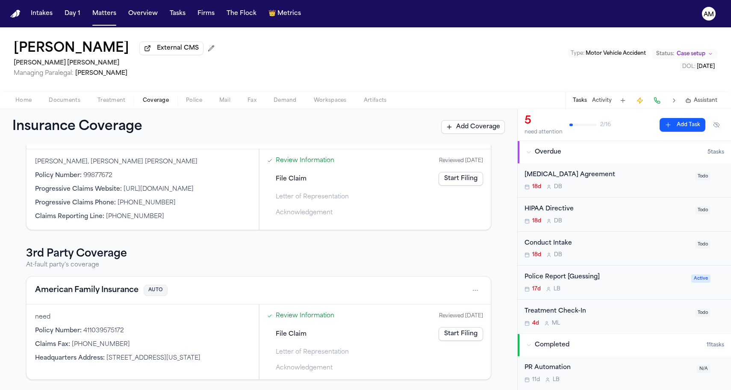
scroll to position [65, 0]
click at [70, 292] on button "American Family Insurance" at bounding box center [86, 290] width 103 height 12
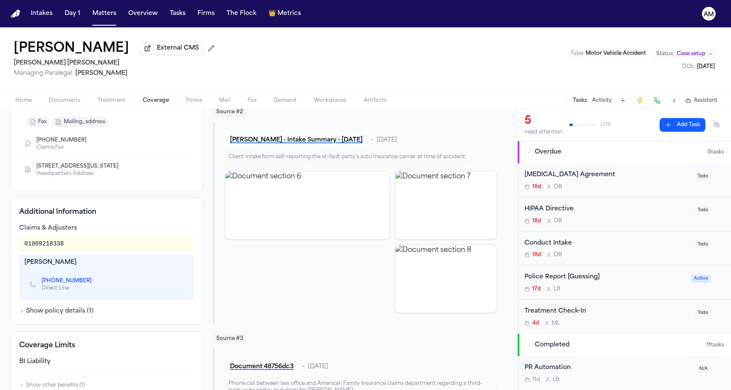
scroll to position [212, 0]
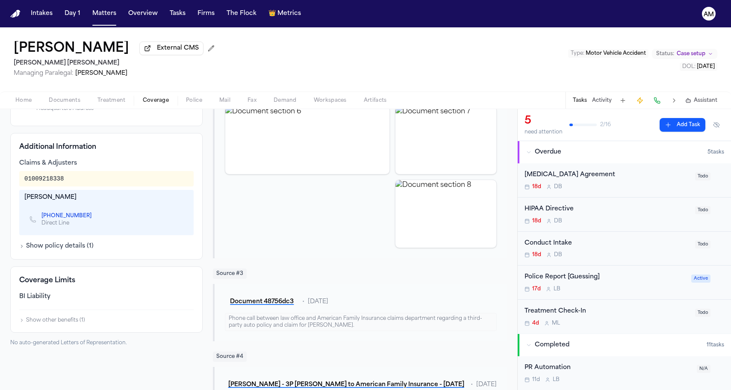
click at [67, 219] on link "+1 (608) 722-3563" at bounding box center [66, 216] width 50 height 7
click at [124, 132] on div "American Family Insurance Third Party Coverage Auto Insurance 411039575172 Insu…" at bounding box center [106, 301] width 192 height 714
click at [167, 243] on div "Show policy details ( 1 )" at bounding box center [106, 246] width 174 height 9
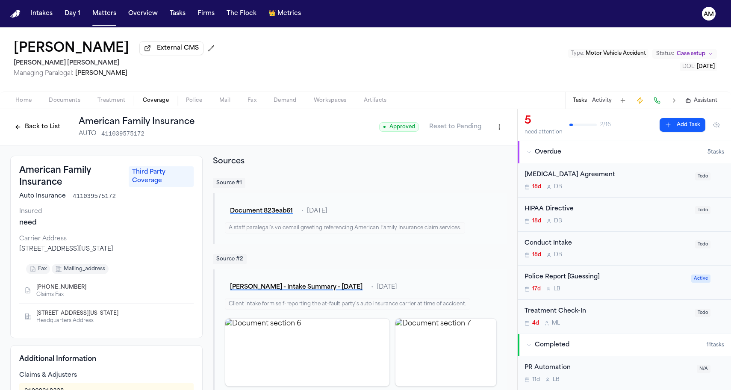
scroll to position [0, 0]
click at [109, 104] on span "Treatment" at bounding box center [111, 100] width 28 height 7
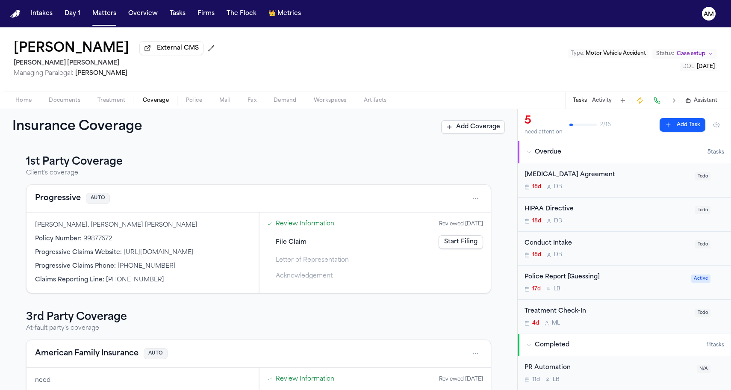
click at [147, 100] on span "Coverage" at bounding box center [156, 100] width 26 height 7
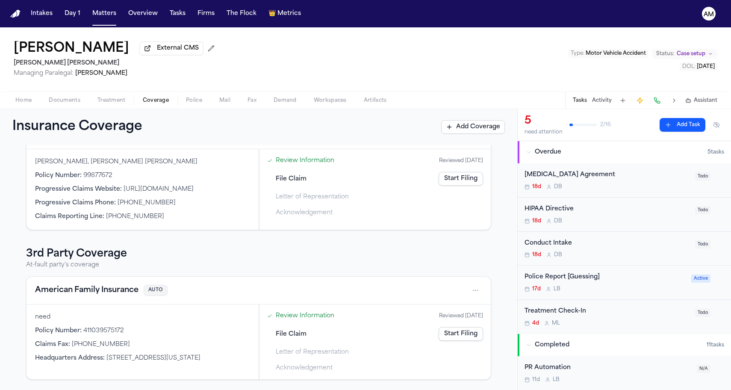
scroll to position [65, 0]
click at [100, 292] on button "American Family Insurance" at bounding box center [86, 290] width 103 height 12
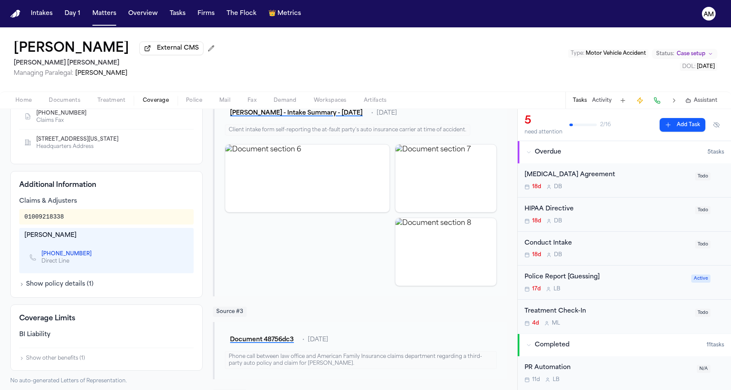
scroll to position [185, 0]
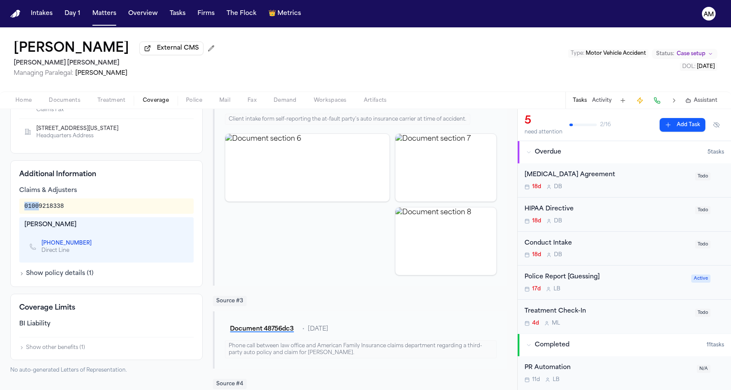
drag, startPoint x: 24, startPoint y: 208, endPoint x: 38, endPoint y: 208, distance: 15.0
click at [38, 208] on div "01009218338" at bounding box center [106, 205] width 174 height 15
click at [38, 208] on div "01009218338" at bounding box center [43, 206] width 39 height 9
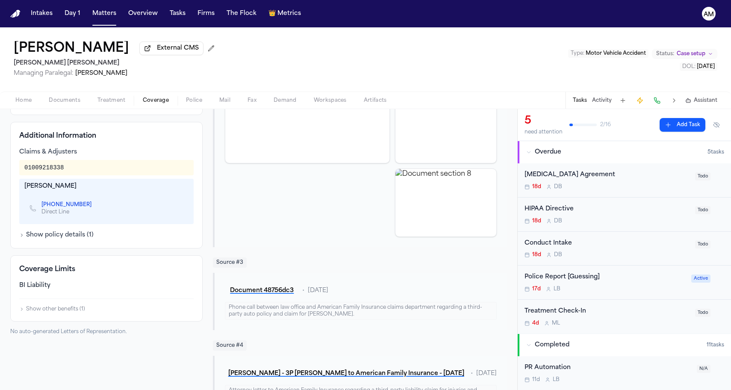
scroll to position [224, 0]
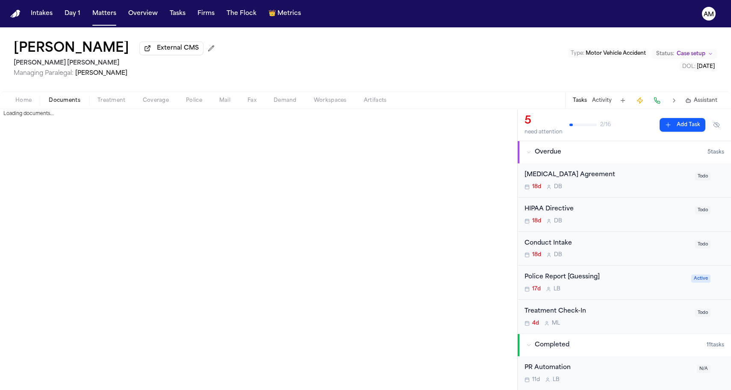
click at [61, 102] on span "Documents" at bounding box center [65, 100] width 32 height 7
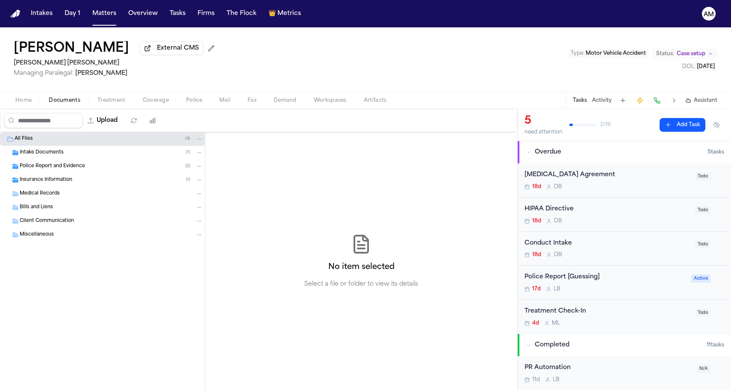
click at [93, 179] on div "Insurance Information ( 1 )" at bounding box center [111, 180] width 183 height 8
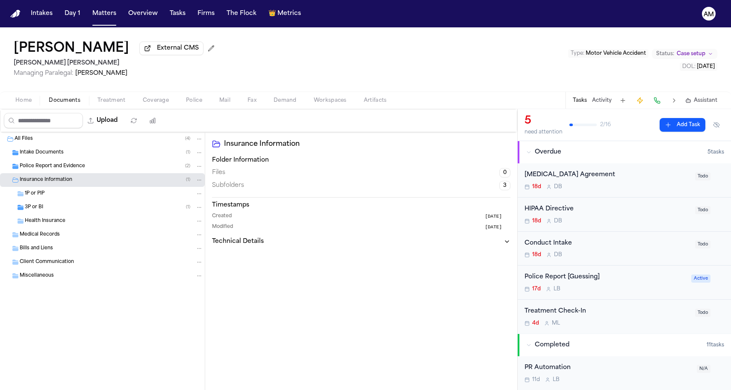
click at [72, 205] on div "3P or BI ( 1 )" at bounding box center [114, 208] width 178 height 8
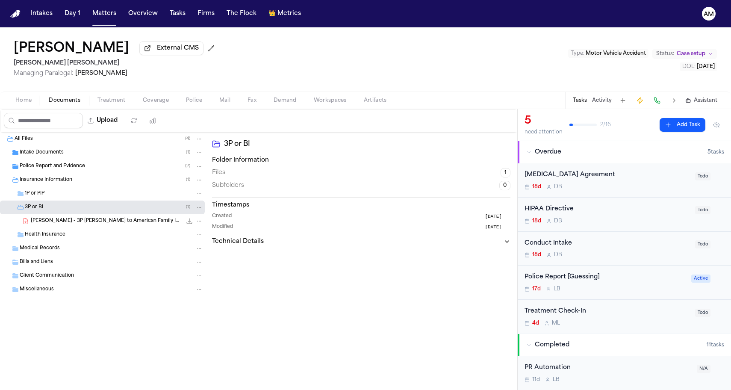
click at [65, 230] on div "Health Insurance" at bounding box center [102, 235] width 205 height 14
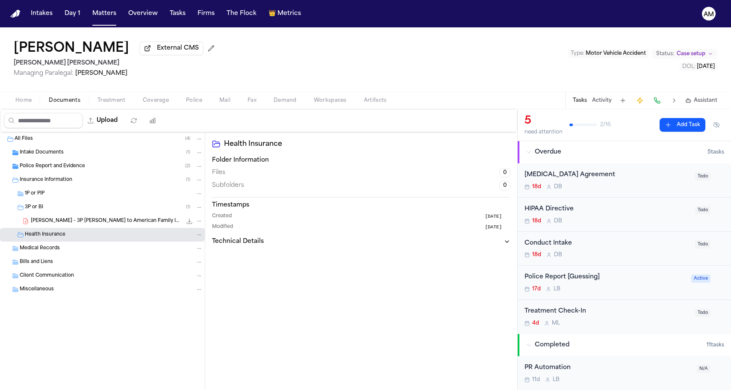
click at [65, 225] on div "L. Cardoso - 3P LOR to American Family Insurance - 9.15.25 263.1 KB • PDF" at bounding box center [117, 221] width 172 height 9
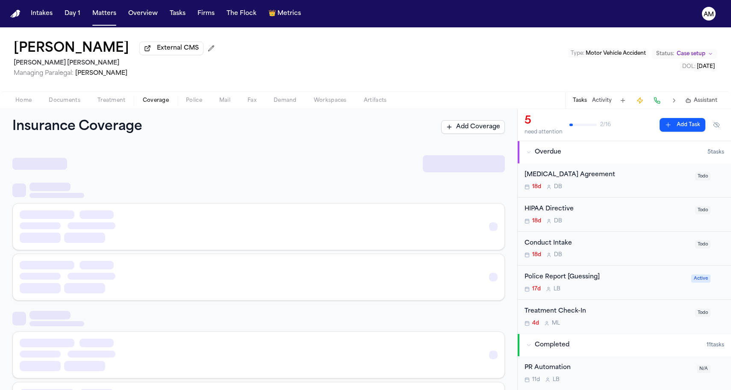
click at [146, 99] on span "Coverage" at bounding box center [156, 100] width 26 height 7
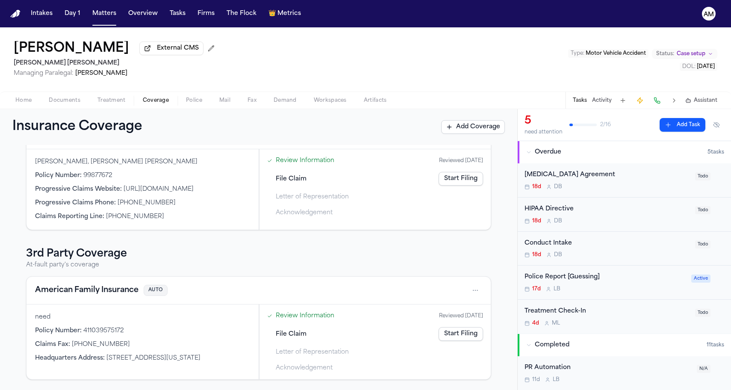
scroll to position [65, 0]
click at [476, 132] on button "Add Coverage" at bounding box center [473, 127] width 64 height 14
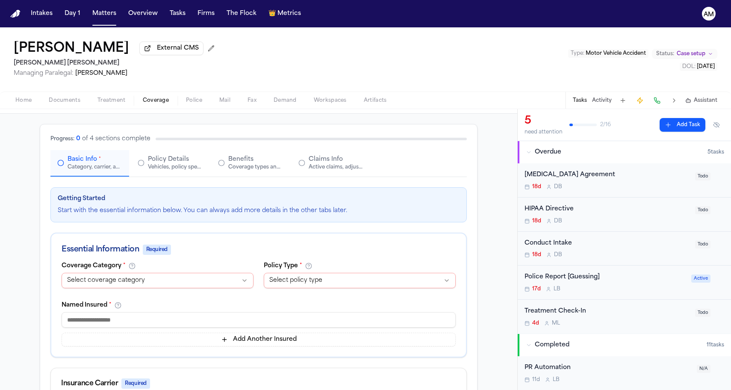
scroll to position [44, 0]
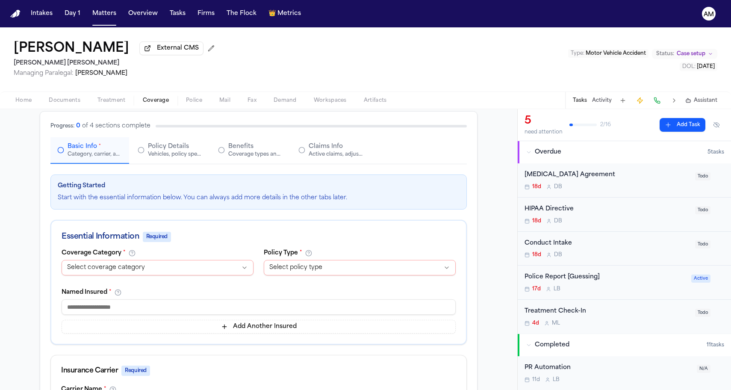
click at [166, 274] on html "**********" at bounding box center [365, 195] width 731 height 390
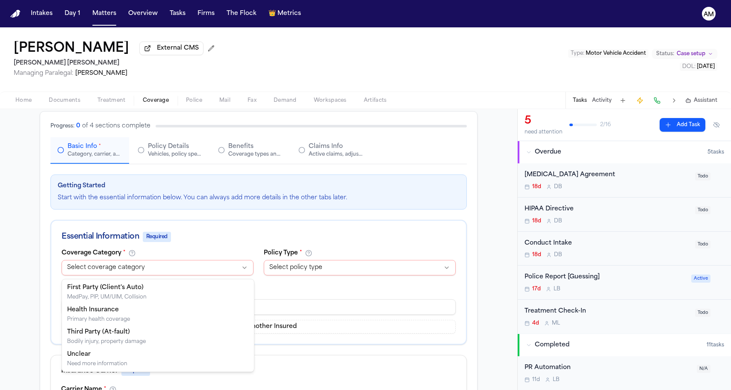
select select "**********"
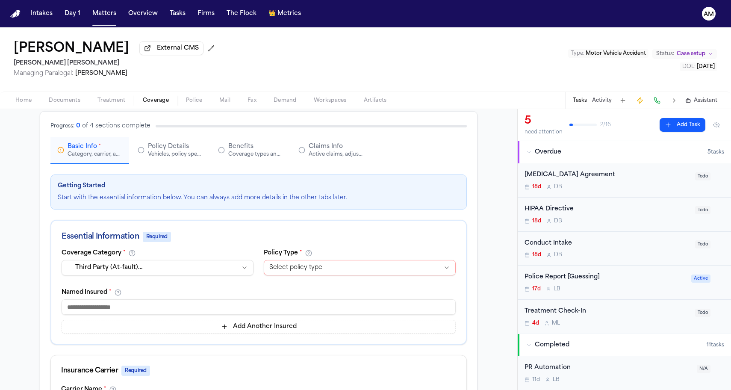
click at [290, 261] on div "**********" at bounding box center [360, 264] width 192 height 29
click at [284, 272] on html "Intakes Day 1 Matters Overview Tasks Firms The Flock 👑 Metrics AM Lina Cardoso …" at bounding box center [365, 195] width 731 height 390
select select "****"
click at [349, 140] on button "Claims Info Active claims, adjusters, and subrogation details" at bounding box center [331, 150] width 79 height 27
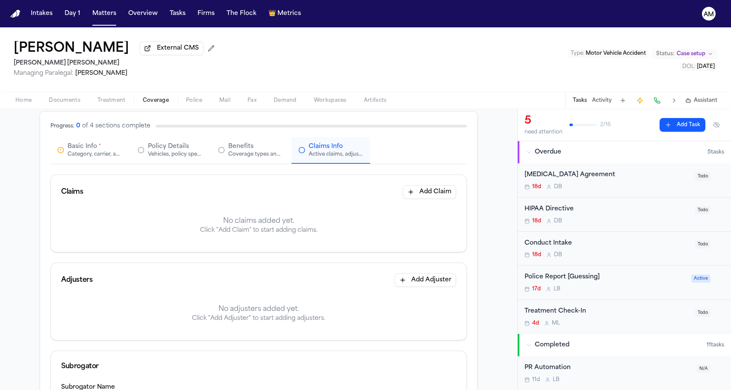
click at [434, 194] on button "Add Claim" at bounding box center [429, 192] width 53 height 14
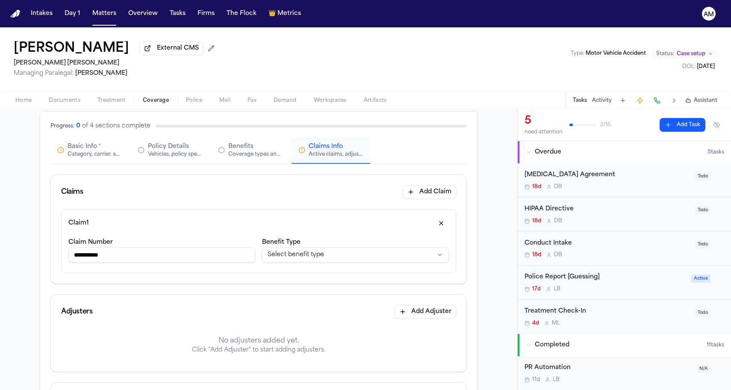
type input "**********"
click at [159, 226] on div "Claim 1" at bounding box center [258, 223] width 381 height 14
click at [306, 264] on div "**********" at bounding box center [355, 251] width 187 height 29
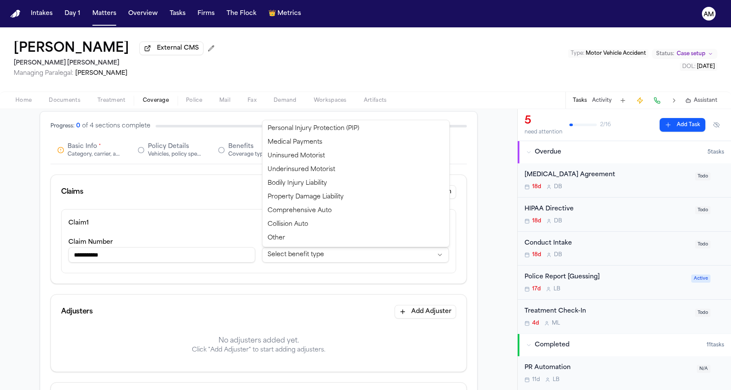
click at [307, 251] on html "**********" at bounding box center [365, 195] width 731 height 390
select select "**********"
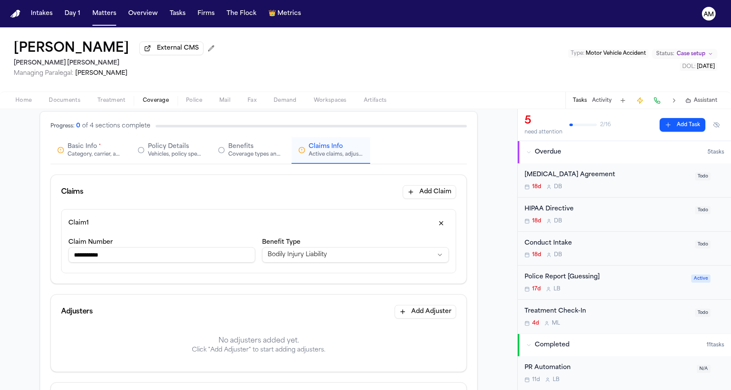
click at [289, 297] on div "Adjusters Add Adjuster" at bounding box center [259, 312] width 416 height 34
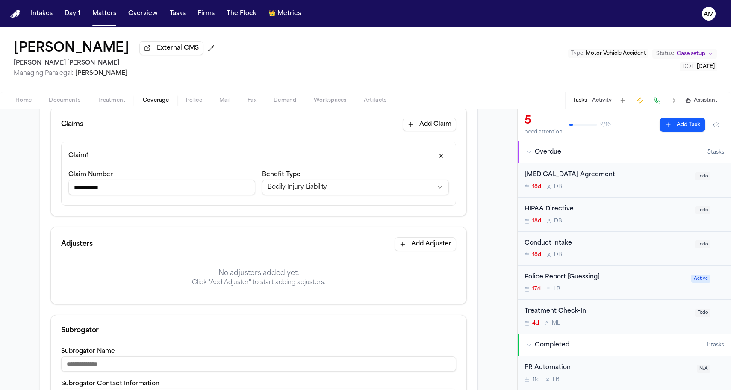
click at [402, 249] on button "Add Adjuster" at bounding box center [426, 244] width 62 height 14
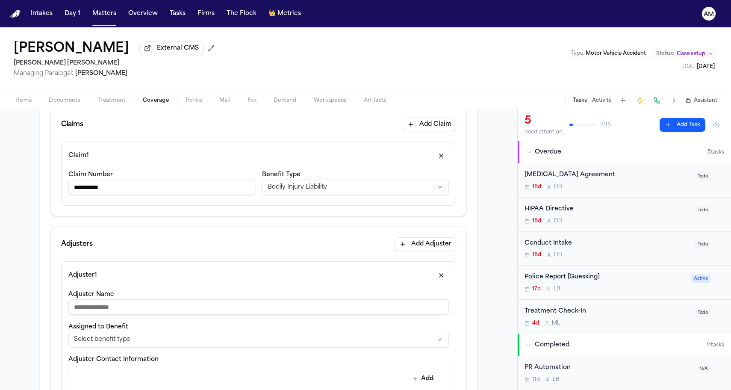
click at [114, 312] on input "Adjuster Name" at bounding box center [258, 306] width 381 height 15
type input "**********"
click at [102, 279] on div "Adjuster 1" at bounding box center [258, 276] width 381 height 14
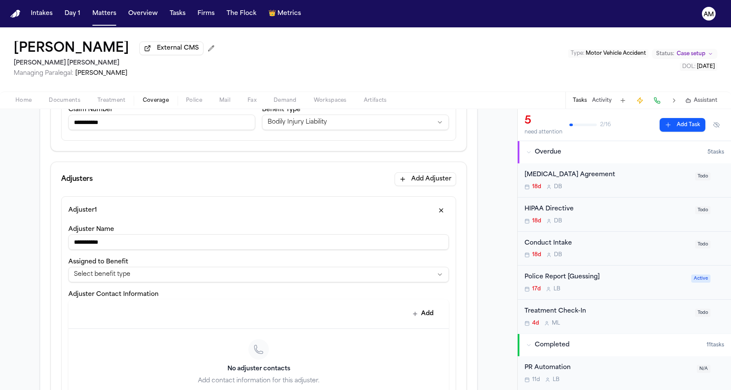
scroll to position [201, 0]
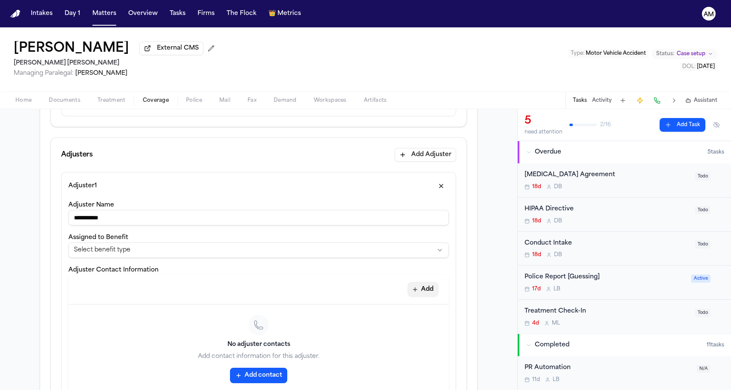
click at [421, 292] on button "Add" at bounding box center [423, 289] width 31 height 15
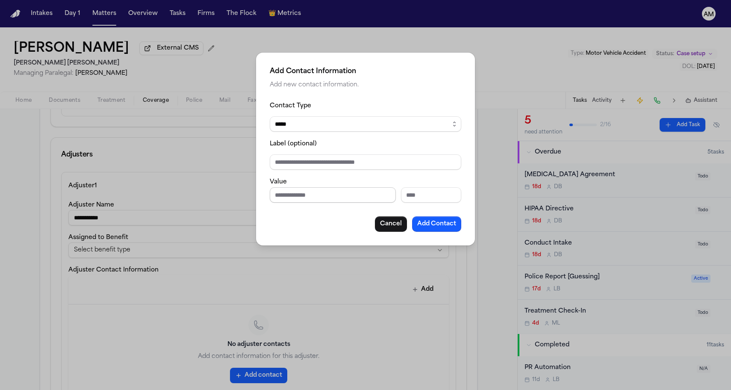
click at [293, 190] on input "Phone number" at bounding box center [333, 194] width 126 height 15
click at [339, 197] on input "***" at bounding box center [333, 194] width 126 height 15
type input "**********"
click at [295, 219] on div "Cancel Add Contact" at bounding box center [366, 223] width 192 height 15
click at [441, 219] on button "Add Contact" at bounding box center [436, 223] width 49 height 15
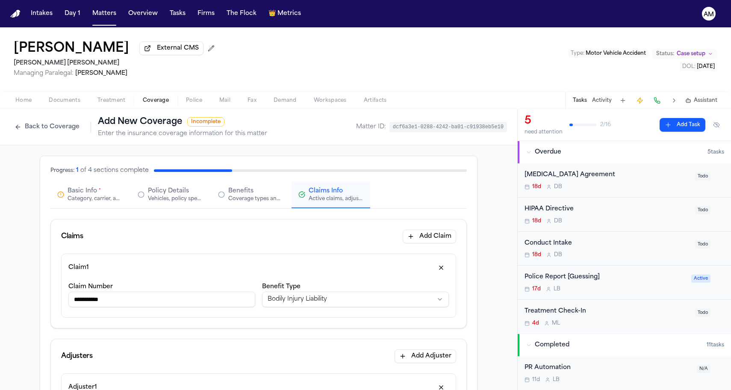
scroll to position [0, 0]
click at [97, 208] on button "Basic Info * Category, carrier, and policy holder information" at bounding box center [89, 195] width 79 height 27
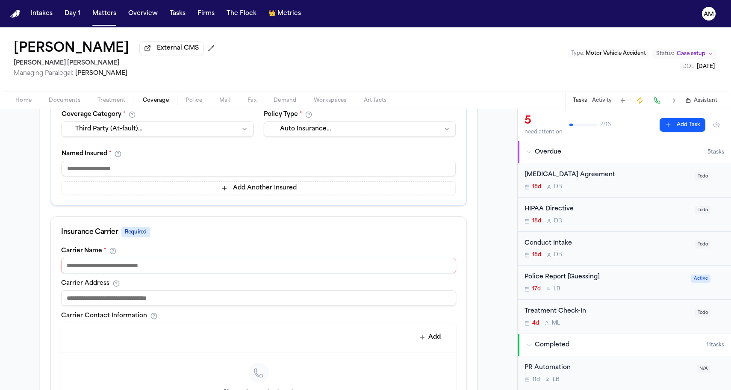
scroll to position [199, 0]
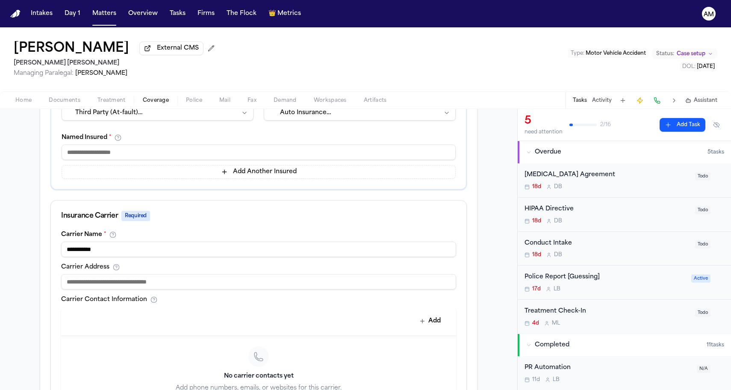
type input "**********"
click at [34, 295] on div "**********" at bounding box center [258, 271] width 517 height 651
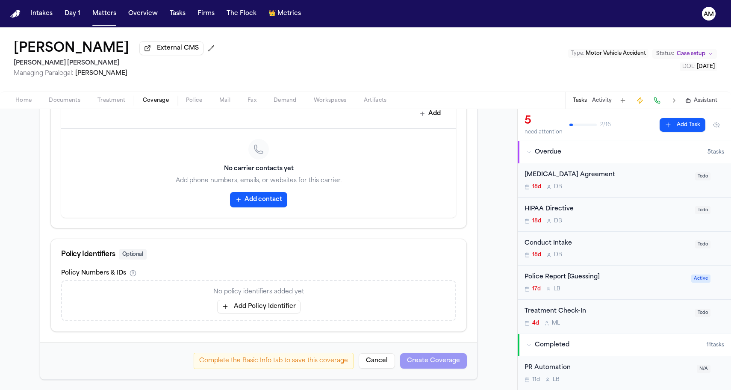
scroll to position [408, 0]
click at [482, 326] on div "**********" at bounding box center [258, 64] width 517 height 651
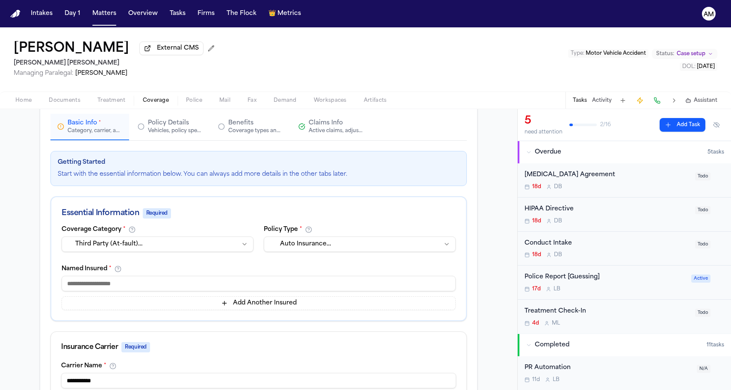
scroll to position [83, 0]
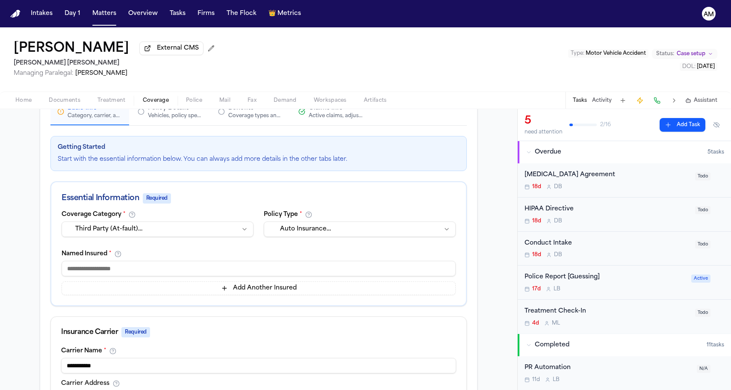
click at [298, 230] on html "Intakes Day 1 Matters Overview Tasks Firms The Flock 👑 Metrics AM Lina Cardoso …" at bounding box center [365, 195] width 731 height 390
click at [223, 237] on html "Intakes Day 1 Matters Overview Tasks Firms The Flock 👑 Metrics AM Lina Cardoso …" at bounding box center [365, 195] width 731 height 390
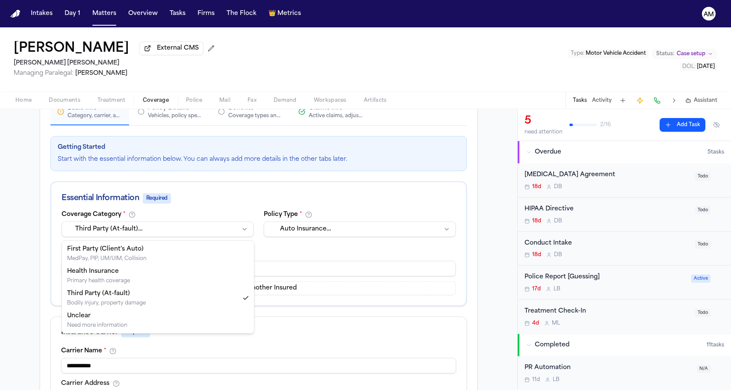
click at [220, 233] on html "Intakes Day 1 Matters Overview Tasks Firms The Flock 👑 Metrics AM Lina Cardoso …" at bounding box center [365, 195] width 731 height 390
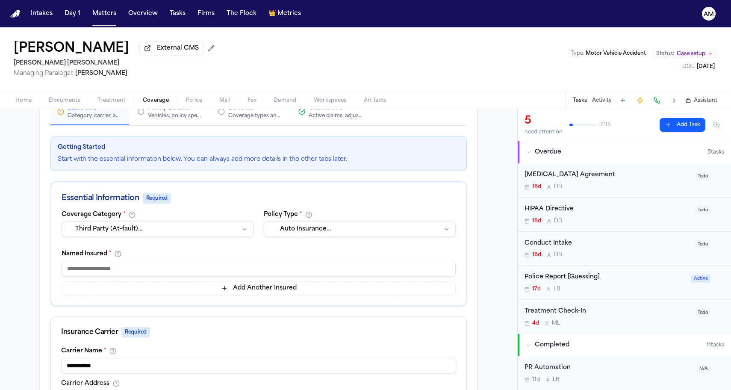
click at [135, 266] on input at bounding box center [259, 268] width 394 height 15
type input "****"
click at [52, 289] on div "**********" at bounding box center [258, 258] width 415 height 94
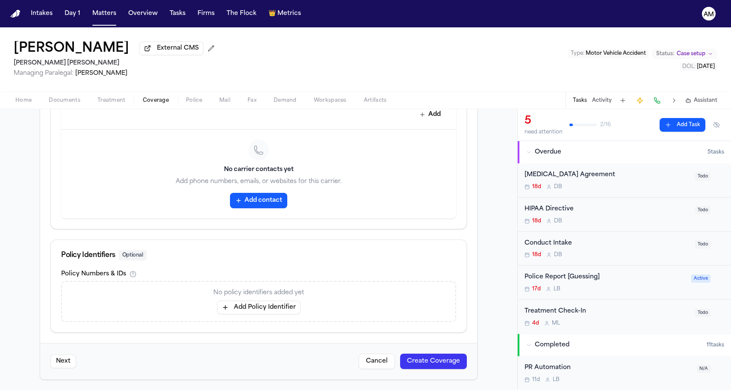
scroll to position [408, 0]
click at [443, 363] on button "Create Coverage" at bounding box center [433, 361] width 67 height 15
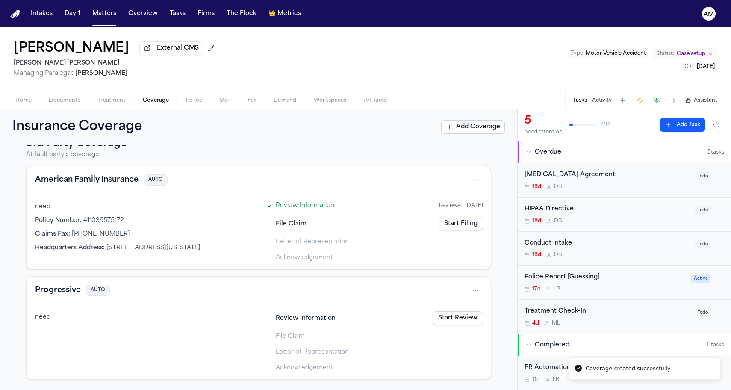
scroll to position [176, 0]
click at [53, 290] on button "Progressive" at bounding box center [58, 290] width 46 height 12
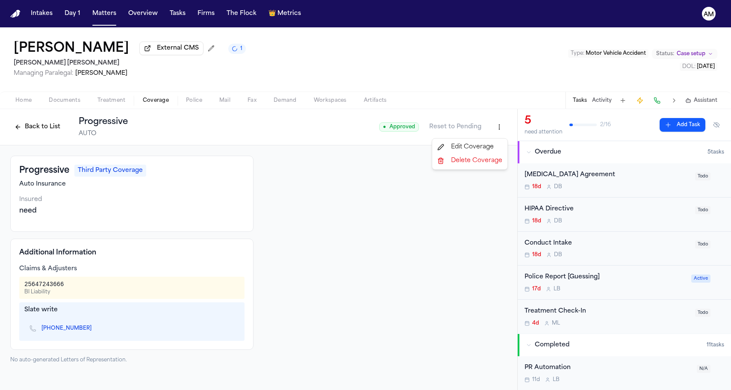
click at [498, 130] on html "Intakes Day 1 Matters Overview Tasks Firms The Flock 👑 Metrics AM Lina Cardoso …" at bounding box center [365, 195] width 731 height 390
click at [470, 147] on div "Edit Coverage" at bounding box center [470, 147] width 72 height 14
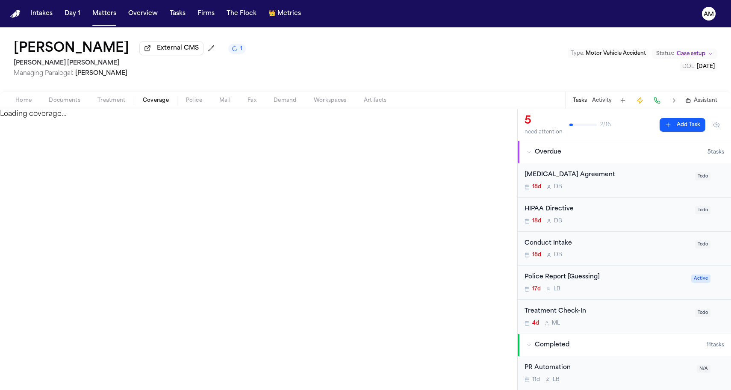
select select "**********"
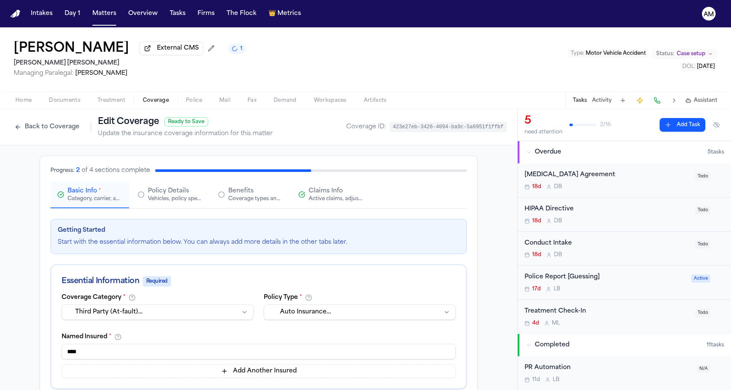
click at [332, 188] on button "Claims Info Active claims, adjusters, and subrogation details" at bounding box center [331, 195] width 79 height 27
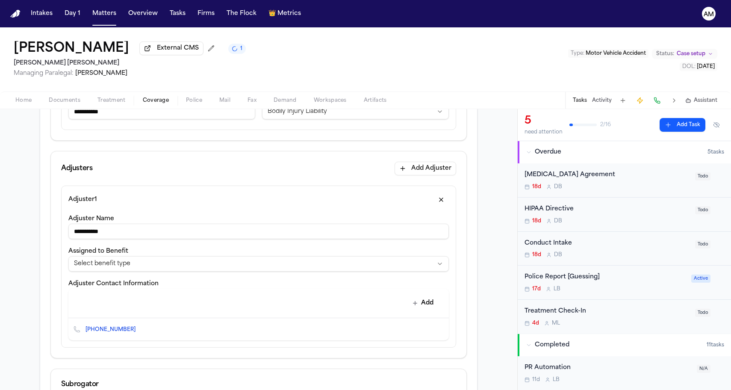
scroll to position [186, 0]
click at [180, 261] on html "**********" at bounding box center [365, 195] width 731 height 390
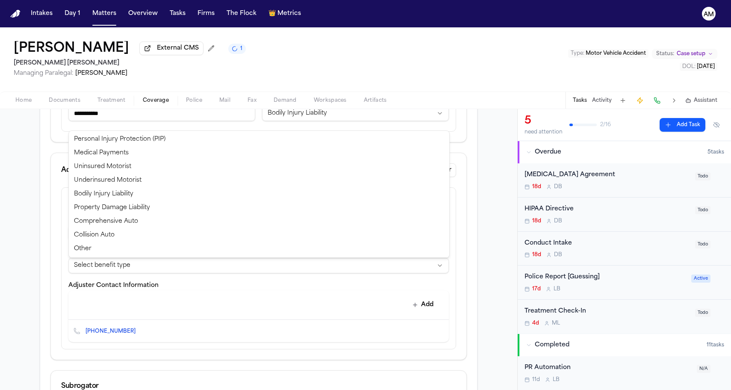
select select "**********"
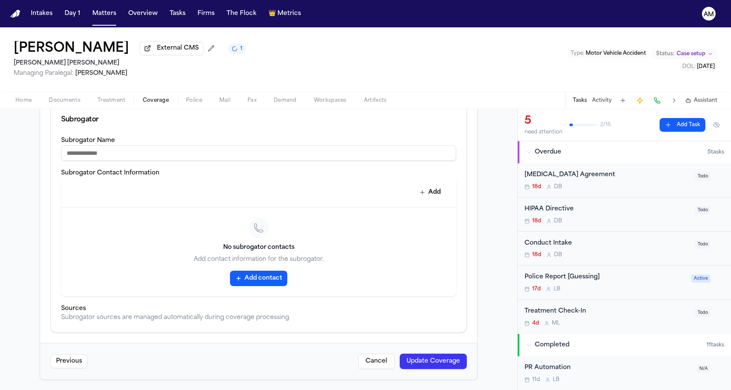
click at [423, 366] on button "Update Coverage" at bounding box center [433, 361] width 67 height 15
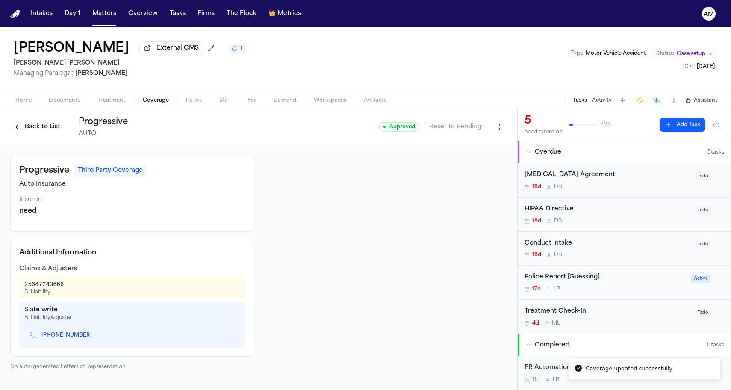
click at [21, 106] on span "button" at bounding box center [23, 105] width 27 height 1
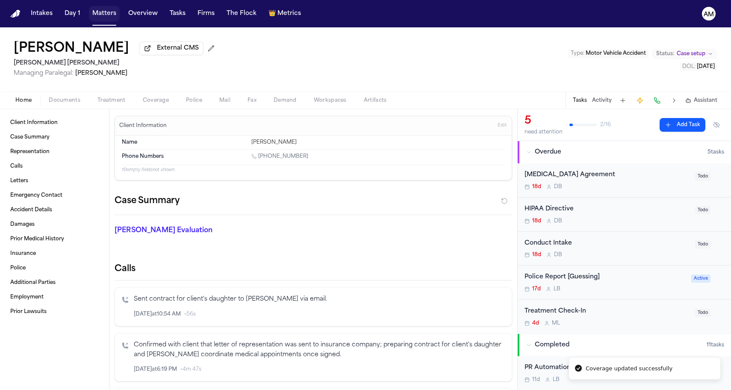
click at [94, 18] on button "Matters" at bounding box center [104, 13] width 31 height 15
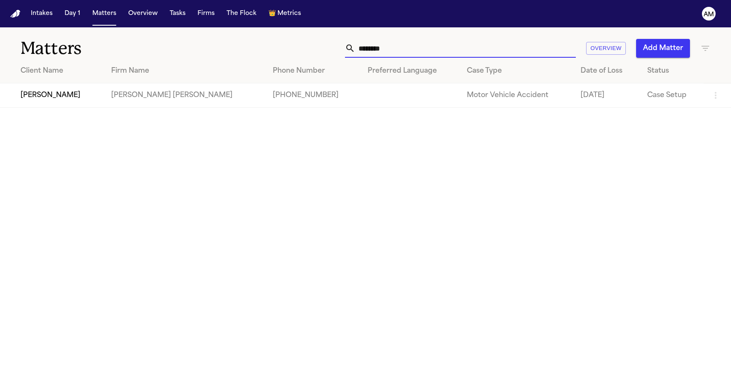
drag, startPoint x: 392, startPoint y: 56, endPoint x: 314, endPoint y: 38, distance: 80.1
click at [314, 38] on div "Matters ******** Overview Add Matter" at bounding box center [365, 43] width 731 height 32
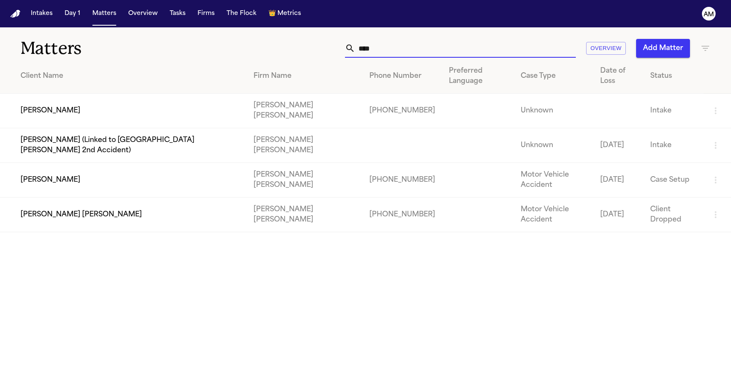
type input "****"
drag, startPoint x: 314, startPoint y: 38, endPoint x: 99, endPoint y: 258, distance: 307.5
click at [99, 258] on main "Matters **** Overview Add Matter Client Name Firm Name Phone Number Preferred L…" at bounding box center [365, 208] width 731 height 363
click at [91, 100] on td "[PERSON_NAME]" at bounding box center [123, 111] width 247 height 35
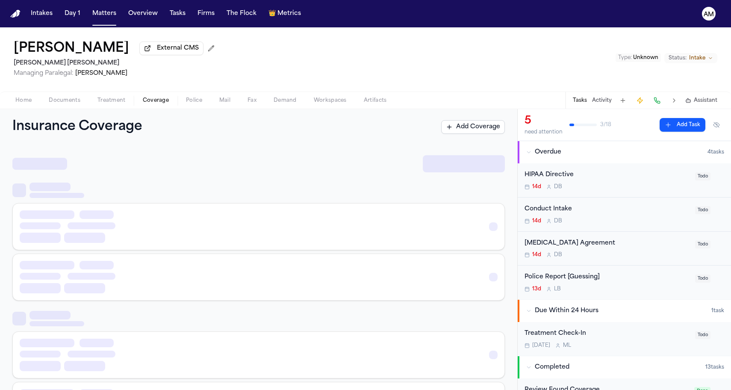
click at [157, 103] on span "Coverage" at bounding box center [156, 100] width 26 height 7
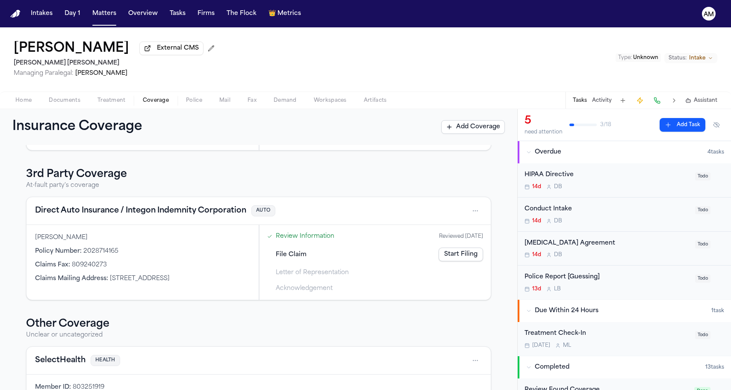
scroll to position [176, 0]
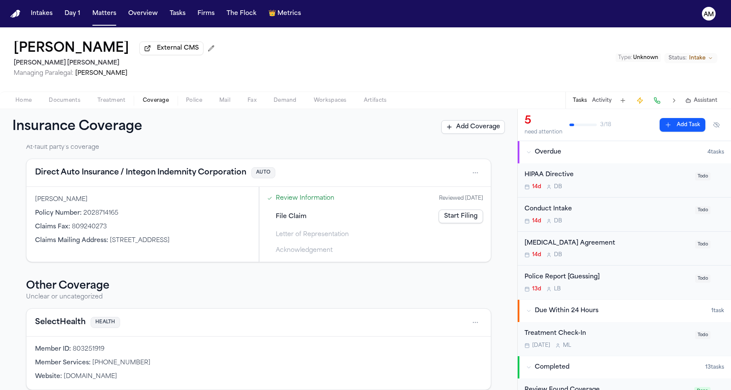
click at [83, 179] on button "Direct Auto Insurance / Integon Indemnity Corporation" at bounding box center [140, 173] width 211 height 12
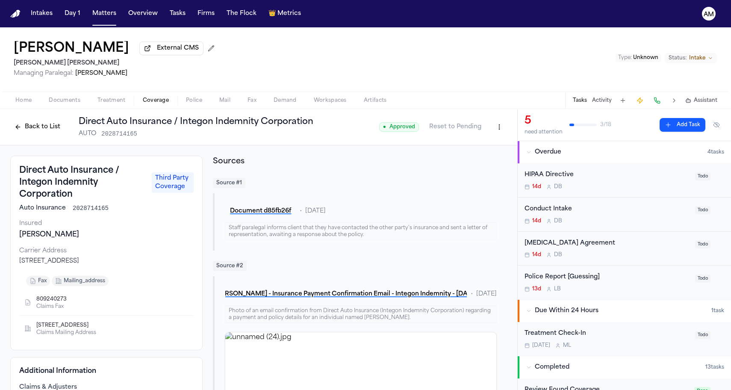
click at [24, 130] on button "Back to List" at bounding box center [37, 127] width 54 height 14
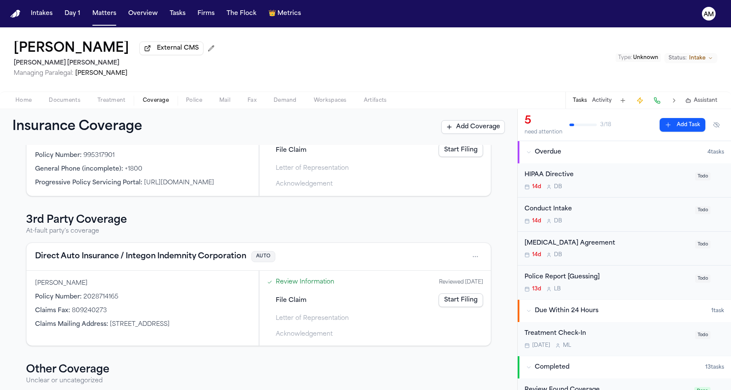
scroll to position [108, 0]
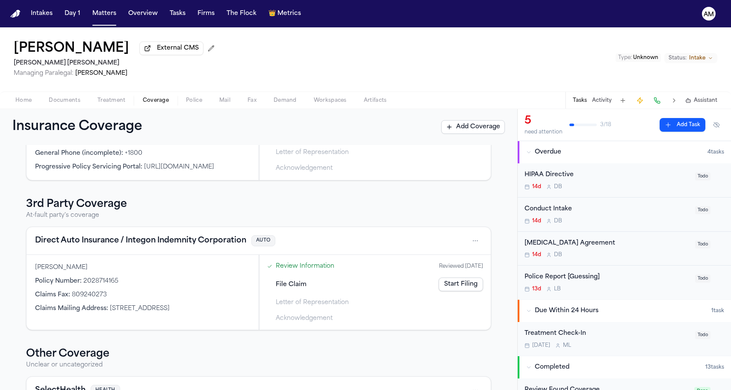
click at [96, 247] on button "Direct Auto Insurance / Integon Indemnity Corporation" at bounding box center [140, 241] width 211 height 12
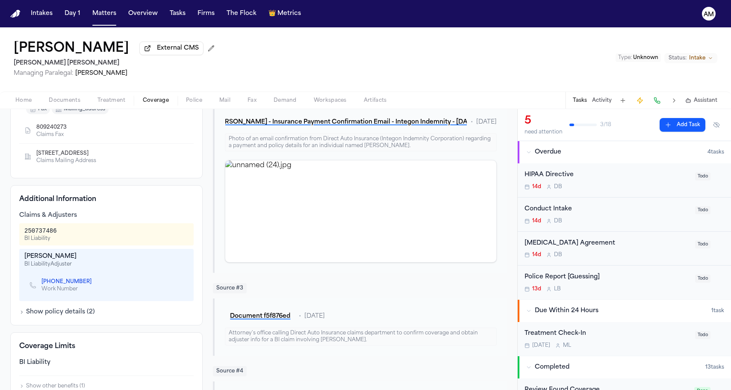
scroll to position [212, 0]
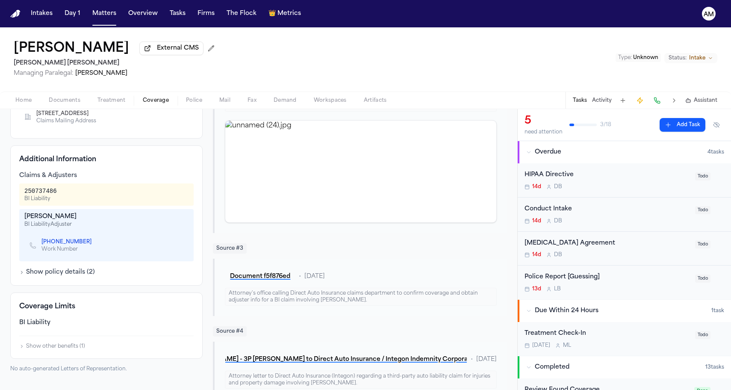
click at [67, 242] on link "+1 (678) 325-7590" at bounding box center [66, 242] width 50 height 7
click at [128, 191] on div "250737486 BI Liability" at bounding box center [106, 194] width 164 height 15
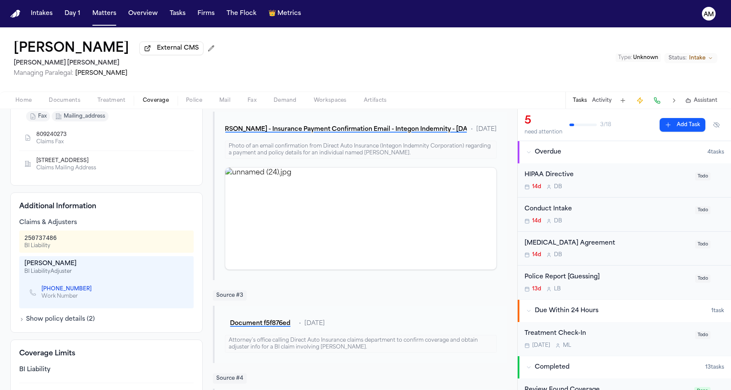
scroll to position [160, 0]
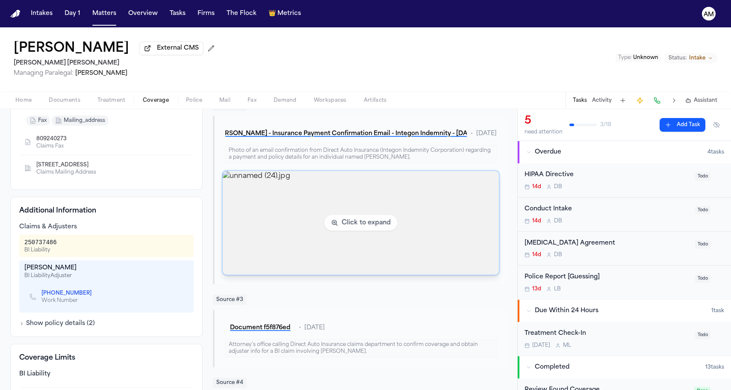
click at [341, 250] on img "View image unnamed (24).jpg" at bounding box center [361, 223] width 276 height 104
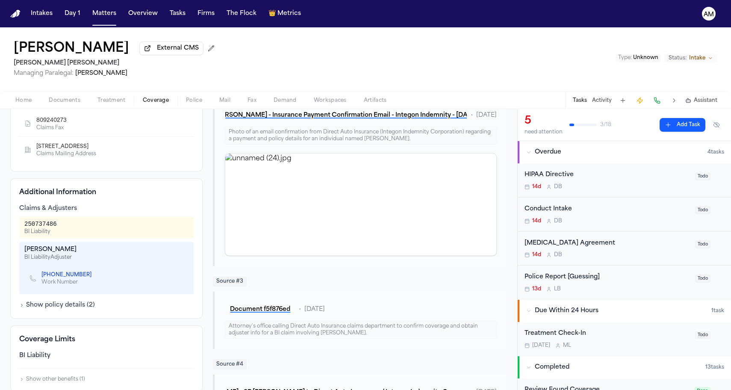
scroll to position [213, 0]
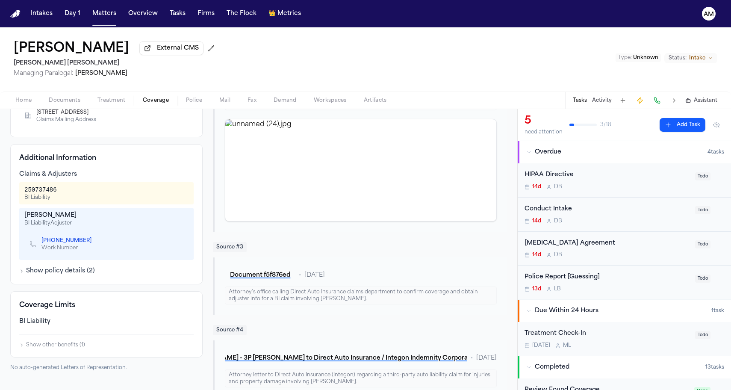
click at [41, 32] on div "Juan Manuel Rodriguez-Fierro External CMS Steele Adams Hosman Managing Paralega…" at bounding box center [365, 59] width 731 height 64
